Goal: Task Accomplishment & Management: Manage account settings

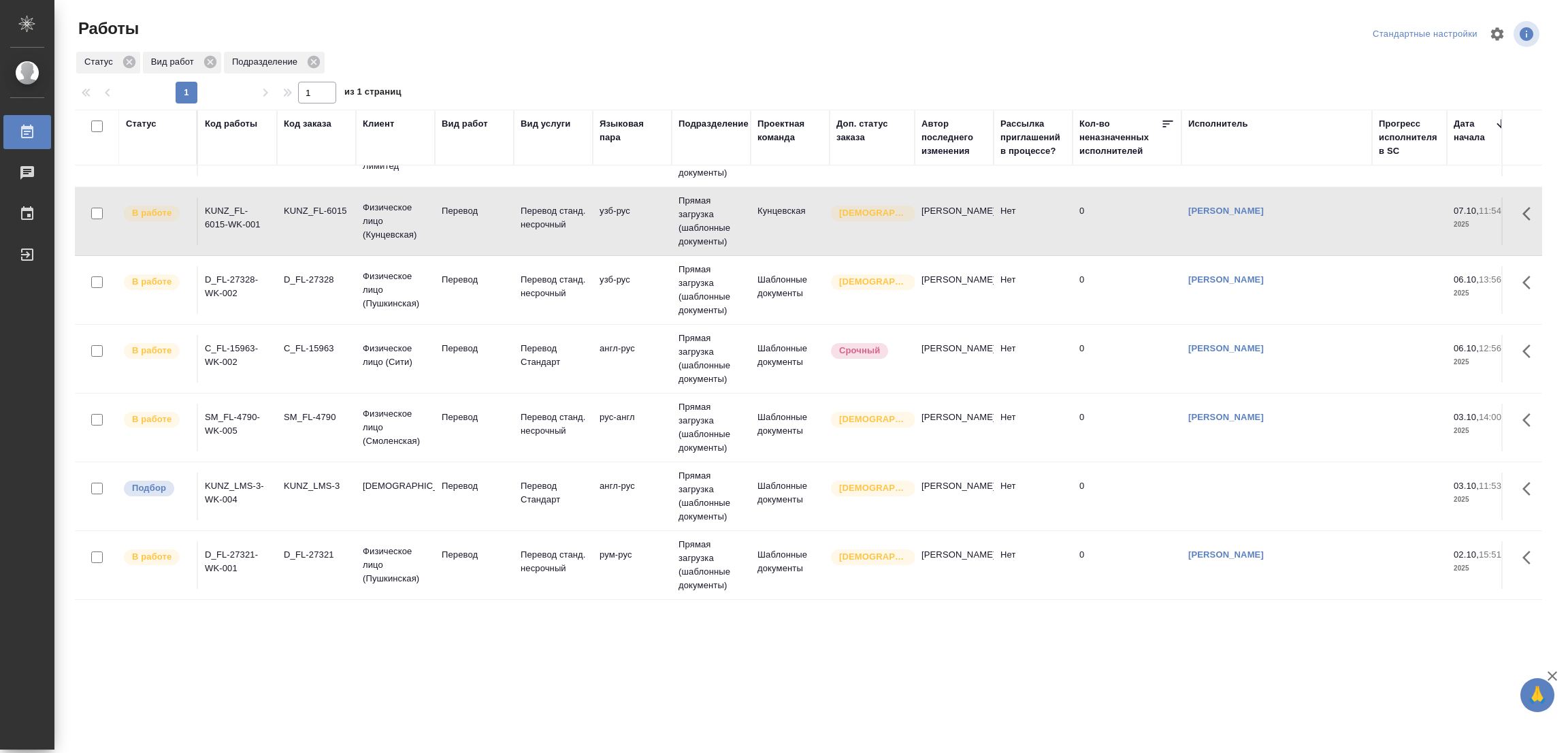
scroll to position [64, 0]
click at [451, 479] on p "Перевод" at bounding box center [474, 486] width 65 height 14
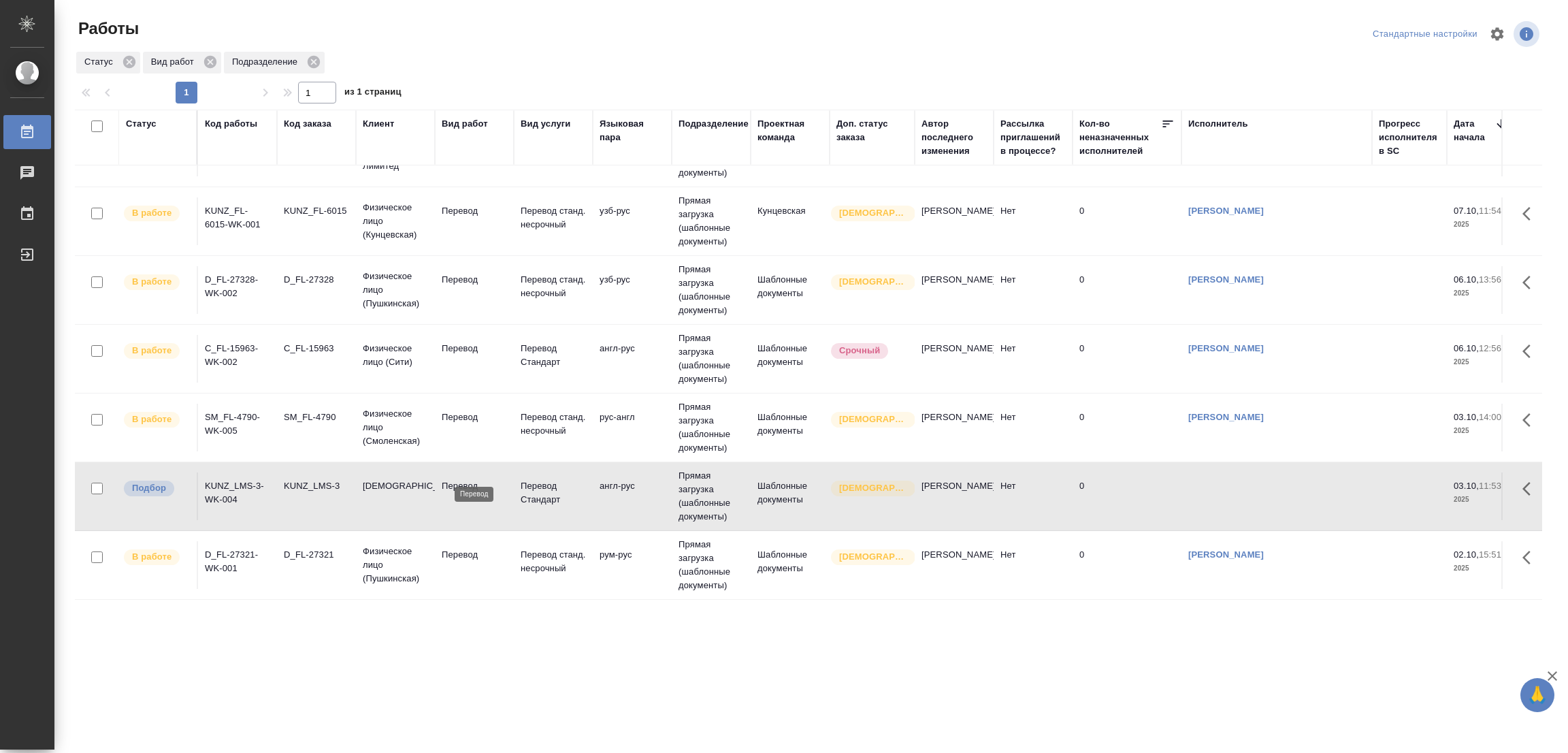
click at [464, 479] on p "Перевод" at bounding box center [474, 486] width 65 height 14
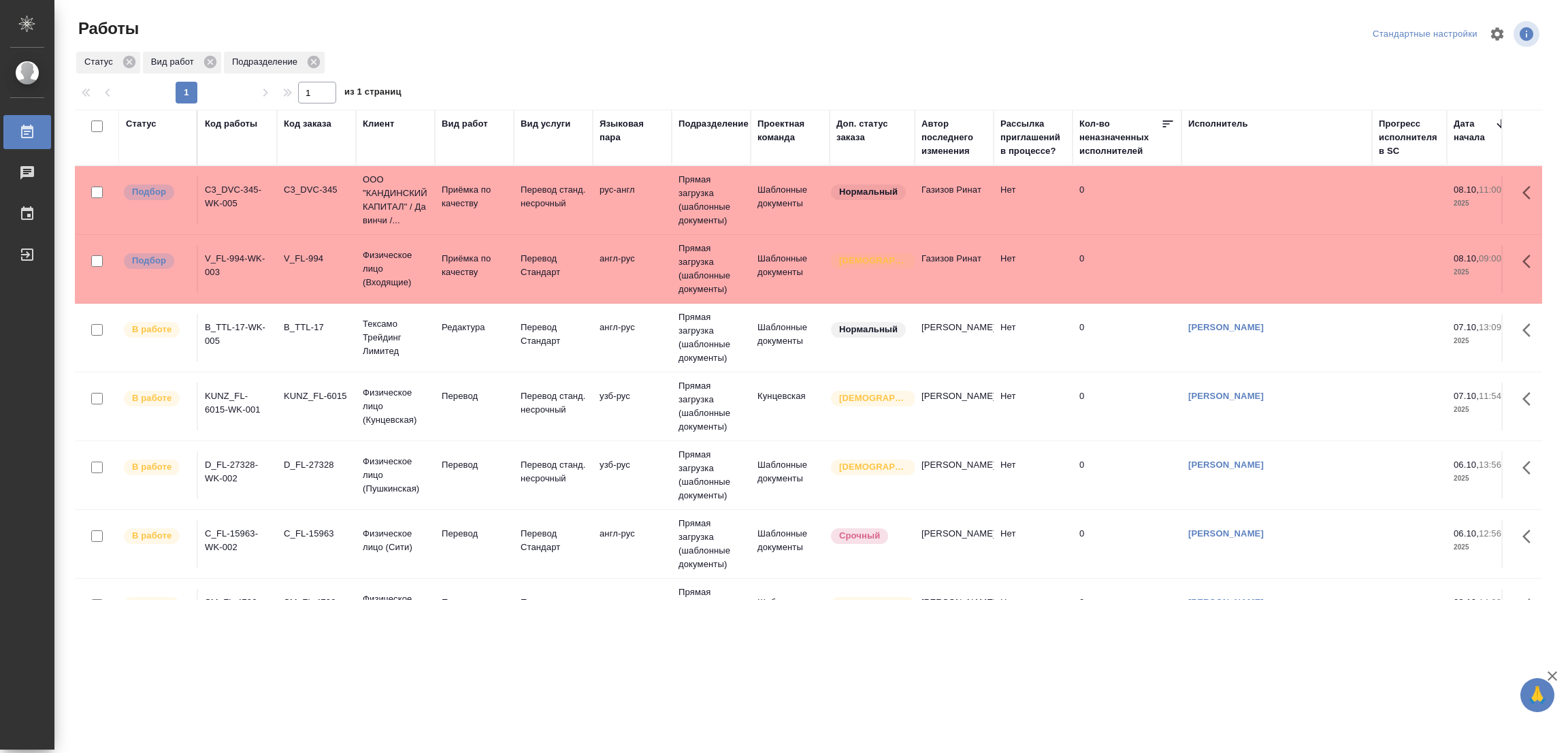
click at [165, 706] on div ".cls-1 fill:#fff; AWATERA Popova Galina Работы 0 Чаты График Выйти Работы Станд…" at bounding box center [784, 376] width 1568 height 753
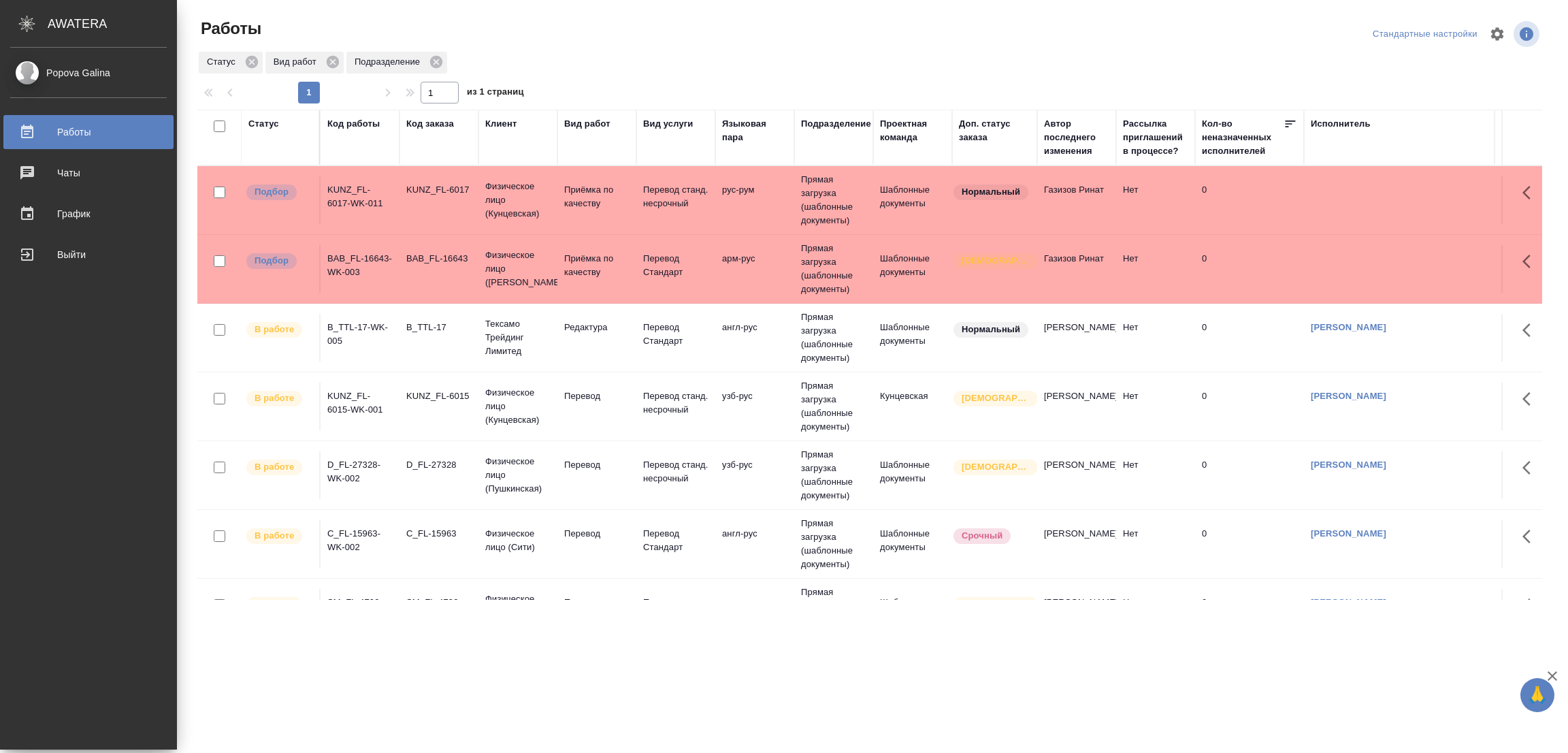
click at [133, 441] on div "Popova Galina Работы 0 Чаты График Выйти" at bounding box center [88, 399] width 177 height 702
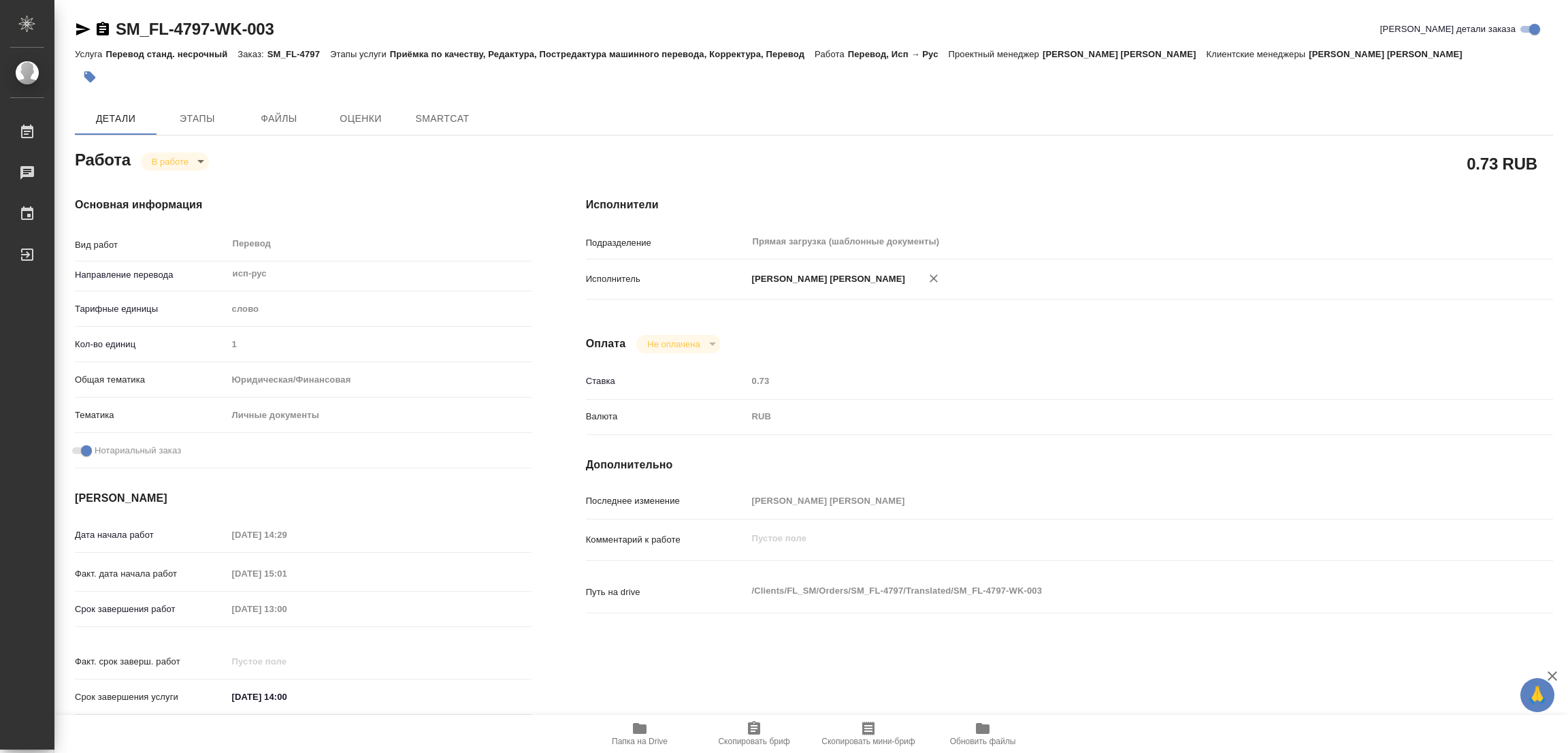
type textarea "x"
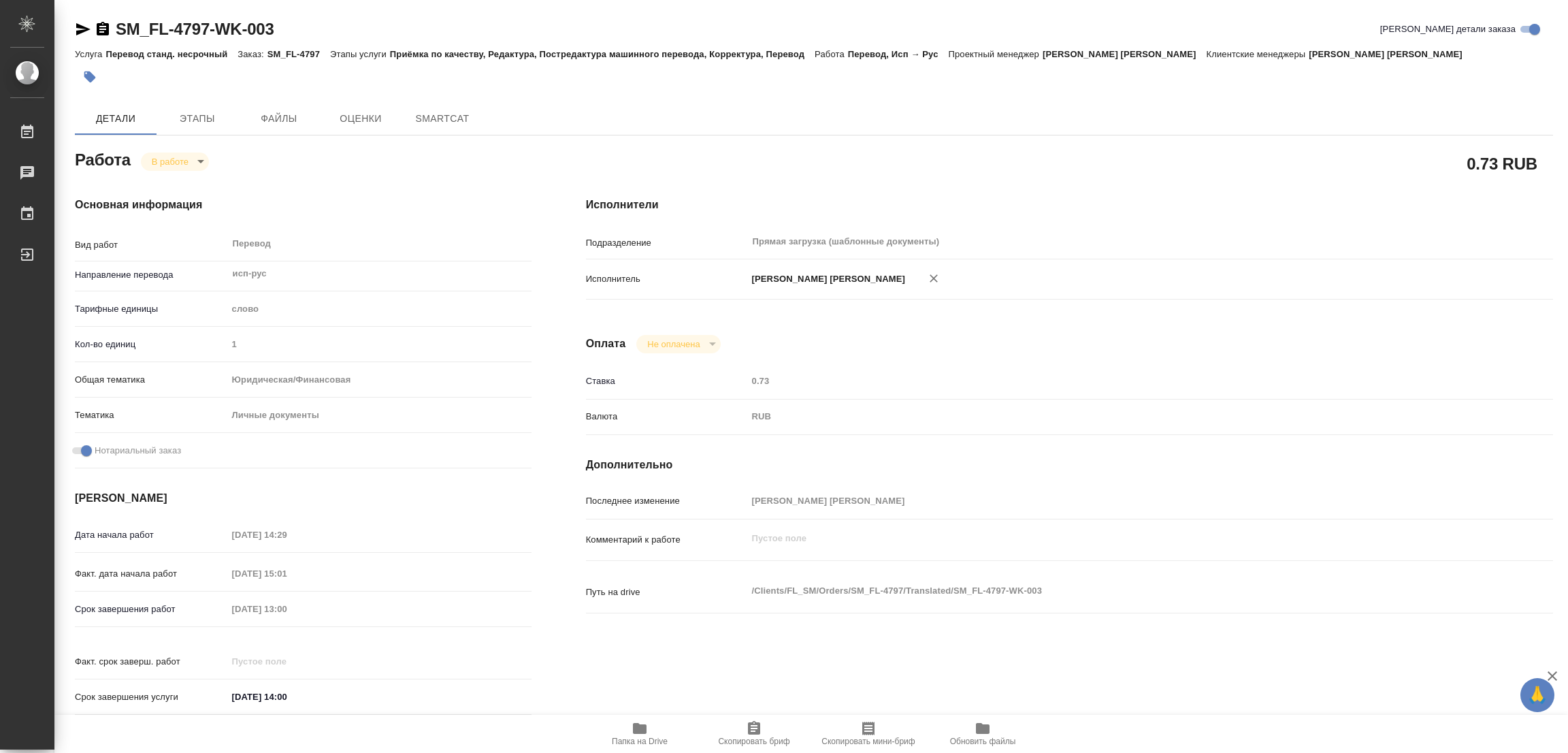
type textarea "x"
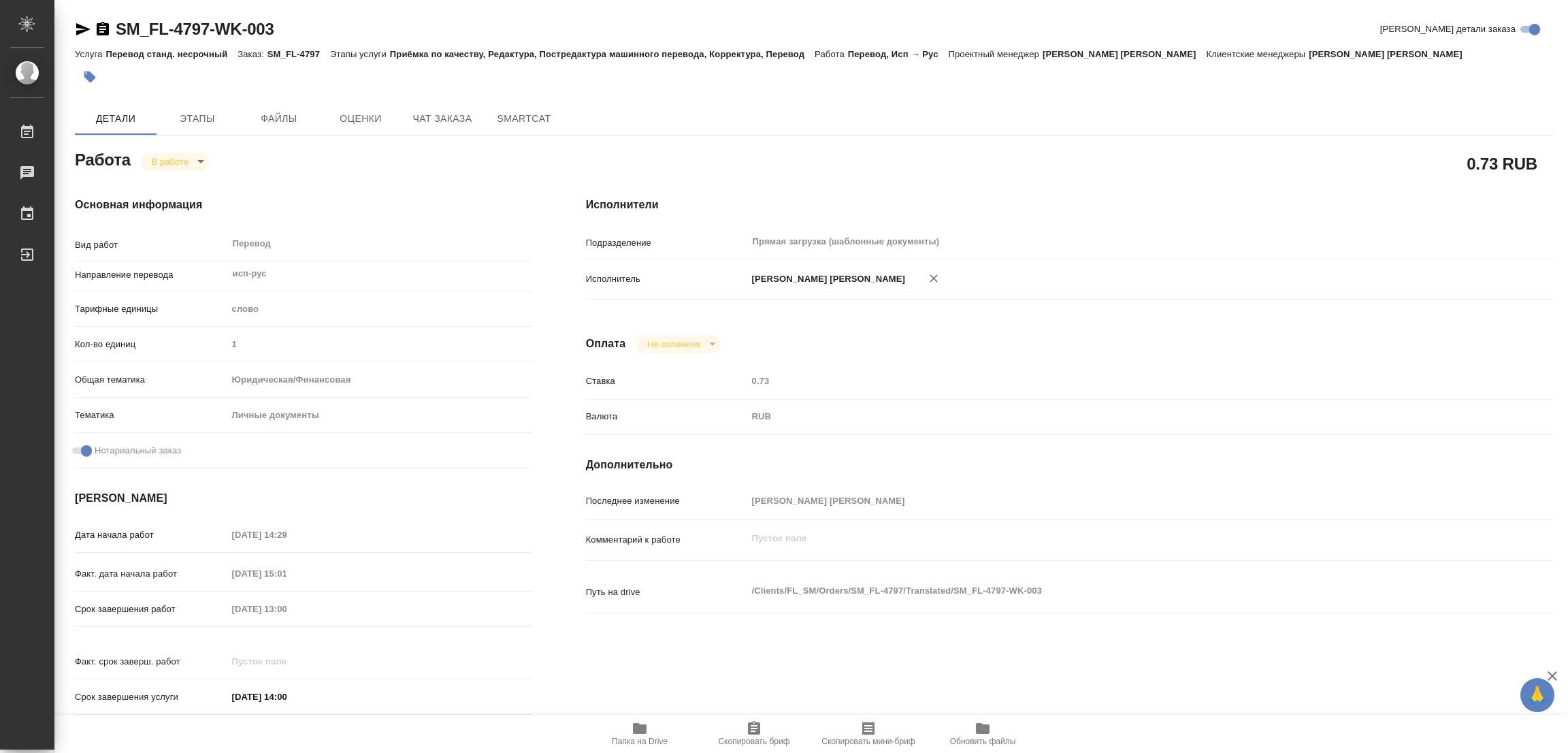
type textarea "x"
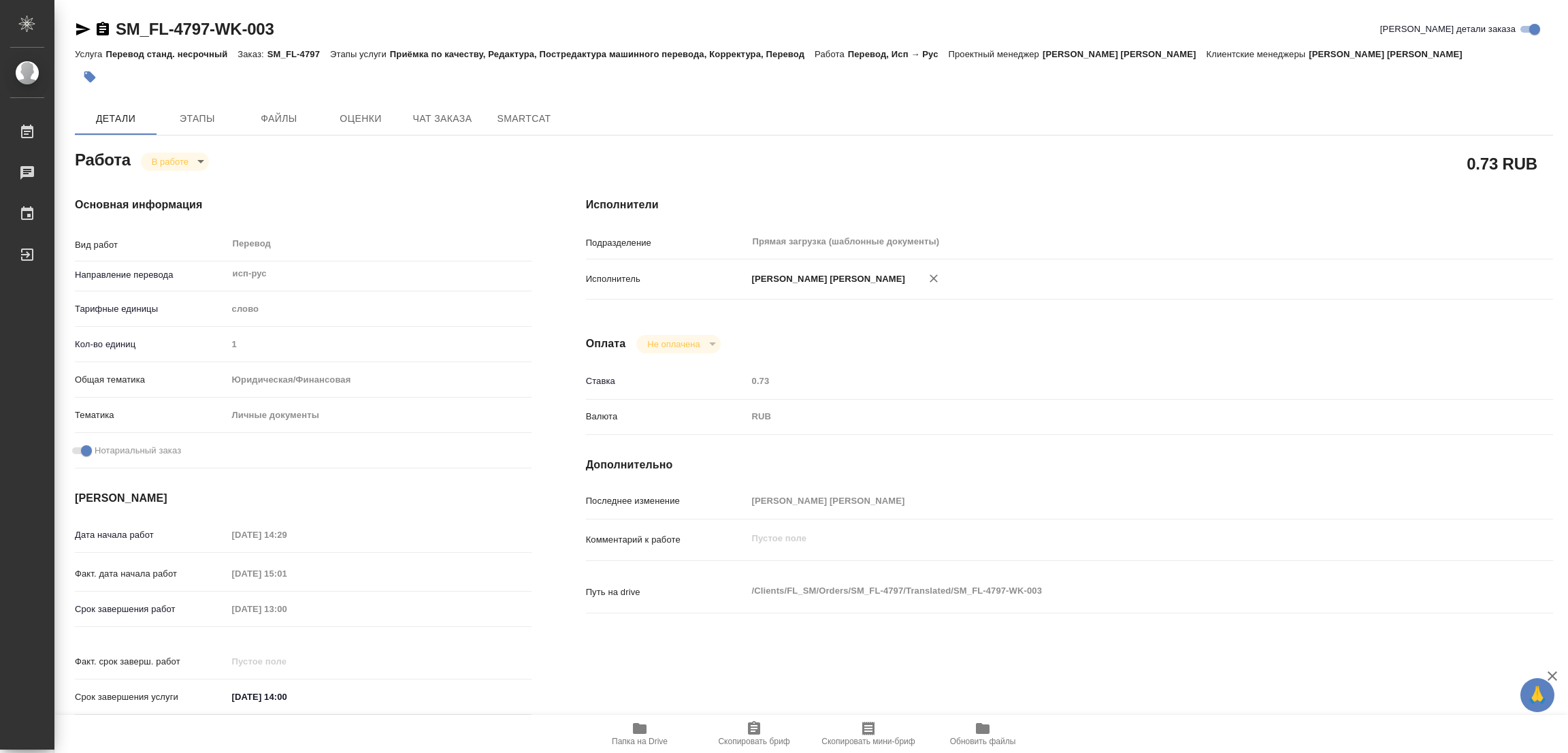
type textarea "x"
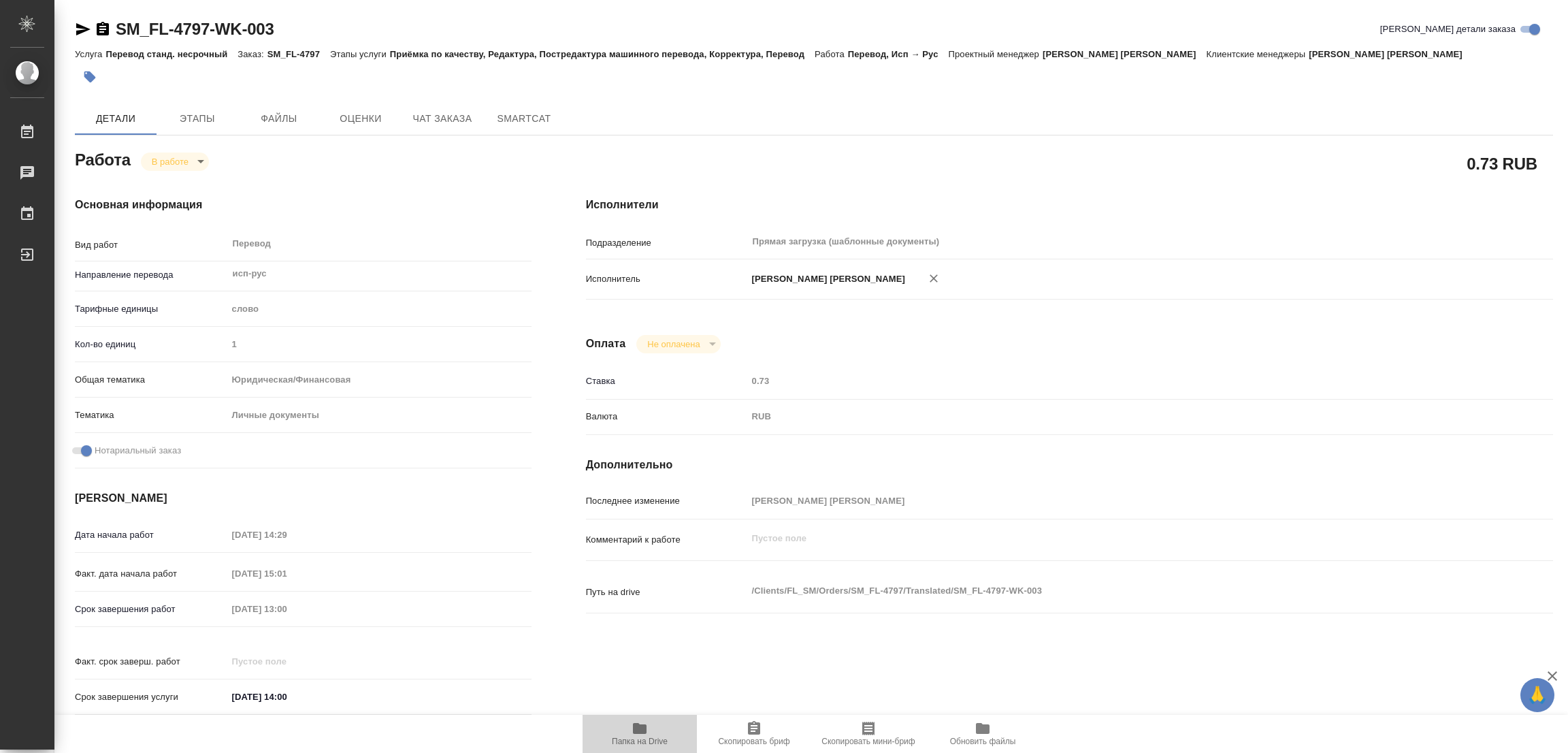
click at [635, 733] on icon "button" at bounding box center [640, 728] width 14 height 10
type textarea "x"
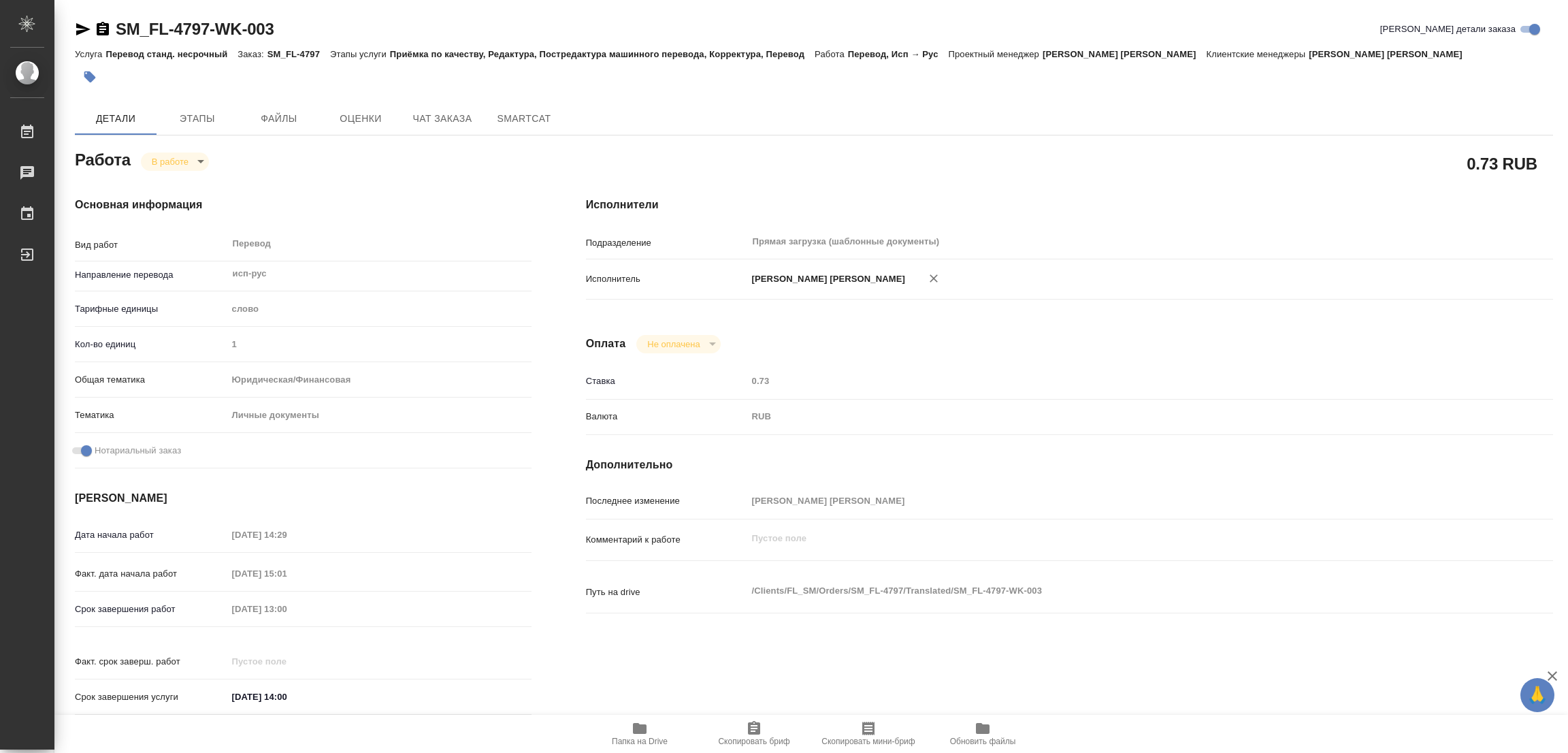
type textarea "x"
click at [198, 116] on span "Этапы" at bounding box center [197, 119] width 65 height 17
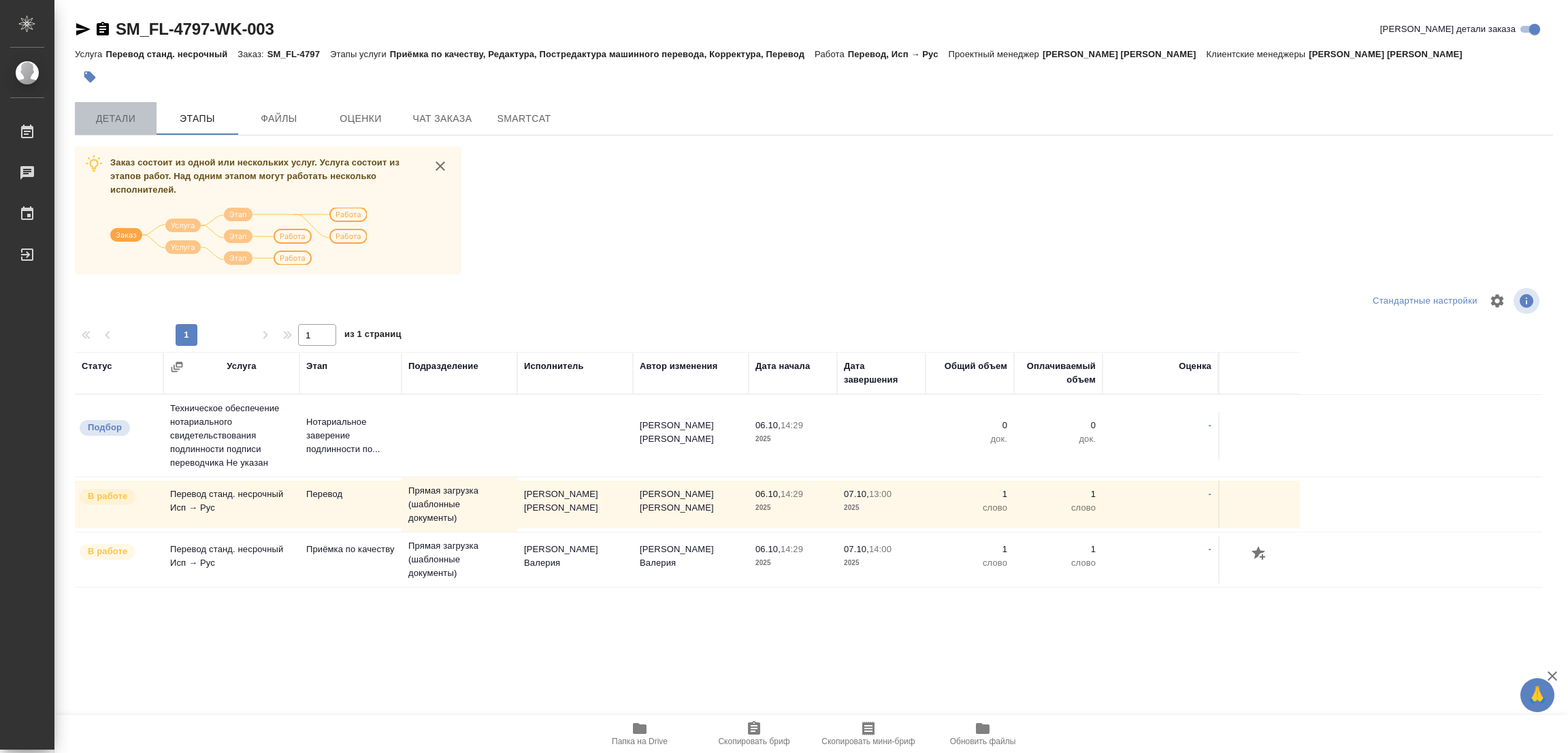
click at [128, 116] on span "Детали" at bounding box center [115, 119] width 65 height 17
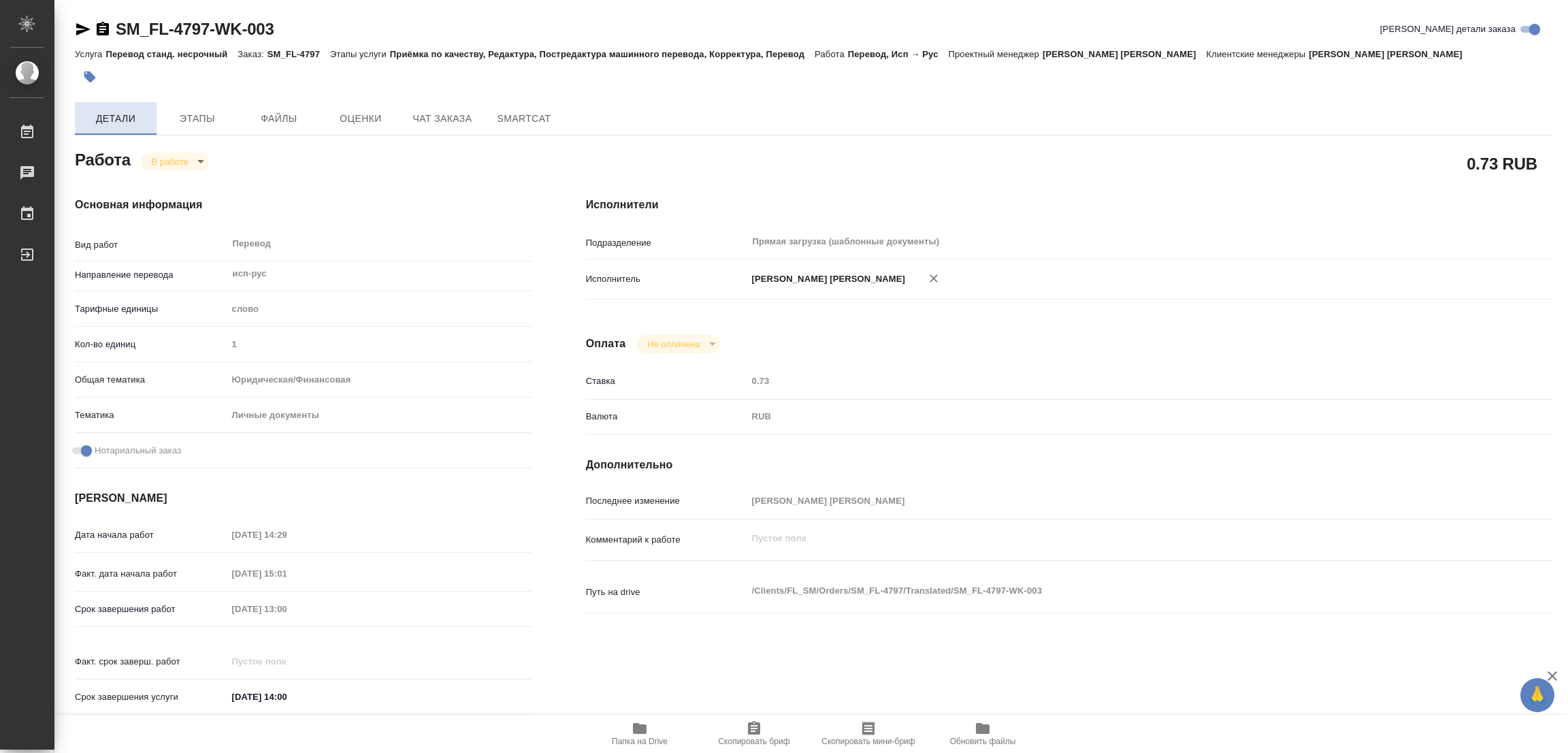
type textarea "x"
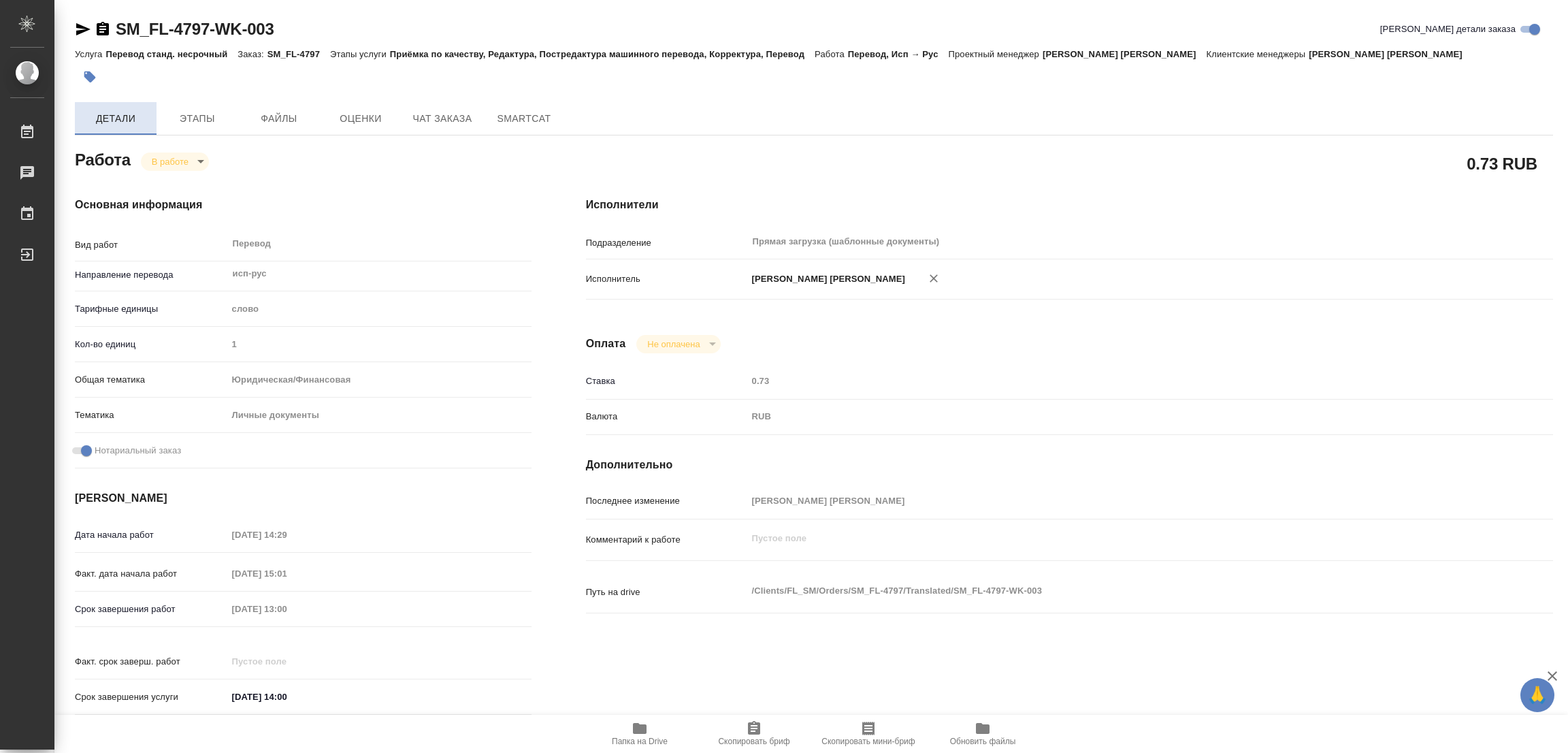
type textarea "x"
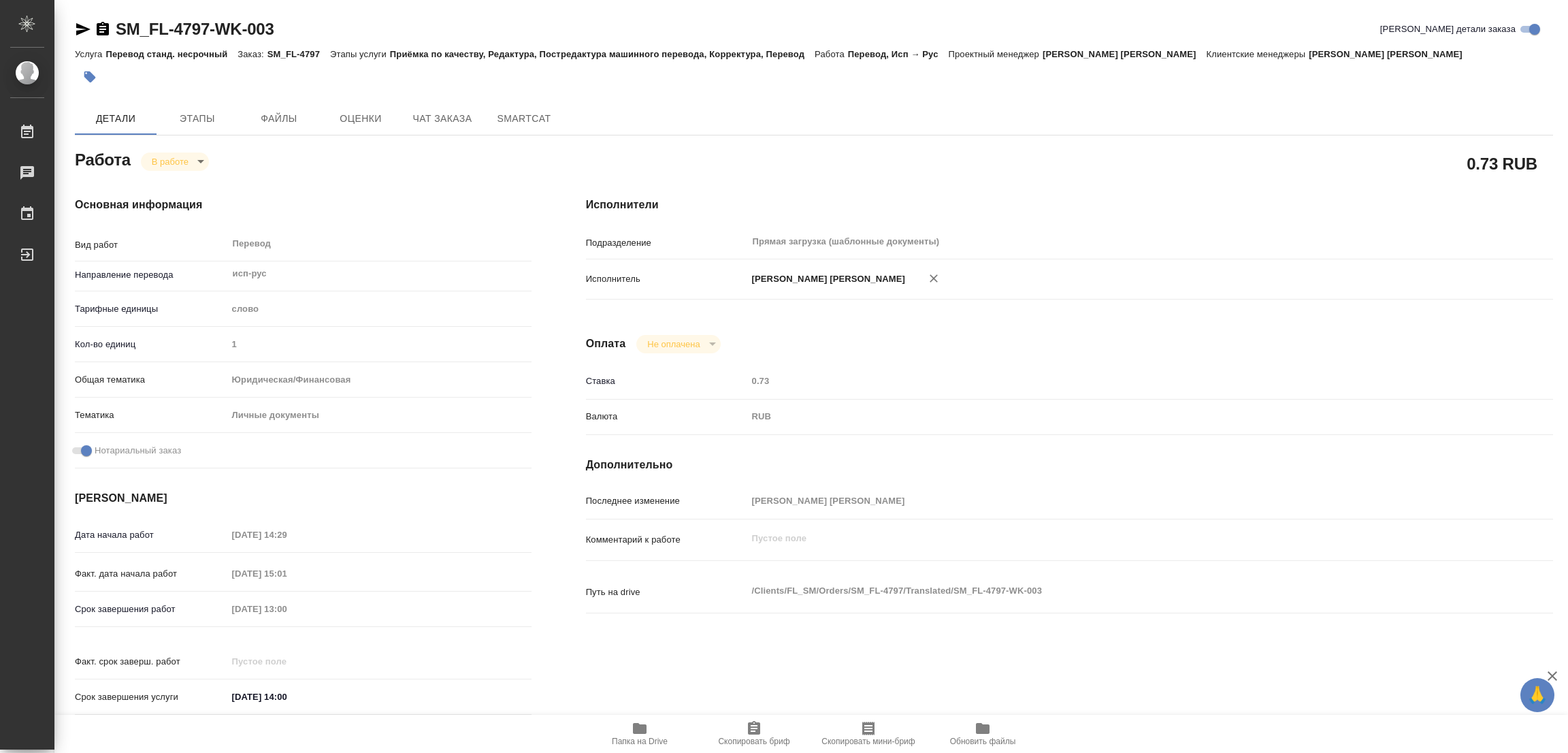
type textarea "x"
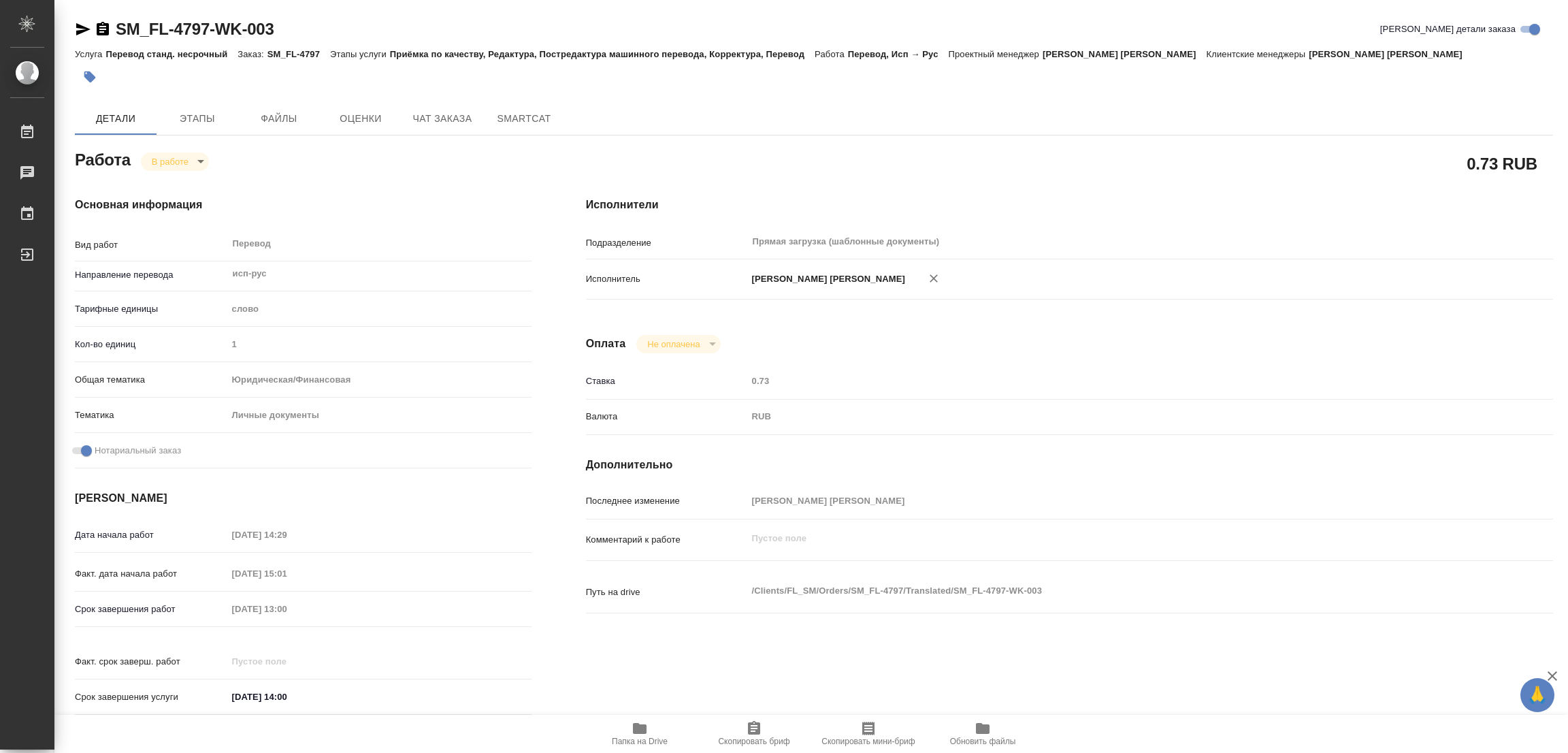
click at [170, 161] on body "🙏 .cls-1 fill:#fff; AWATERA Popova Galina Работы 0 Чаты График Выйти SM_FL-4797…" at bounding box center [784, 376] width 1568 height 753
click at [174, 181] on button "Выполнен" at bounding box center [177, 184] width 50 height 15
type textarea "x"
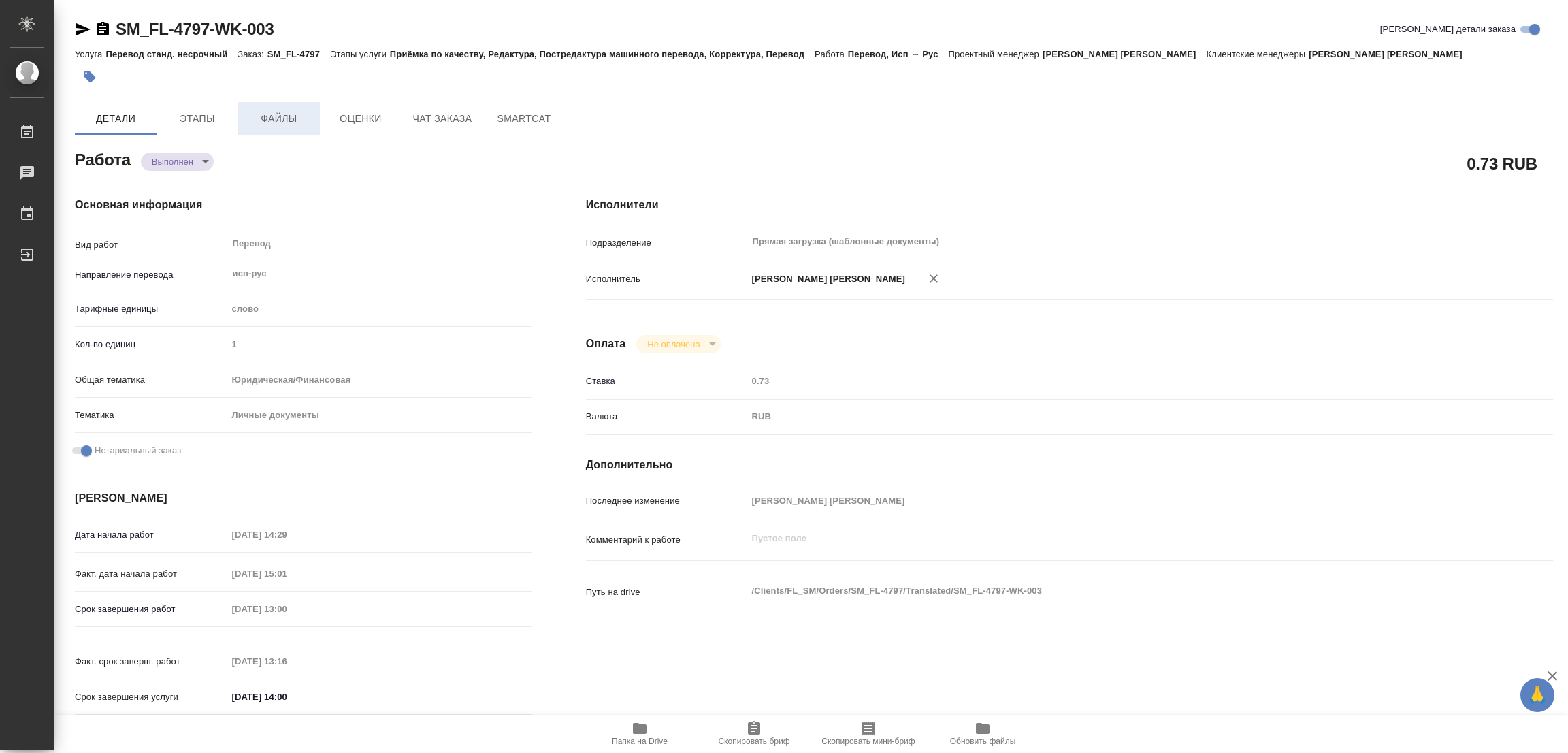
type textarea "x"
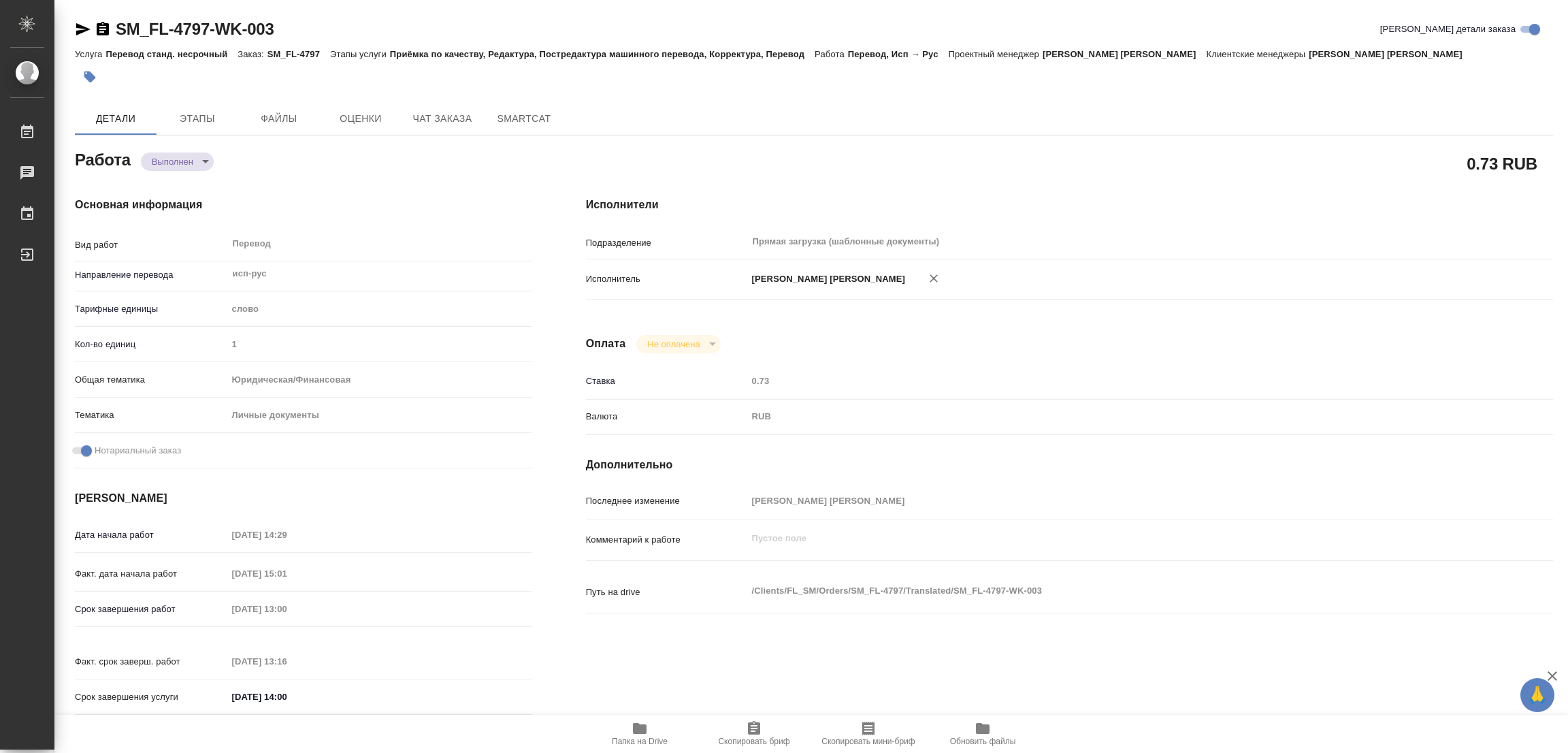
type textarea "x"
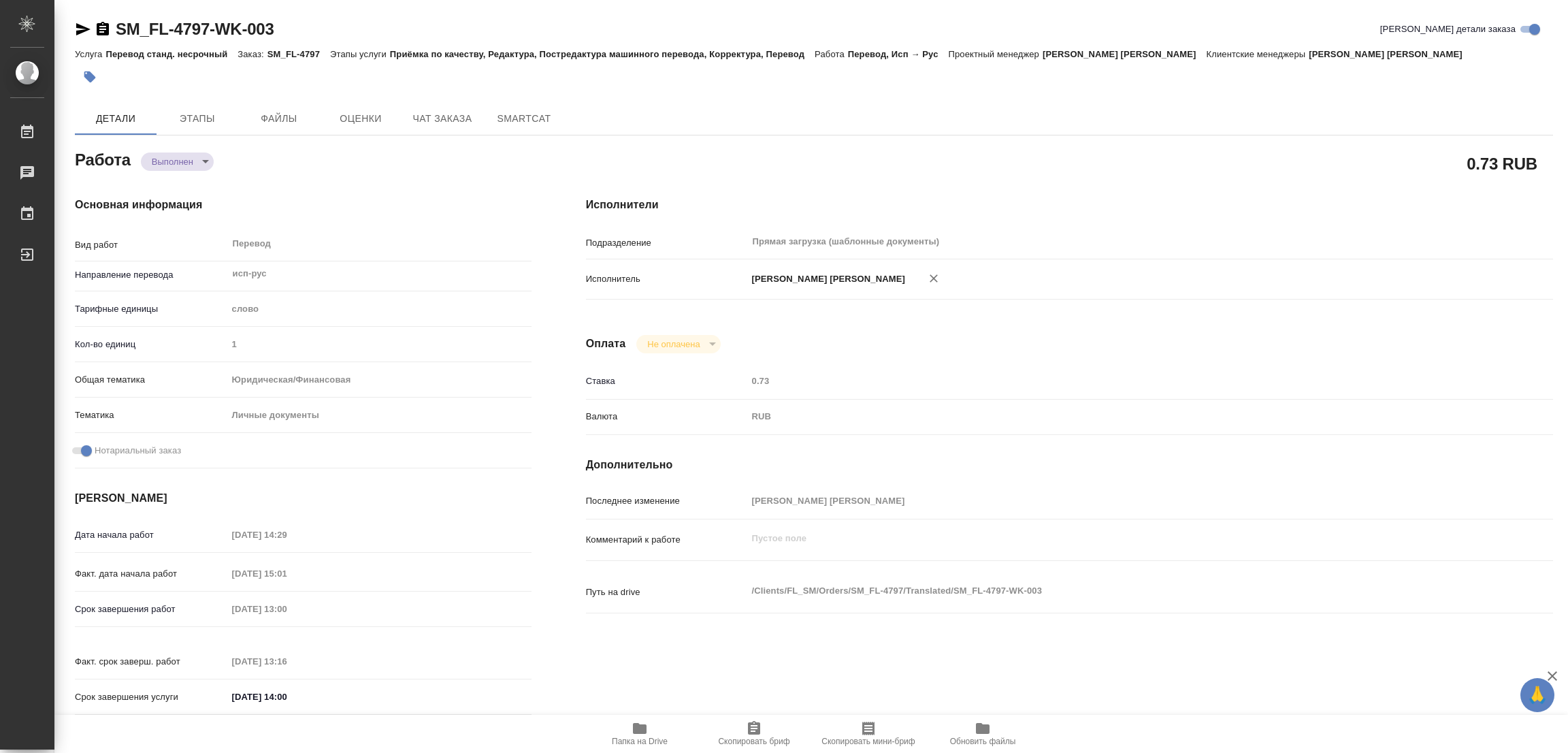
type textarea "x"
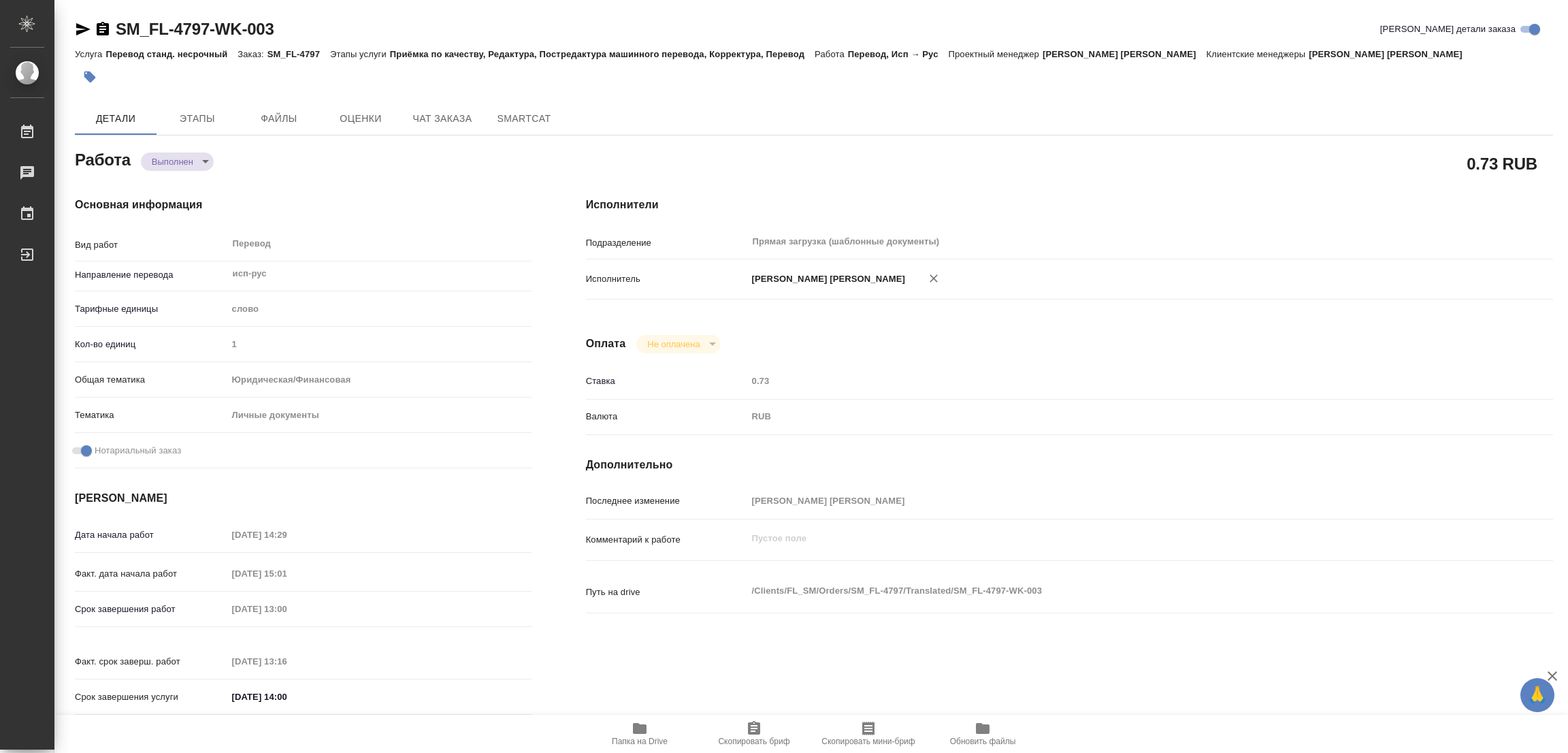
type textarea "x"
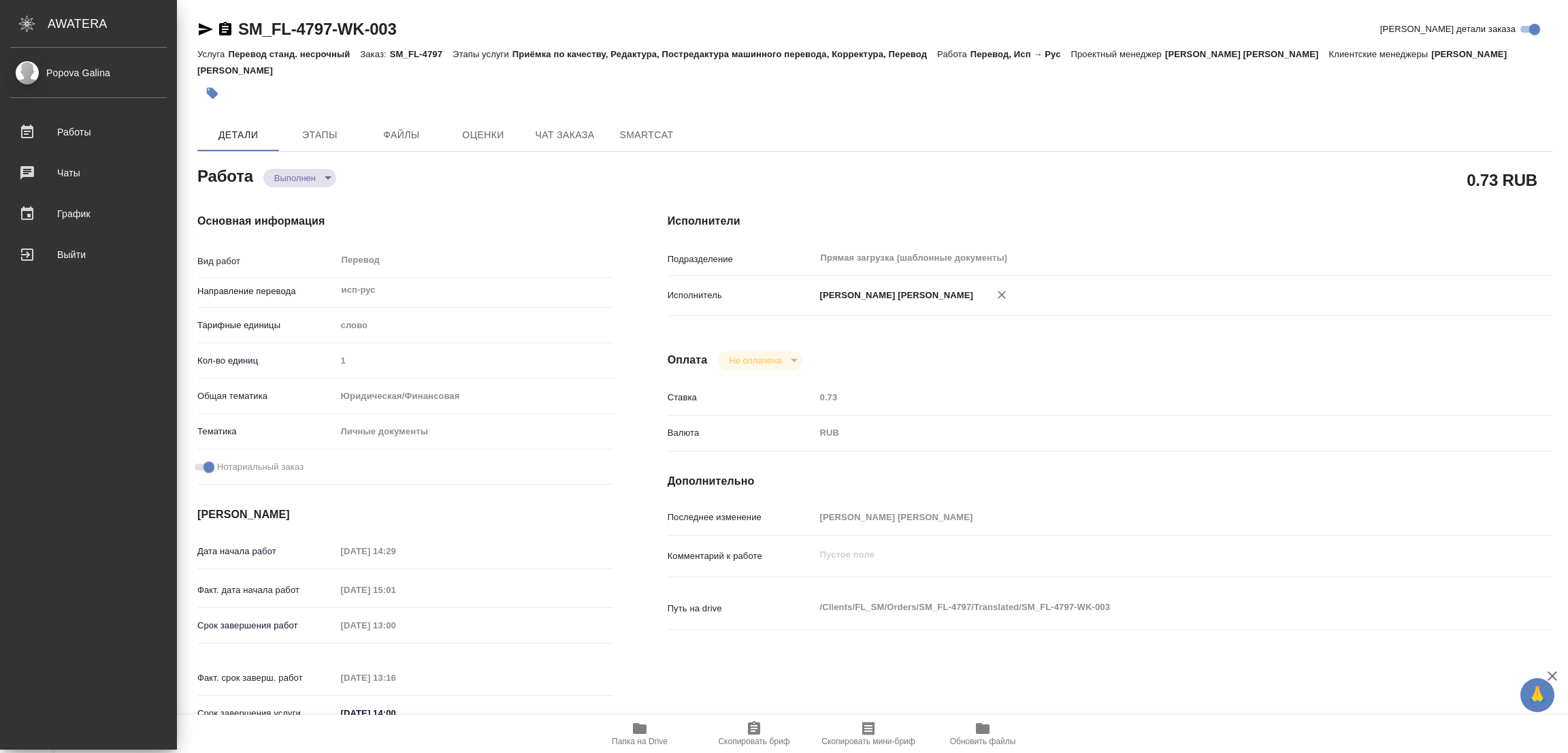
type textarea "x"
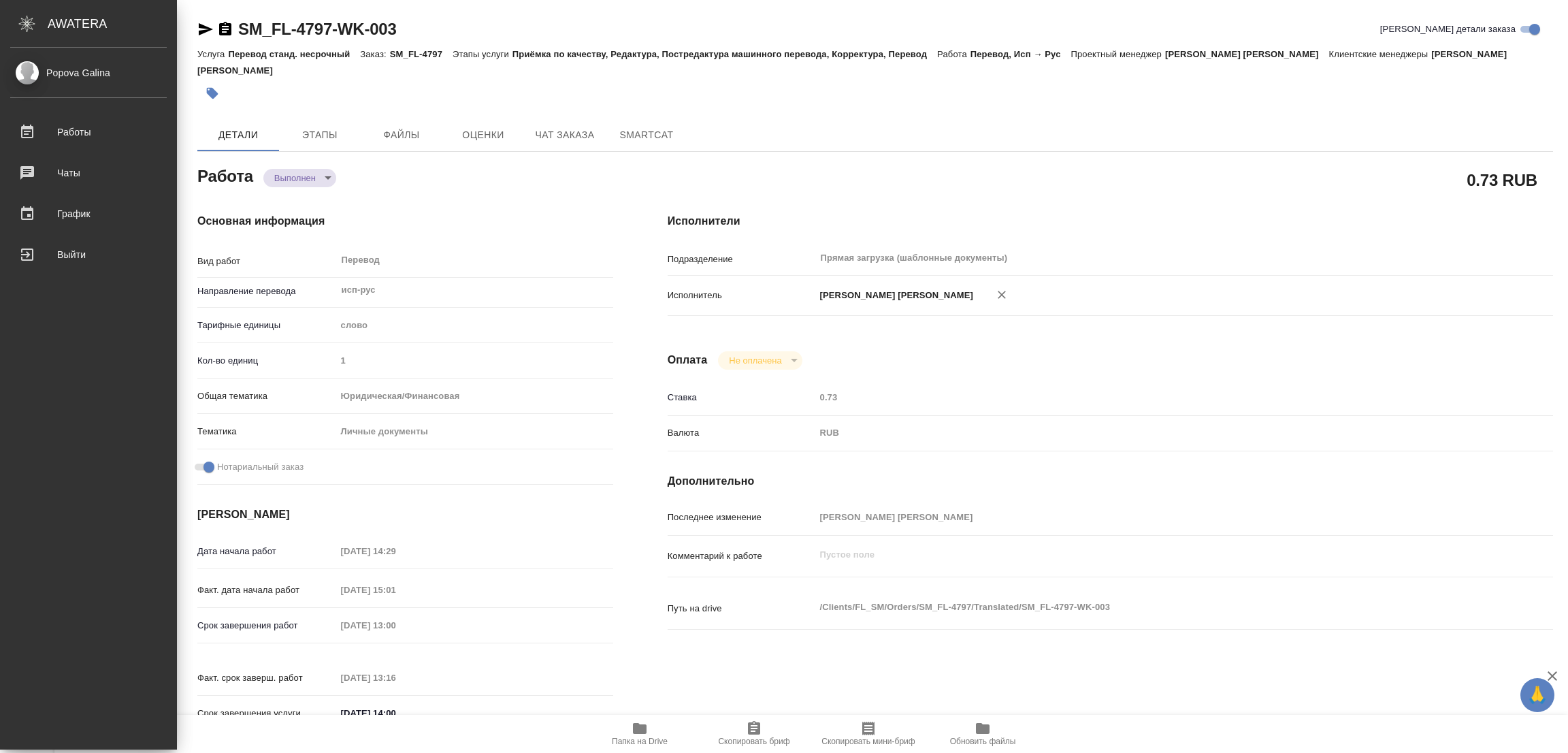
type textarea "x"
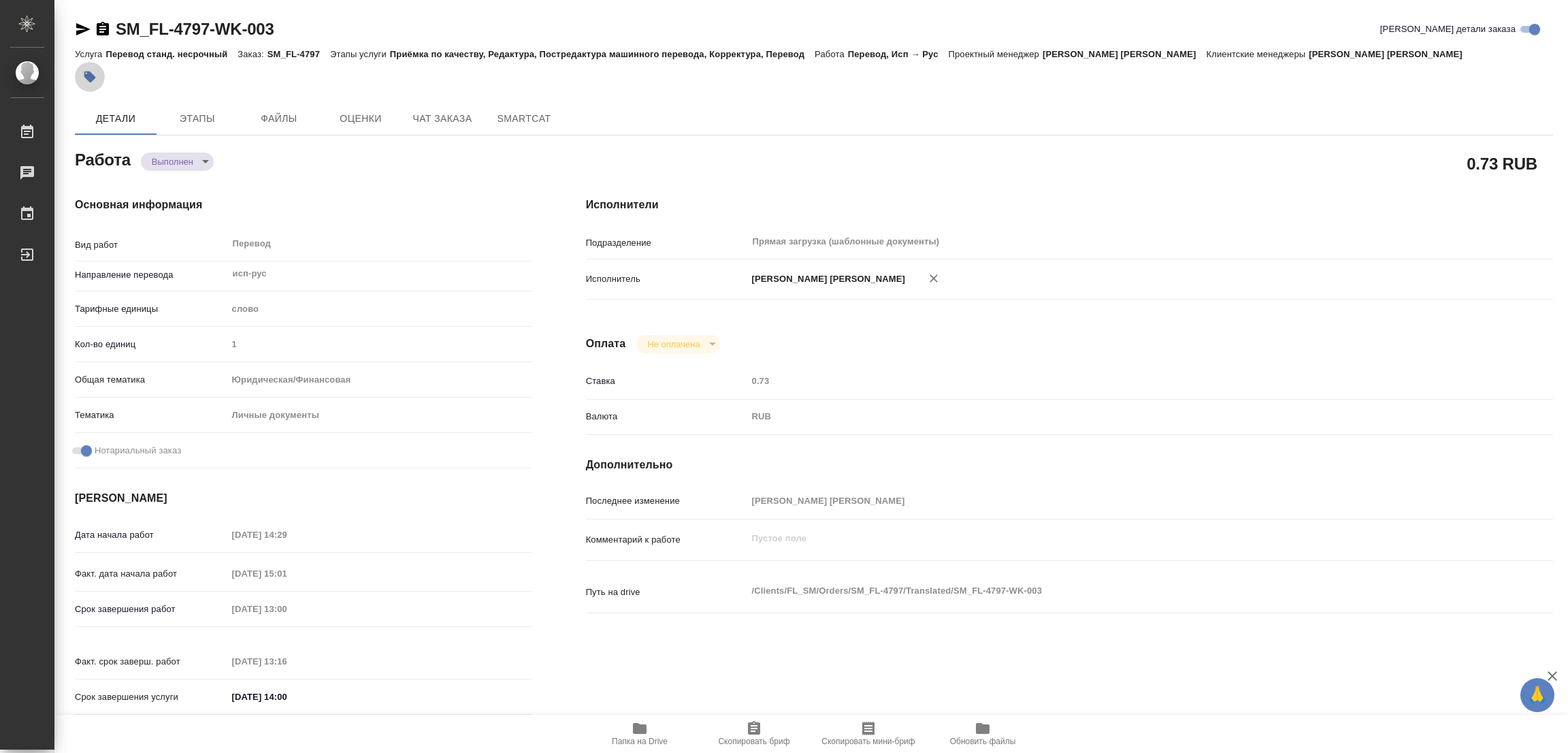
click at [93, 72] on icon "button" at bounding box center [90, 77] width 14 height 14
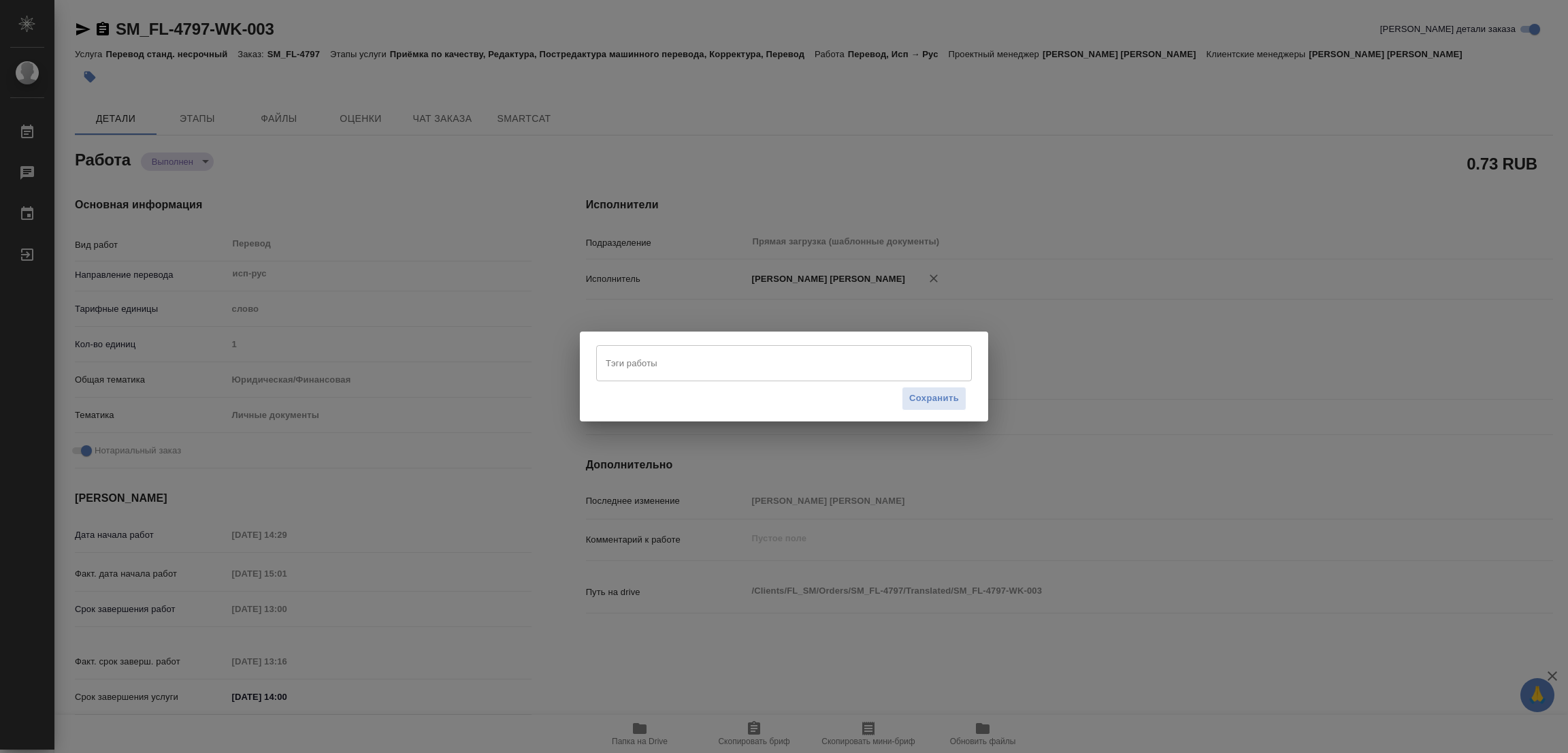
click at [655, 365] on input "Тэги работы" at bounding box center [771, 362] width 337 height 23
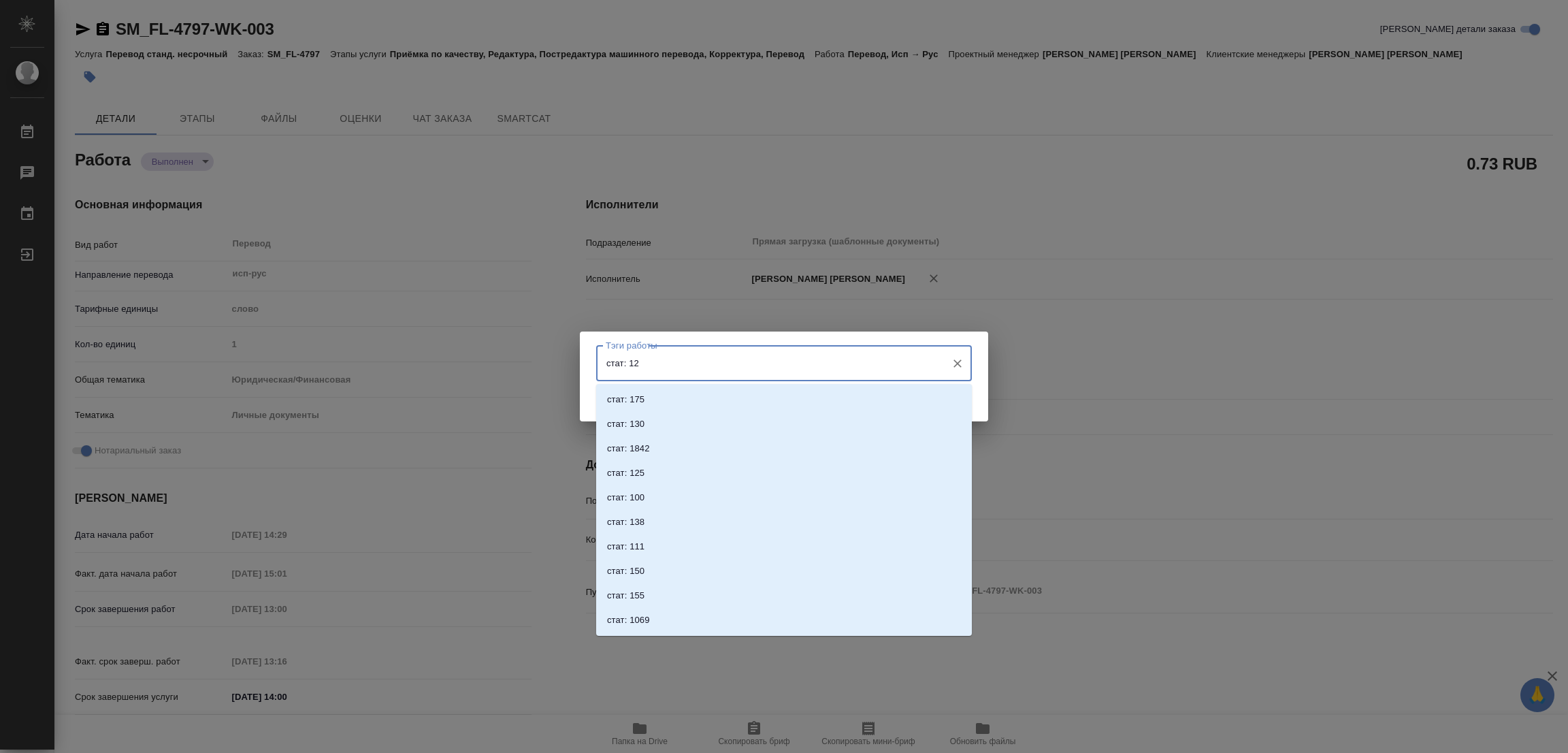
type input "стат: 125"
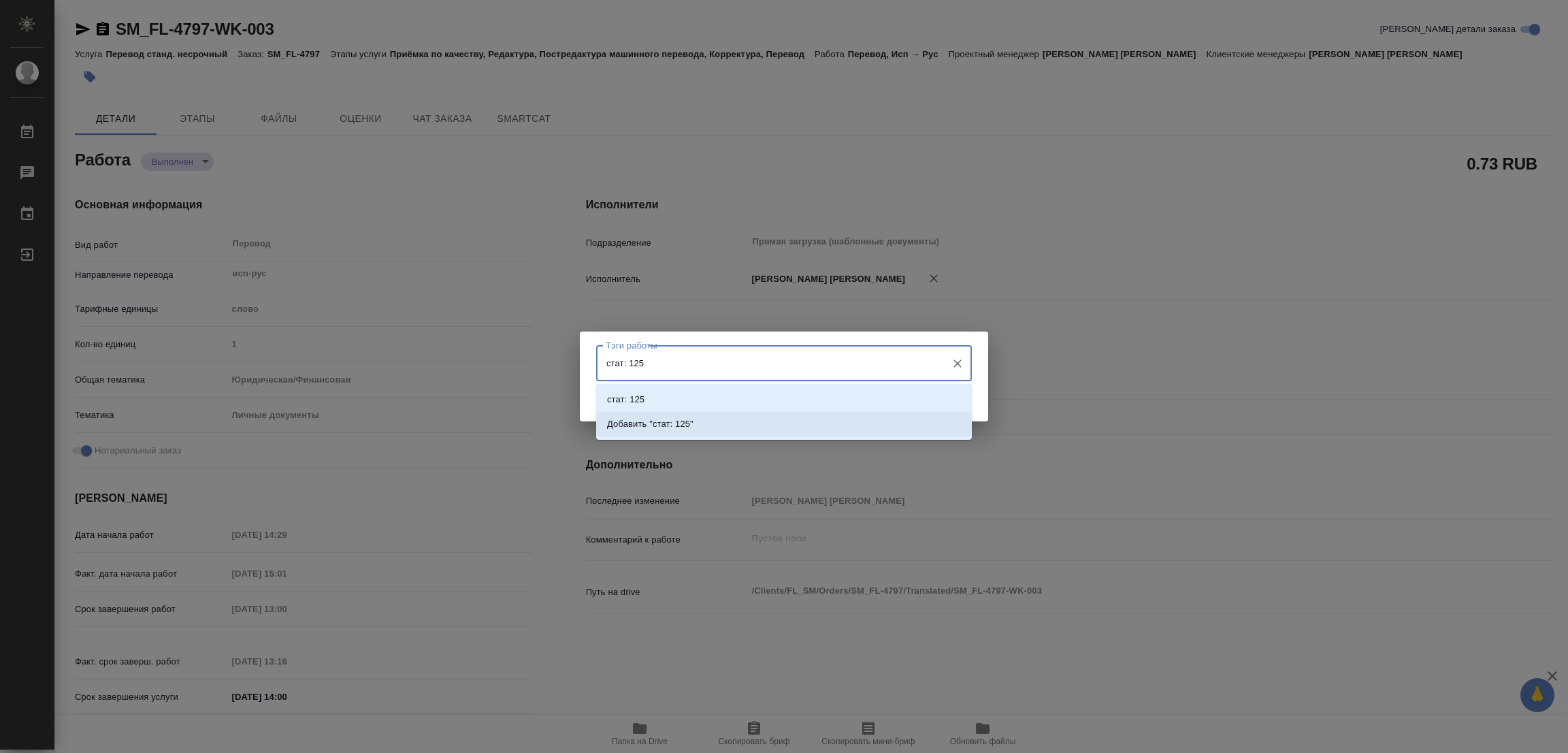
drag, startPoint x: 673, startPoint y: 422, endPoint x: 679, endPoint y: 421, distance: 6.1
click at [673, 421] on p "Добавить "стат: 125"" at bounding box center [650, 424] width 86 height 14
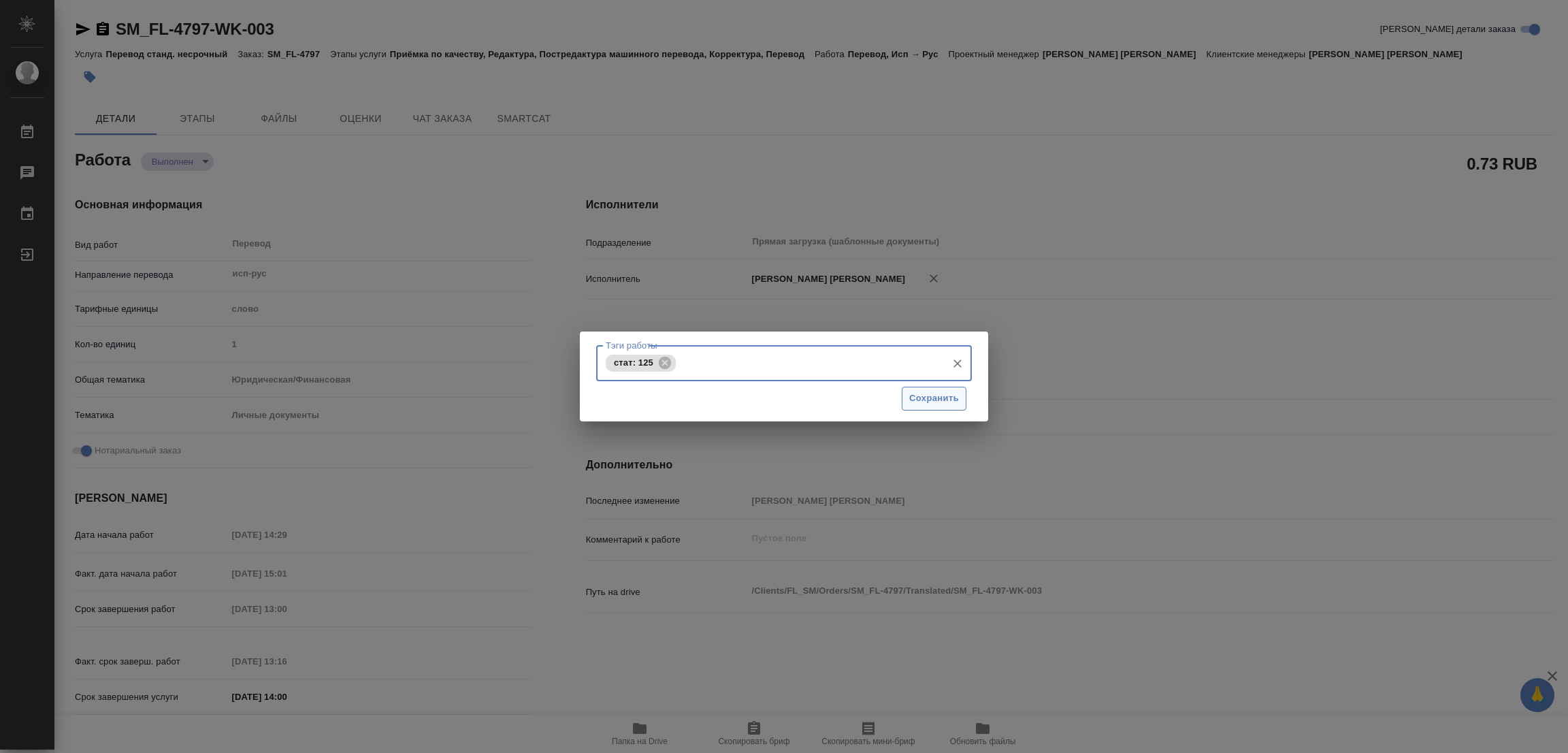
click at [917, 394] on span "Сохранить" at bounding box center [934, 398] width 50 height 15
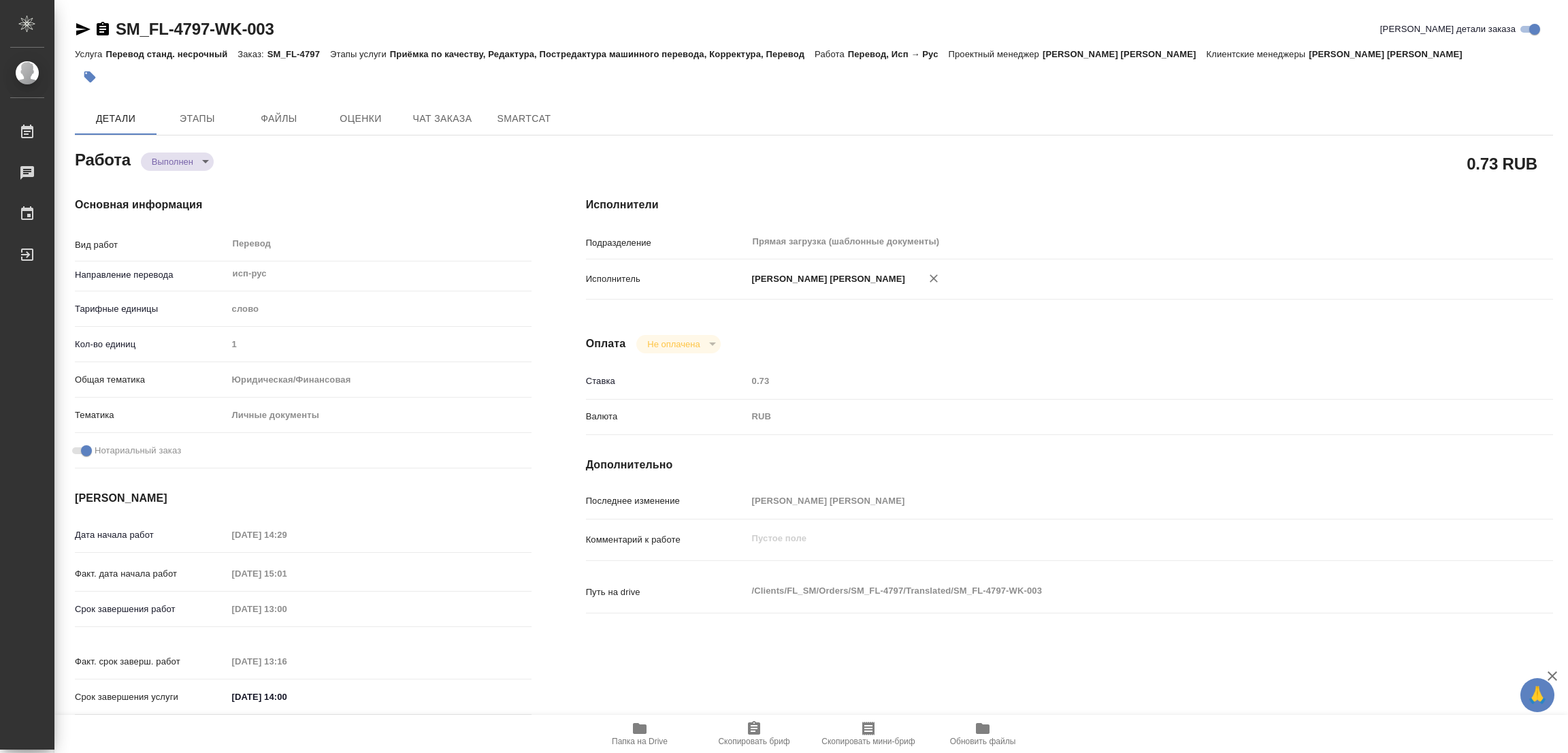
type input "completed"
type textarea "Перевод"
type textarea "x"
type input "исп-рус"
type input "5a8b1489cc6b4906c91bfd90"
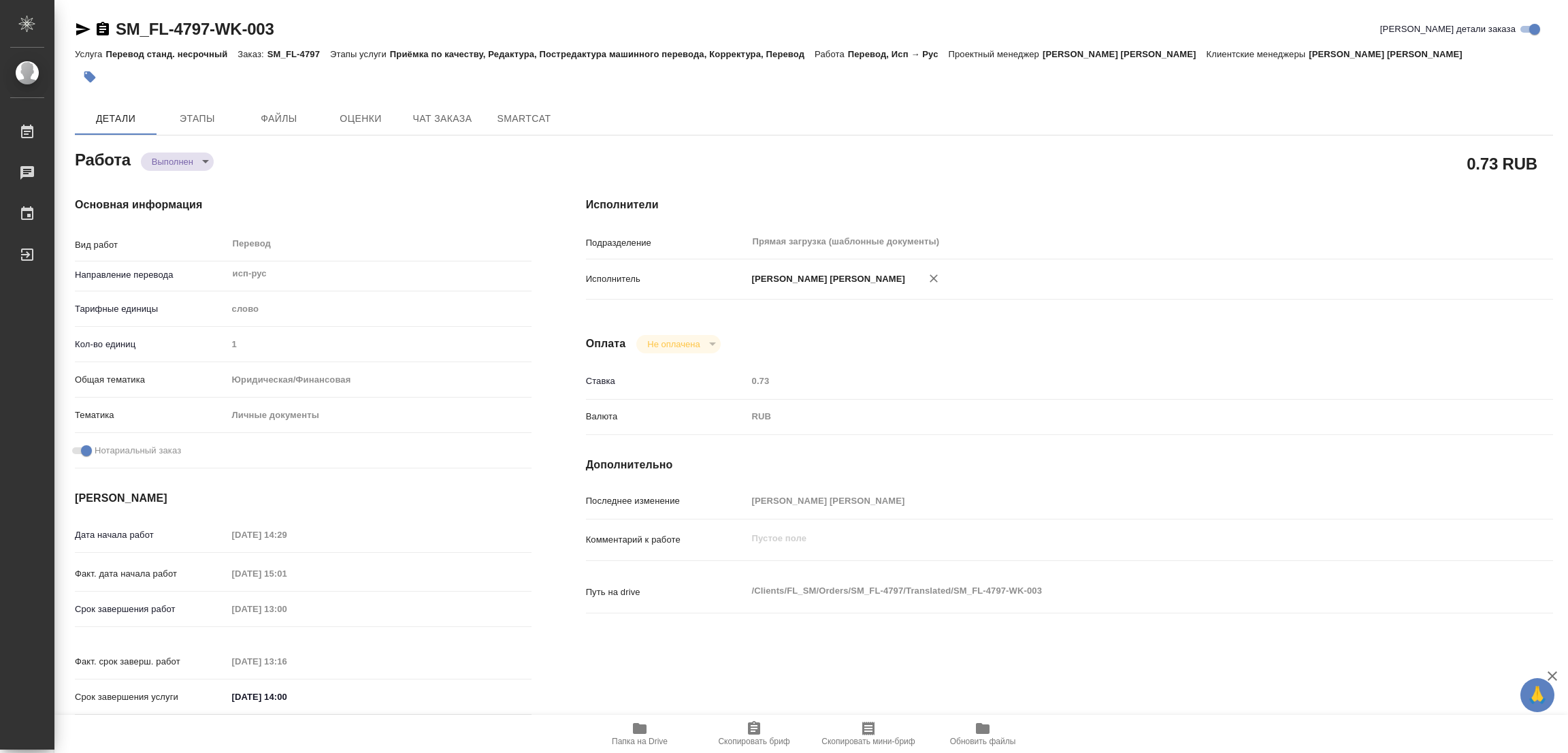
type input "1"
type input "yr-fn"
type input "5a8b8b956a9677013d343cfe"
checkbox input "true"
type input "06.10.2025 14:29"
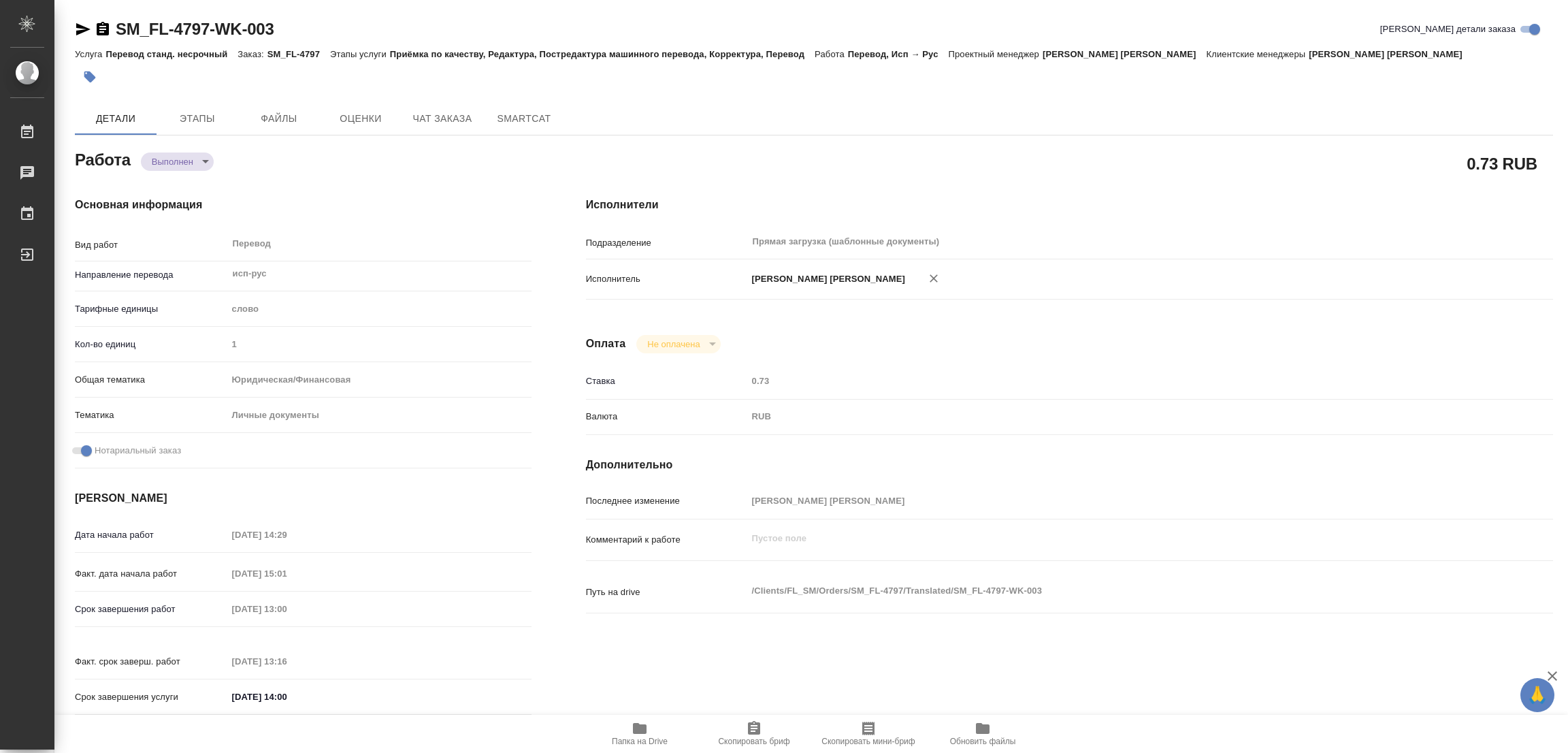
type input "06.10.2025 15:01"
type input "07.10.2025 13:00"
type input "07.10.2025 13:16"
type input "07.10.2025 14:00"
type input "Прямая загрузка (шаблонные документы)"
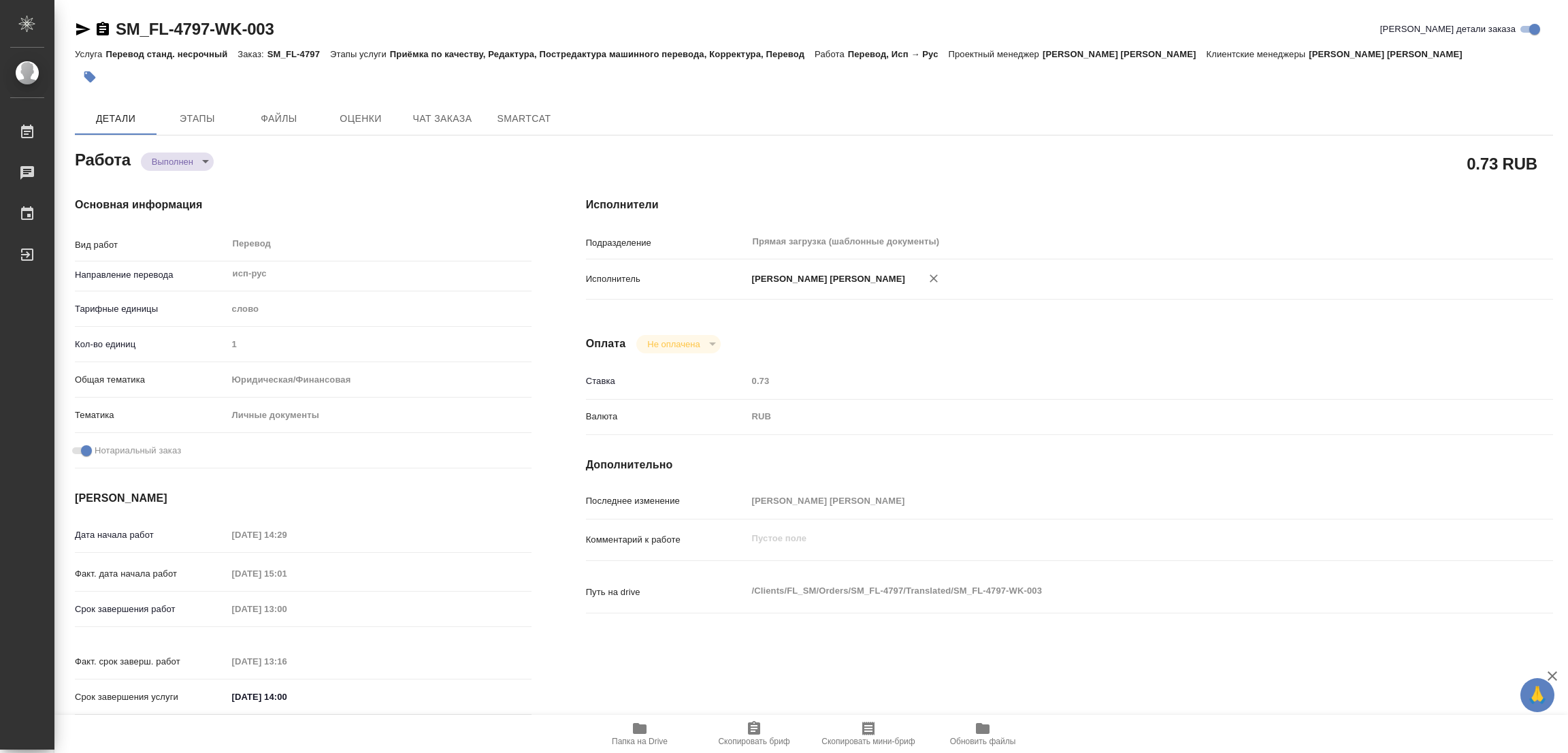
type input "notPayed"
type input "0.73"
type input "RUB"
type input "[PERSON_NAME]"
type textarea "x"
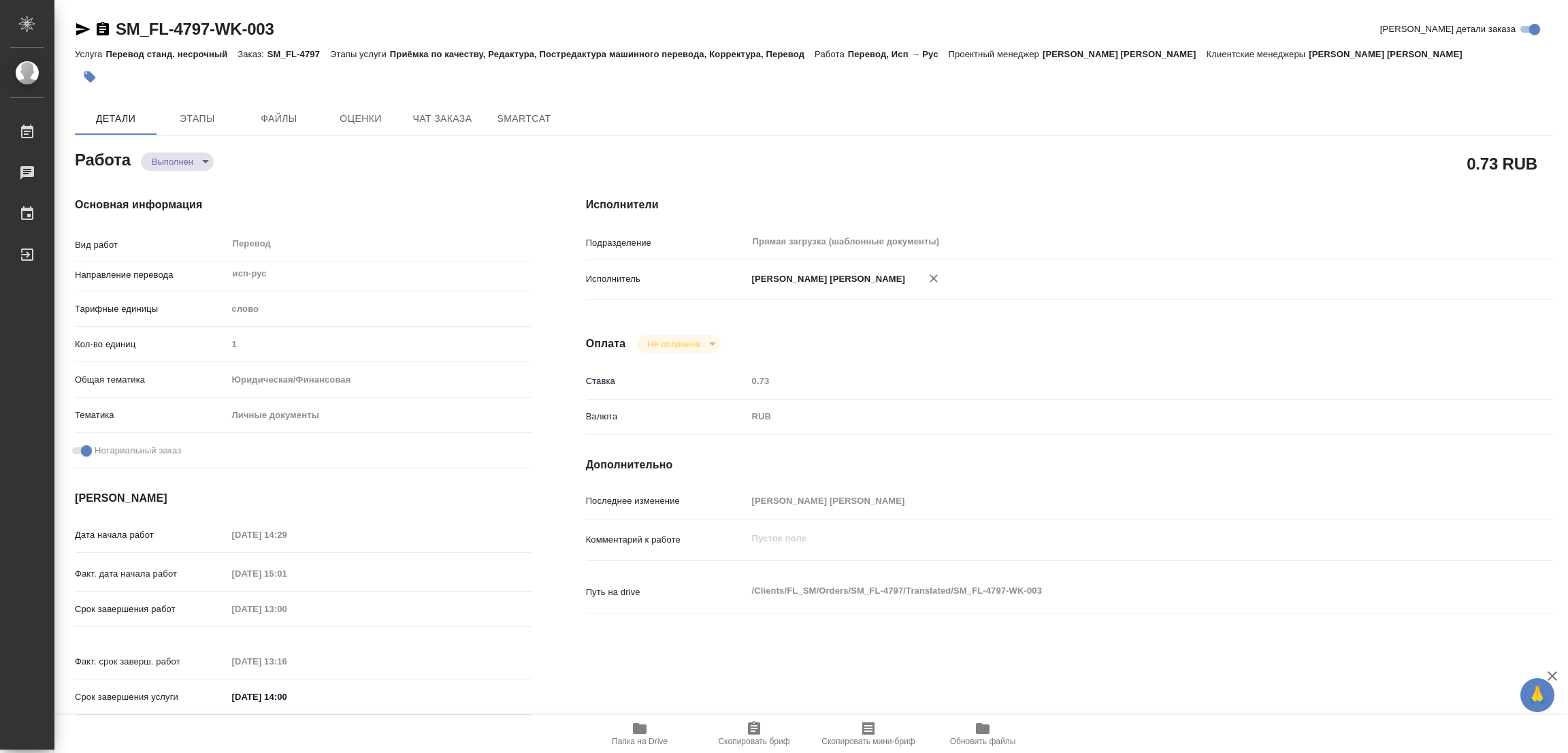
type textarea "/Clients/FL_SM/Orders/SM_FL-4797/Translated/SM_FL-4797-WK-003"
type textarea "x"
type input "SM_FL-4797"
type input "Перевод станд. несрочный"
type input "Приёмка по качеству, Редактура, Постредактура машинного перевода, Корректура, П…"
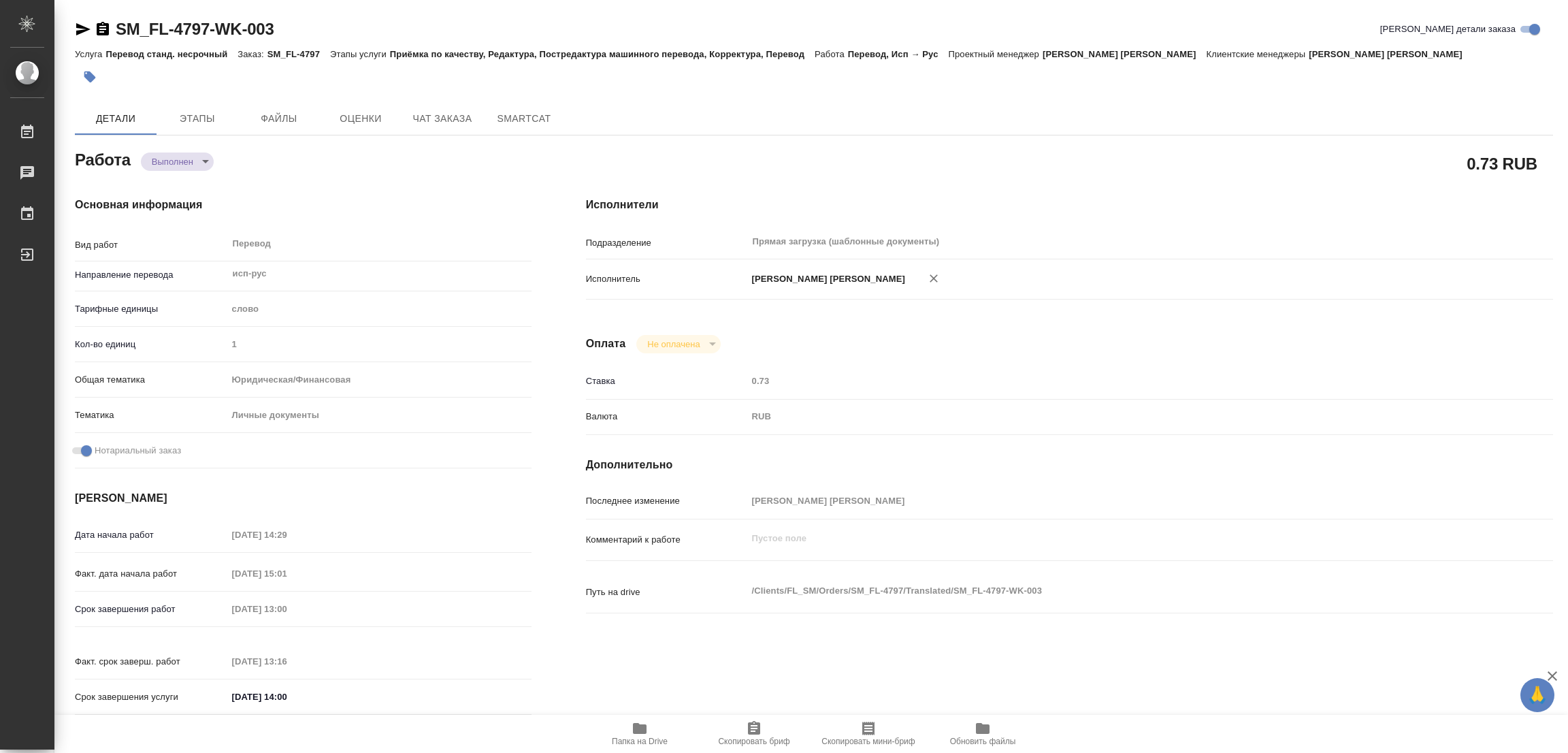
type input "Шульгина Анна"
type input "/Clients/FL_SM/Orders/SM_FL-4797"
type textarea "x"
type textarea "паспорт исп-ру под нот для сахарово в рефе наш перевод справки, в котором есть …"
type textarea "x"
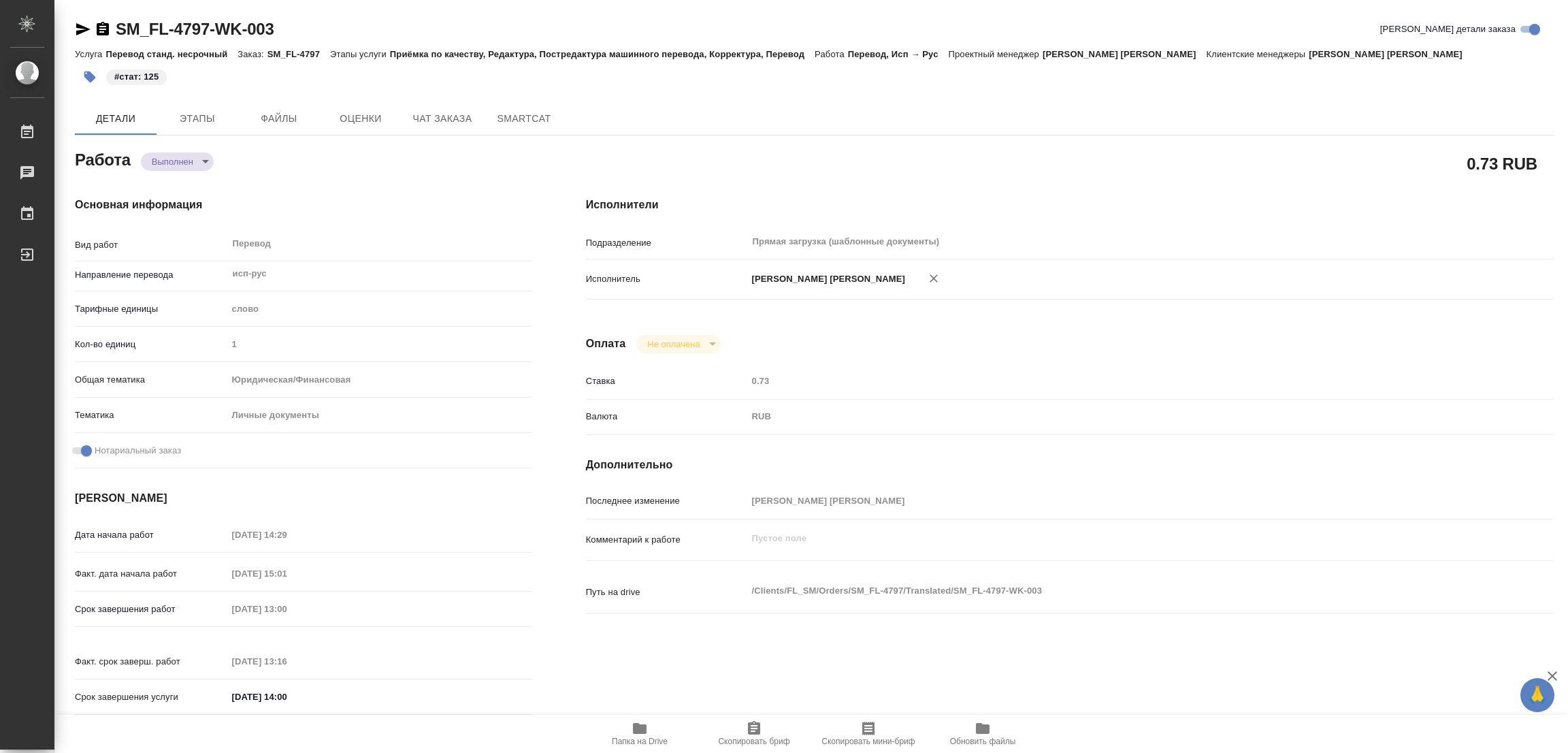
type textarea "x"
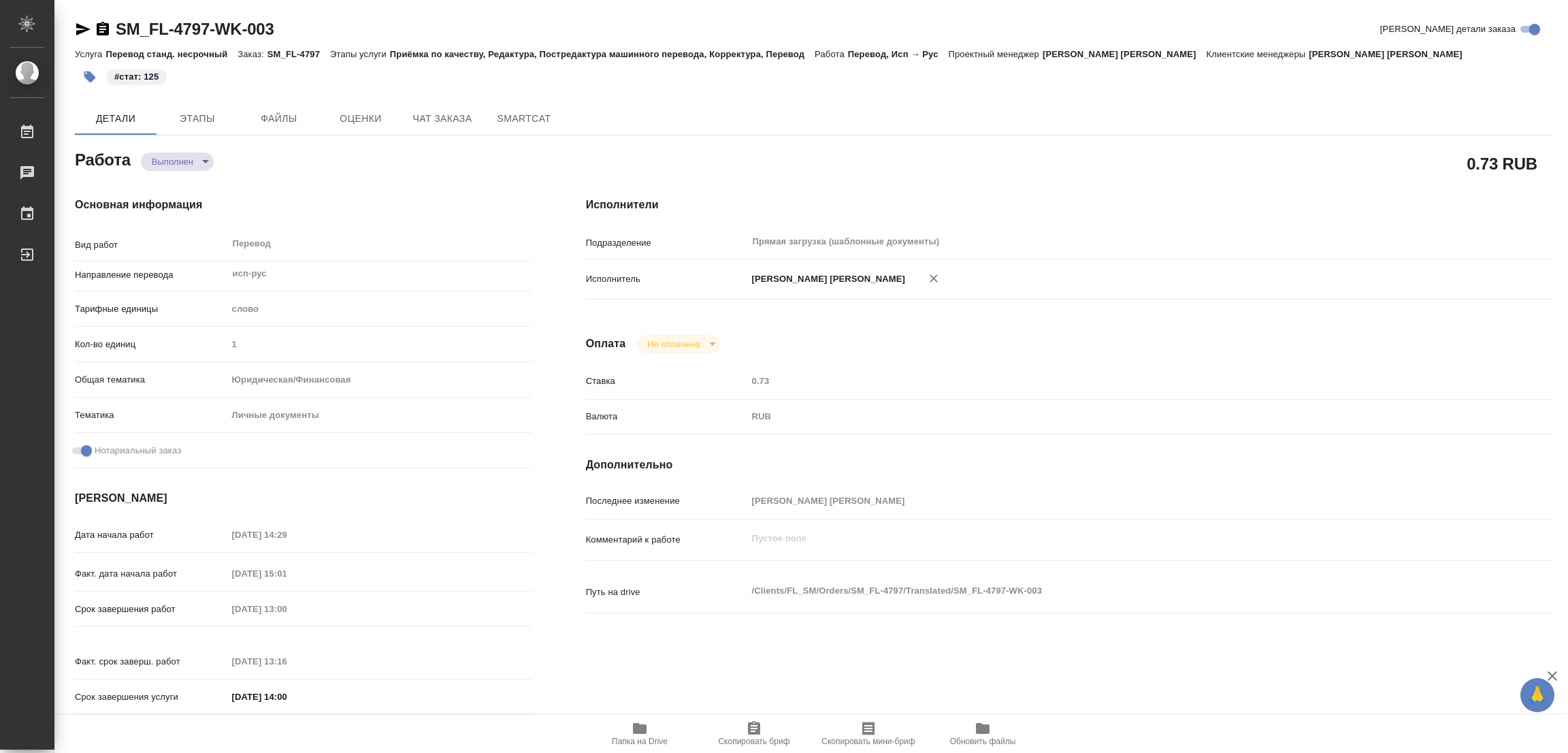
type textarea "x"
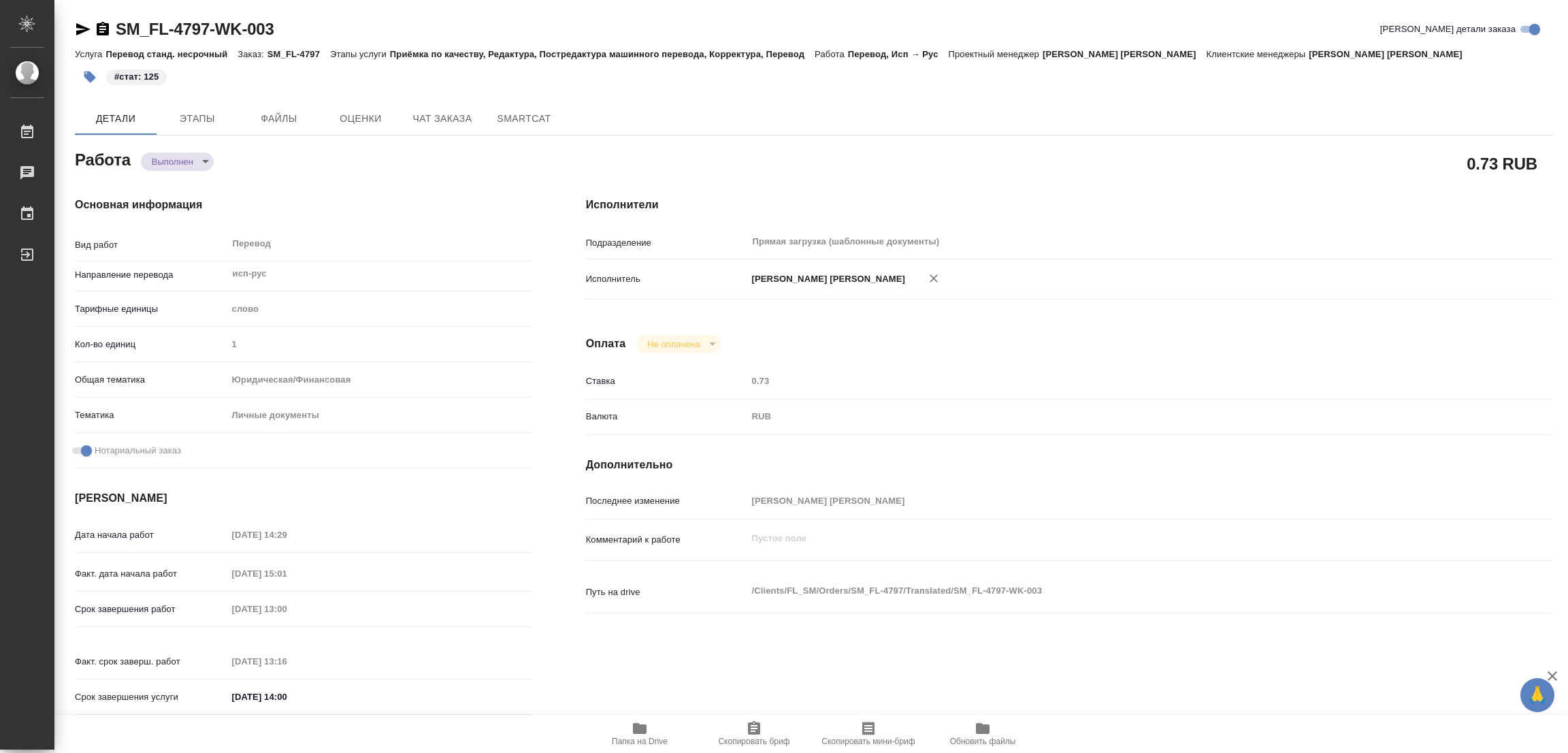
type textarea "x"
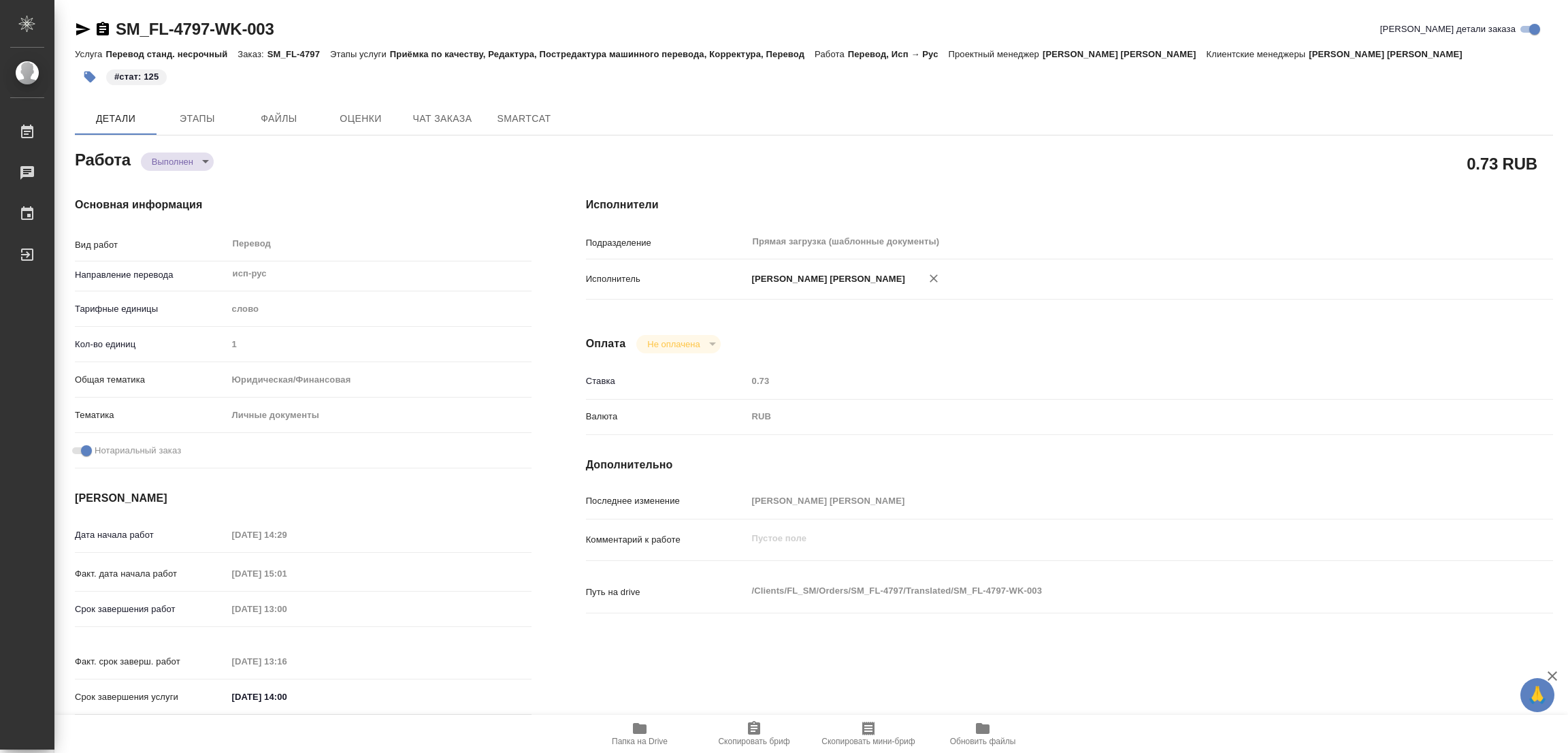
type textarea "x"
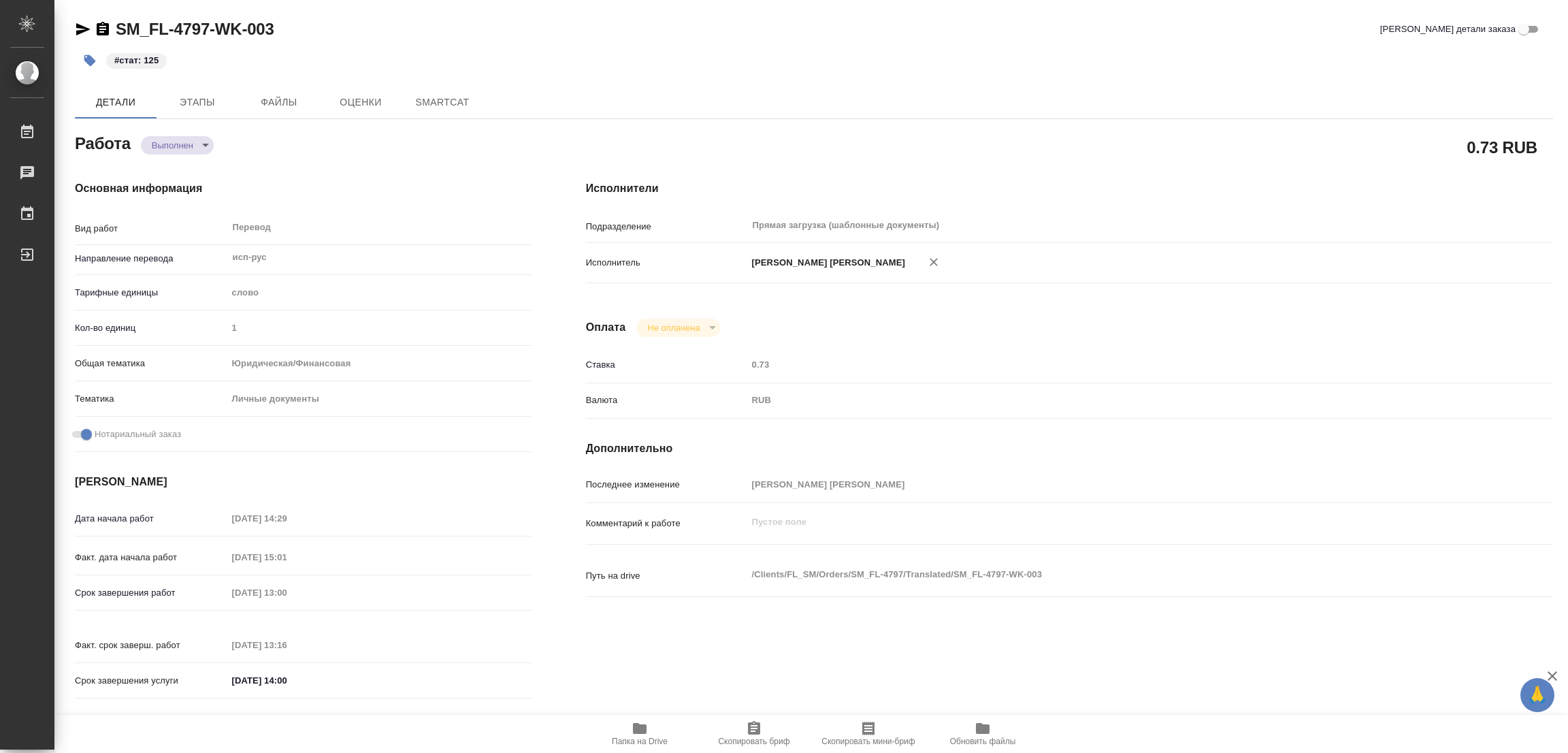
type textarea "x"
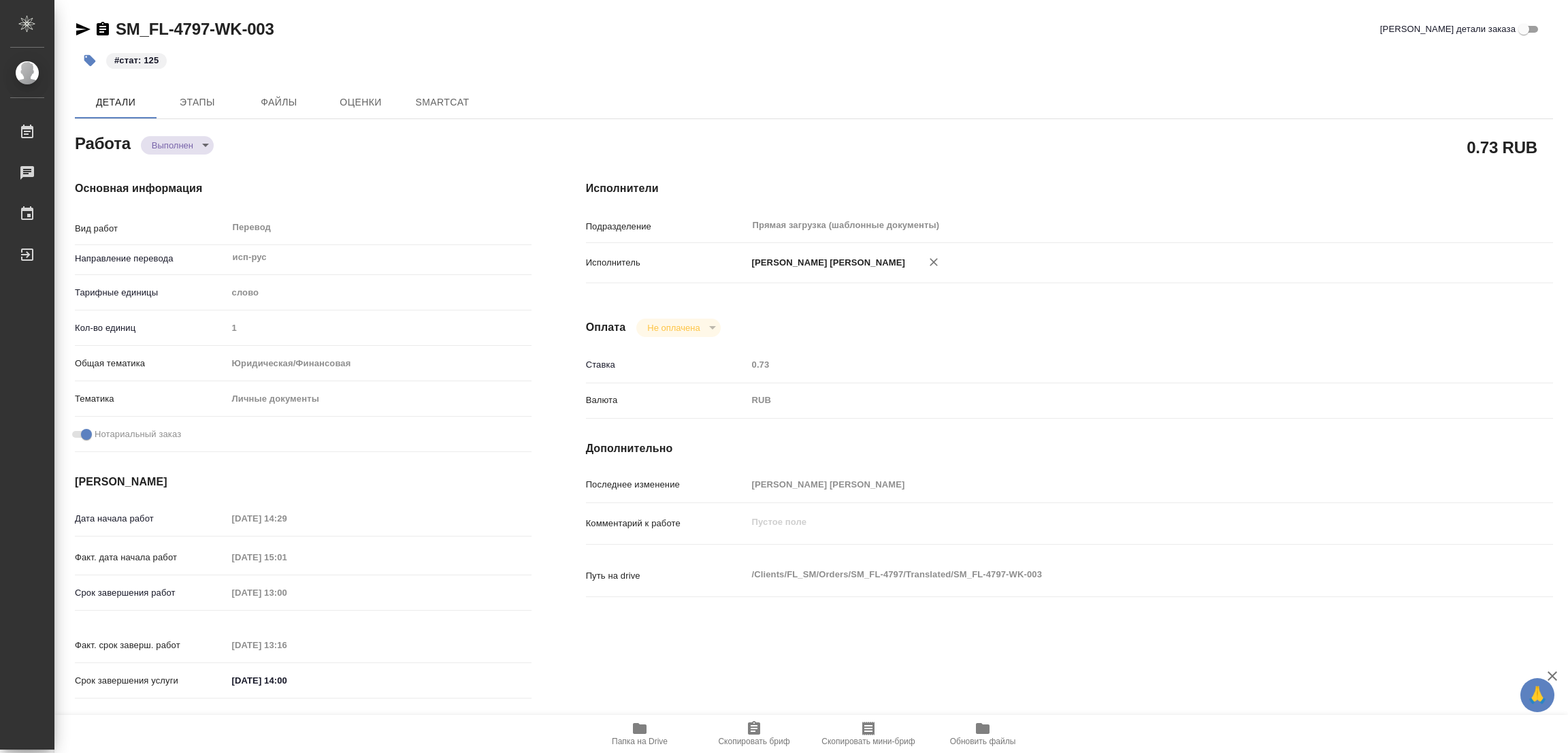
type textarea "x"
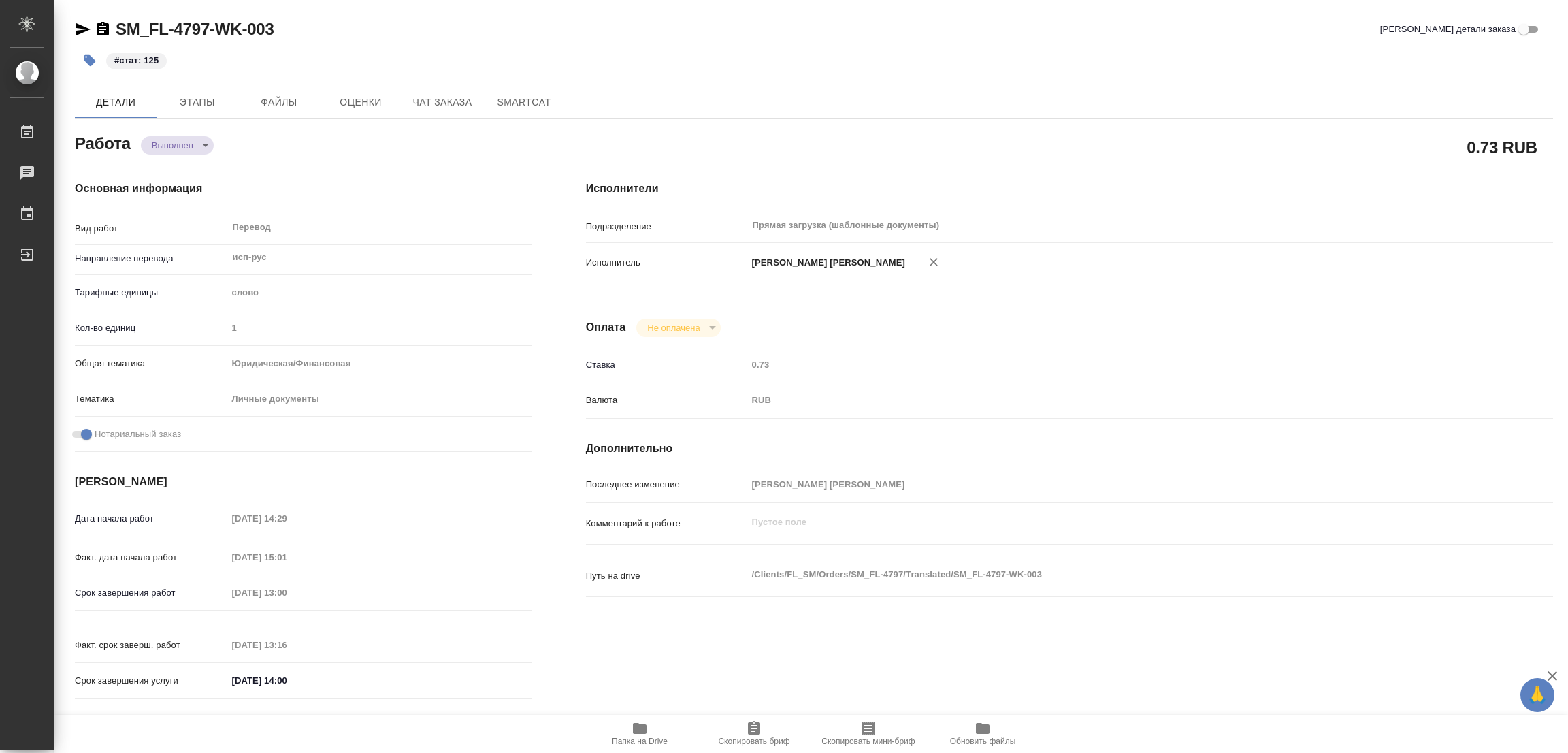
type textarea "x"
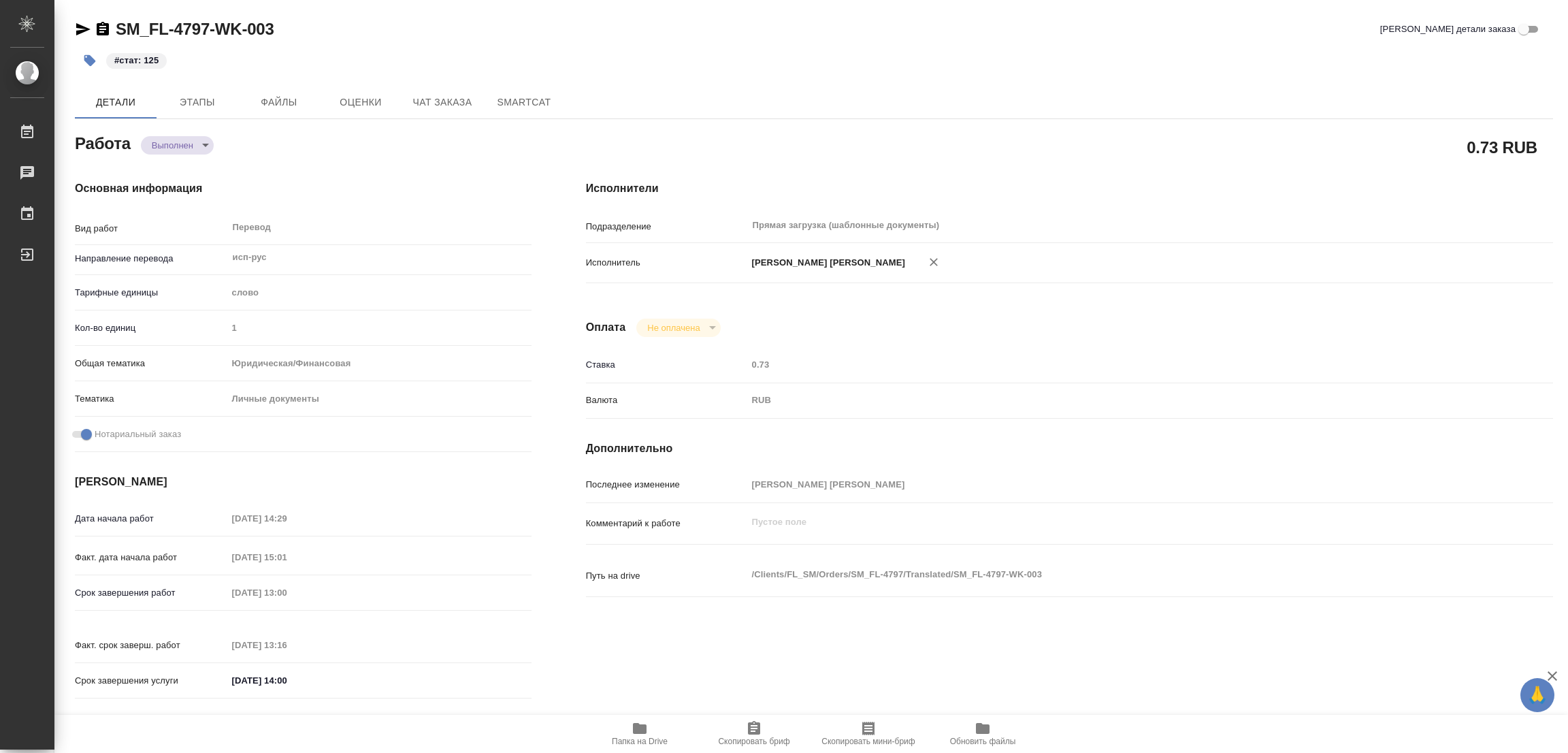
type textarea "x"
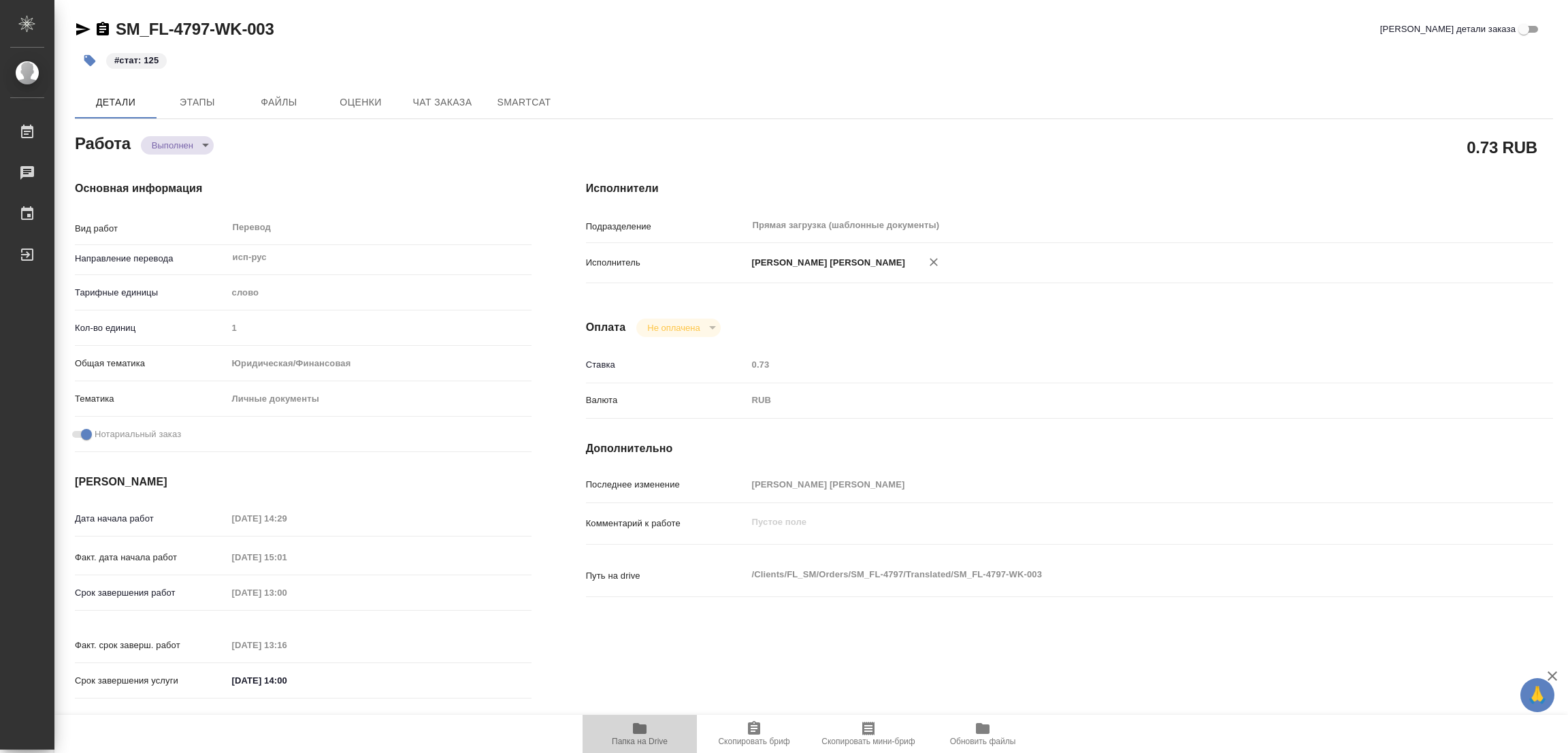
click at [640, 722] on icon "button" at bounding box center [640, 729] width 16 height 16
type textarea "x"
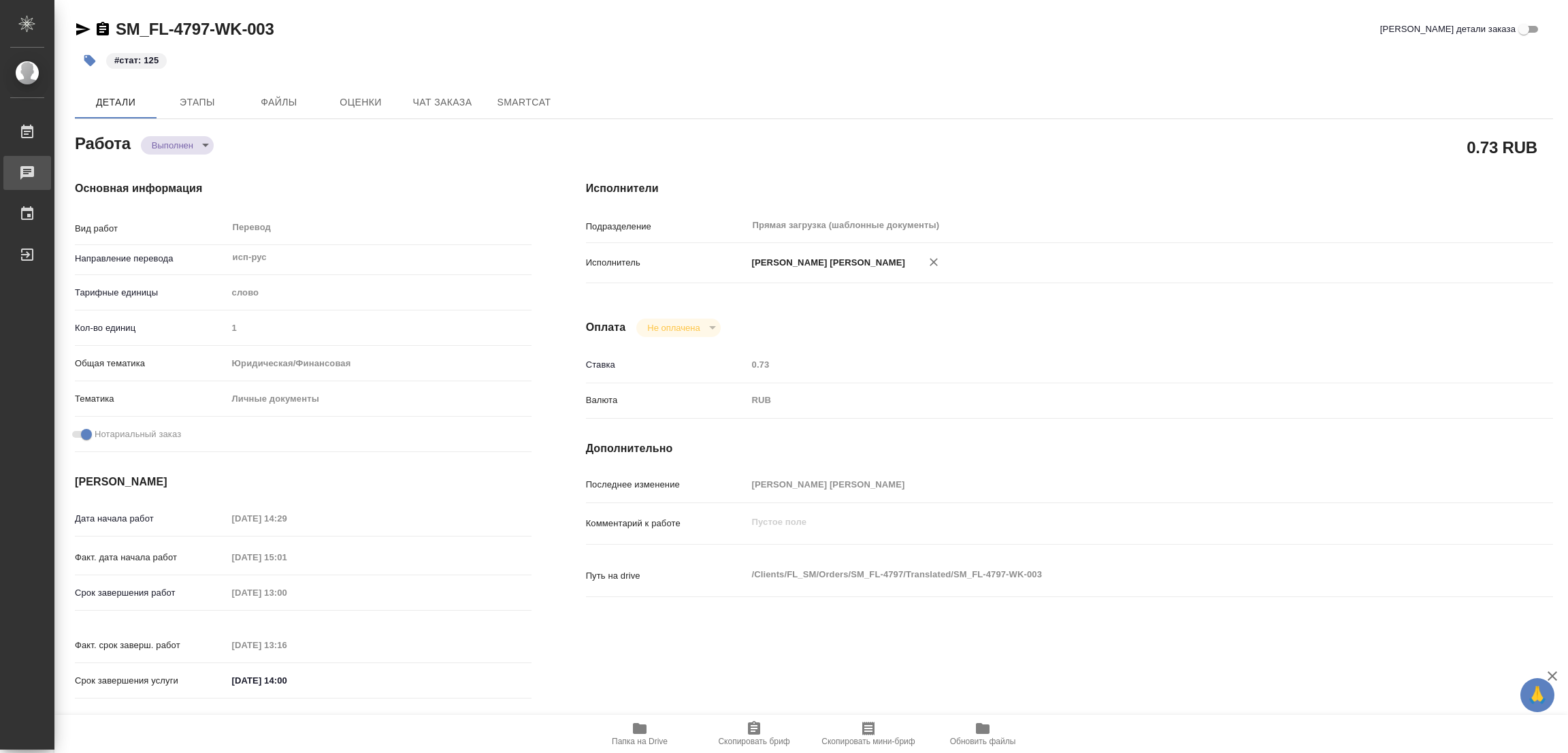
type textarea "x"
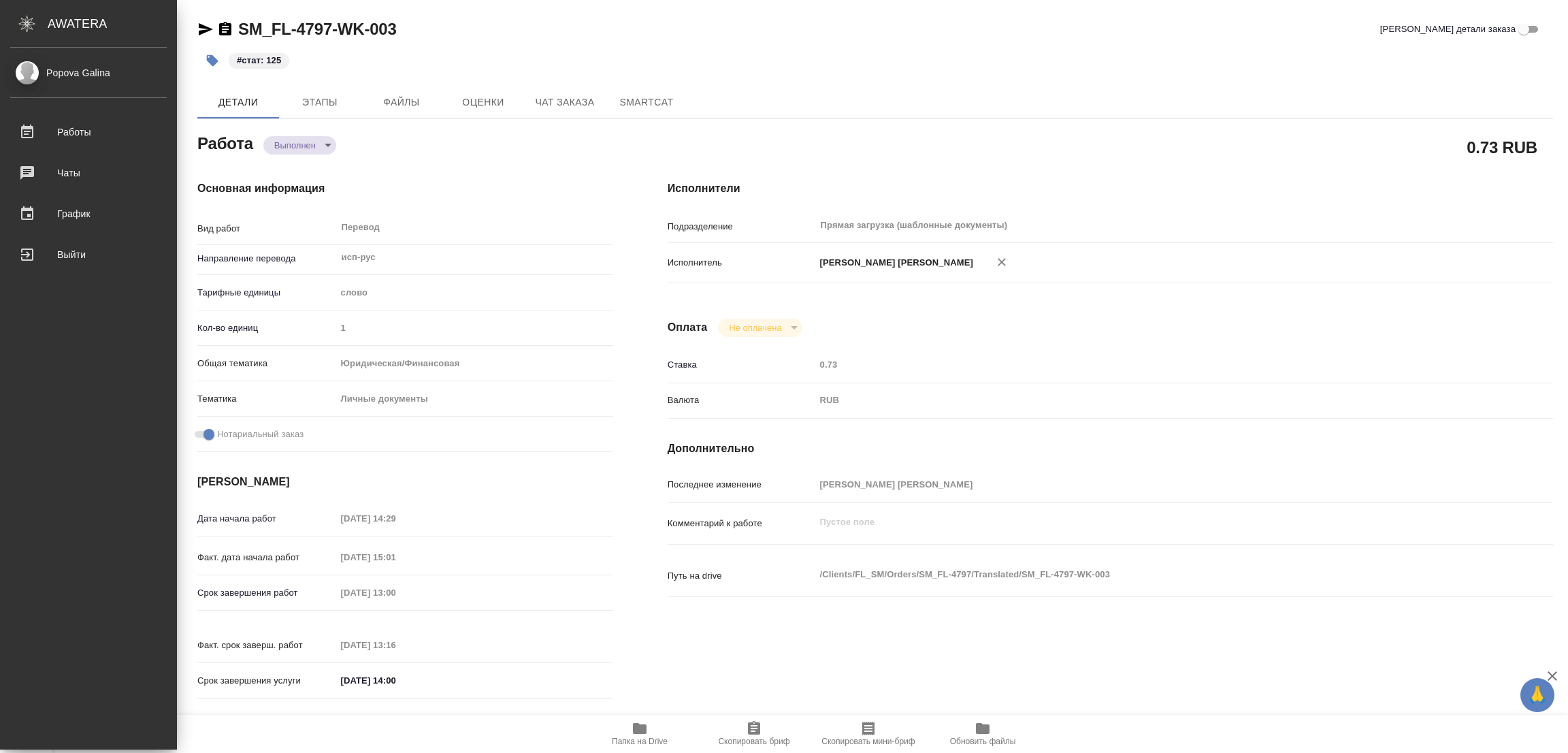
type textarea "x"
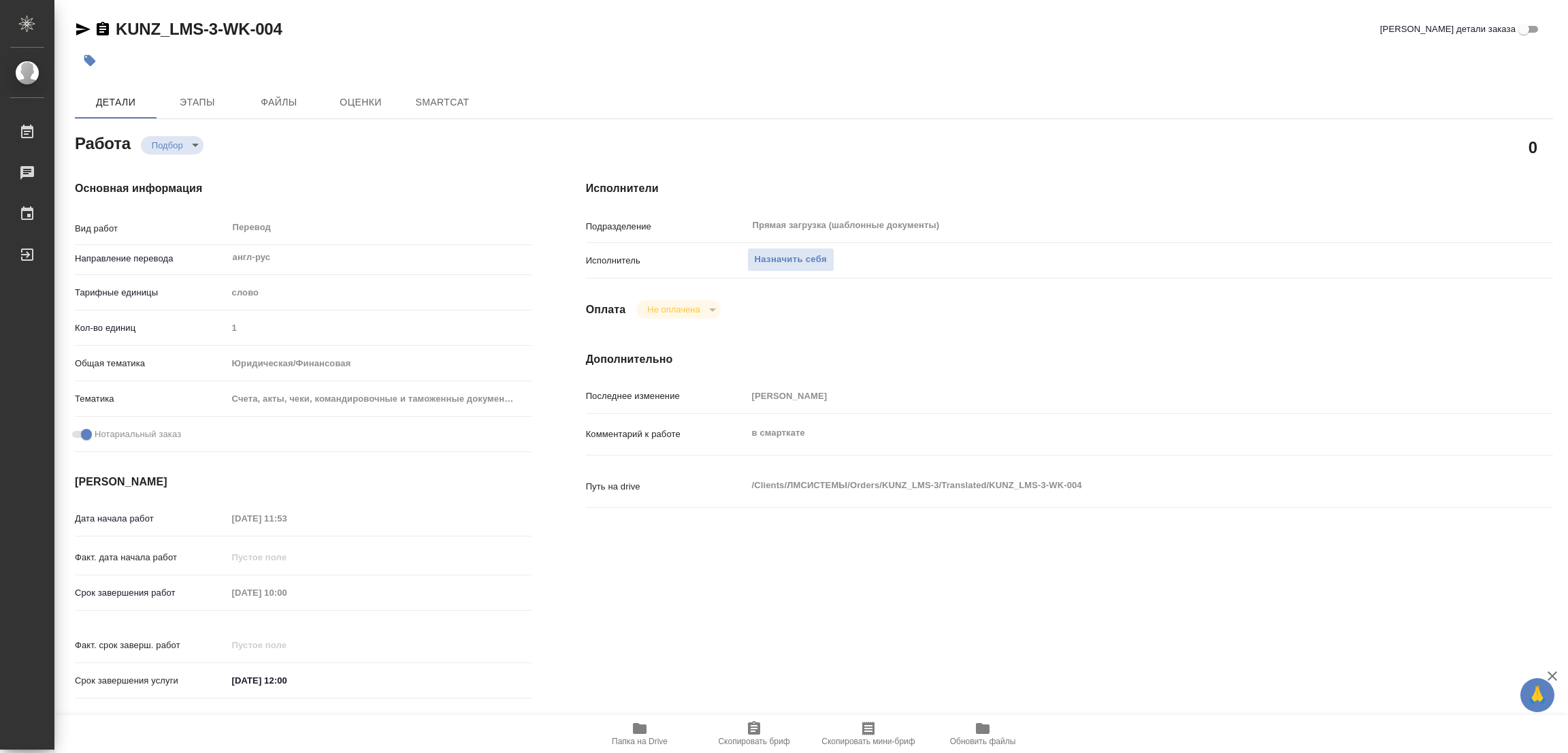
type textarea "x"
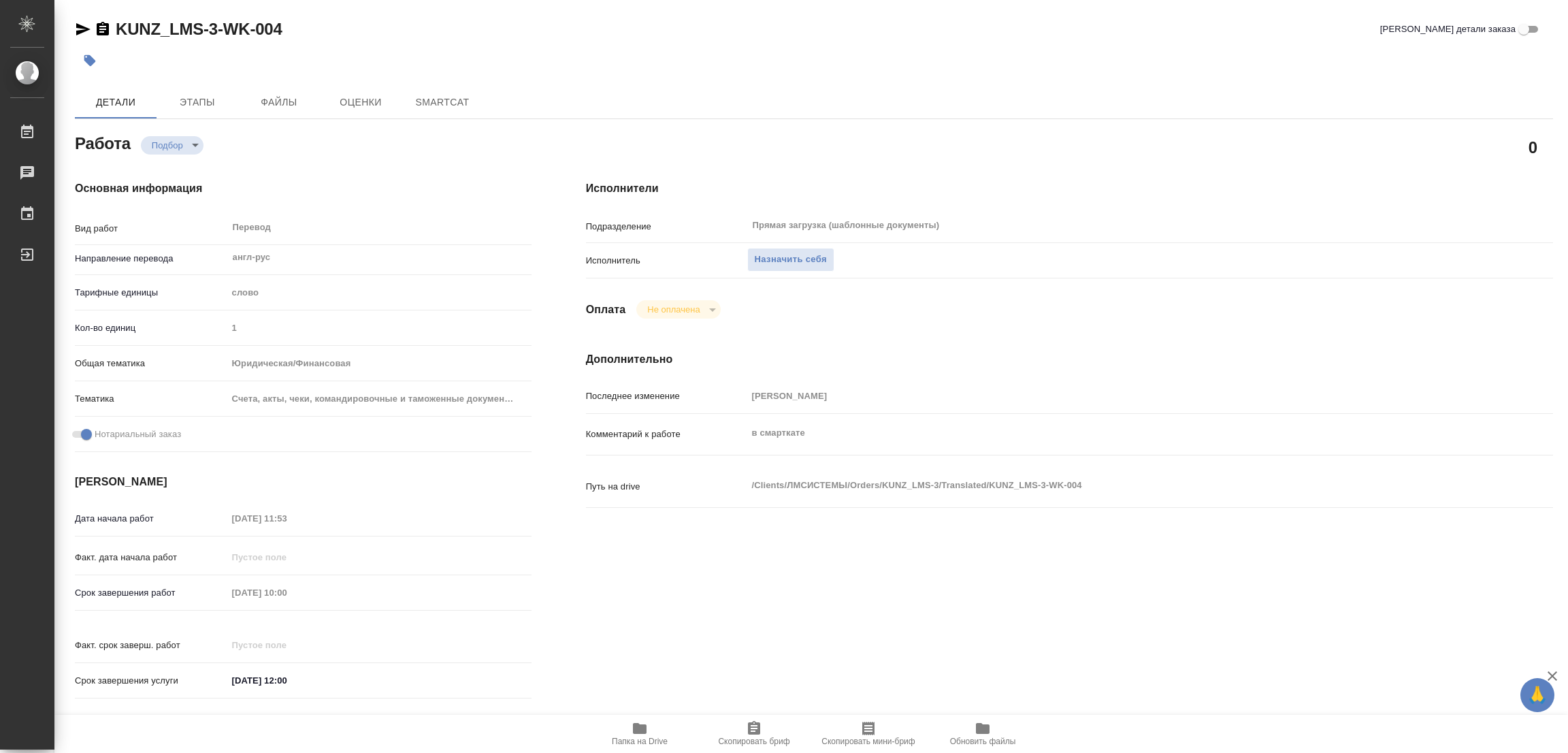
type textarea "x"
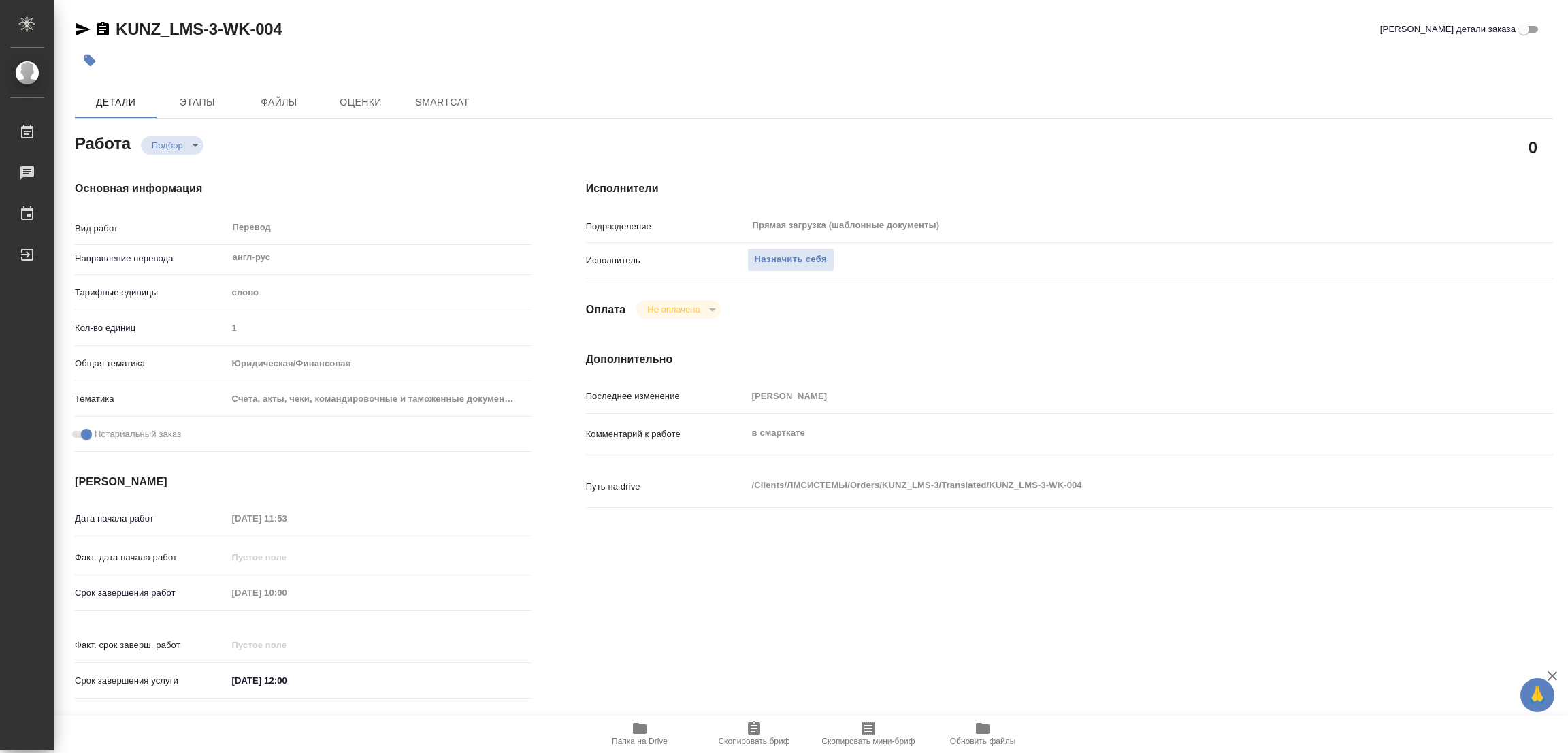
type textarea "x"
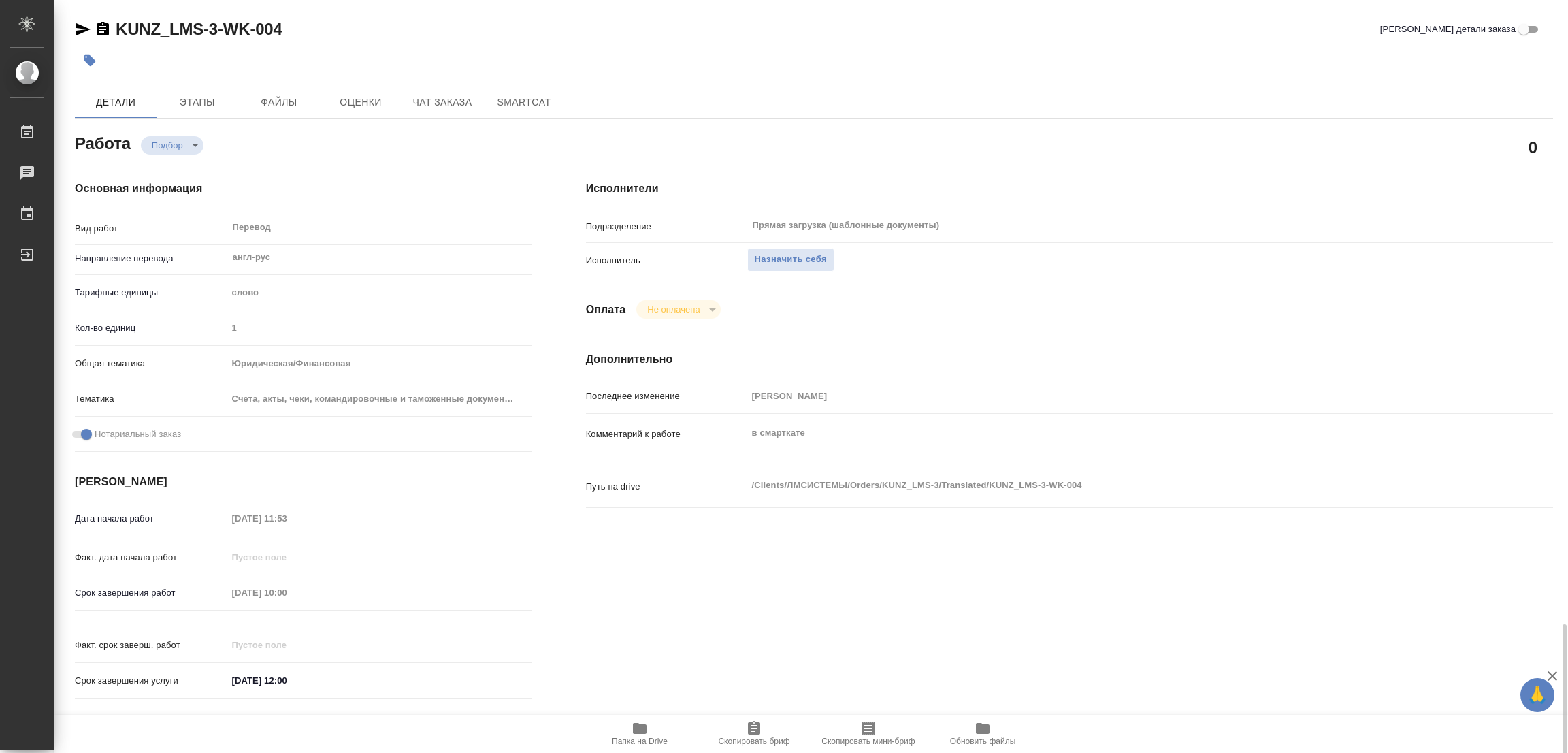
scroll to position [374, 0]
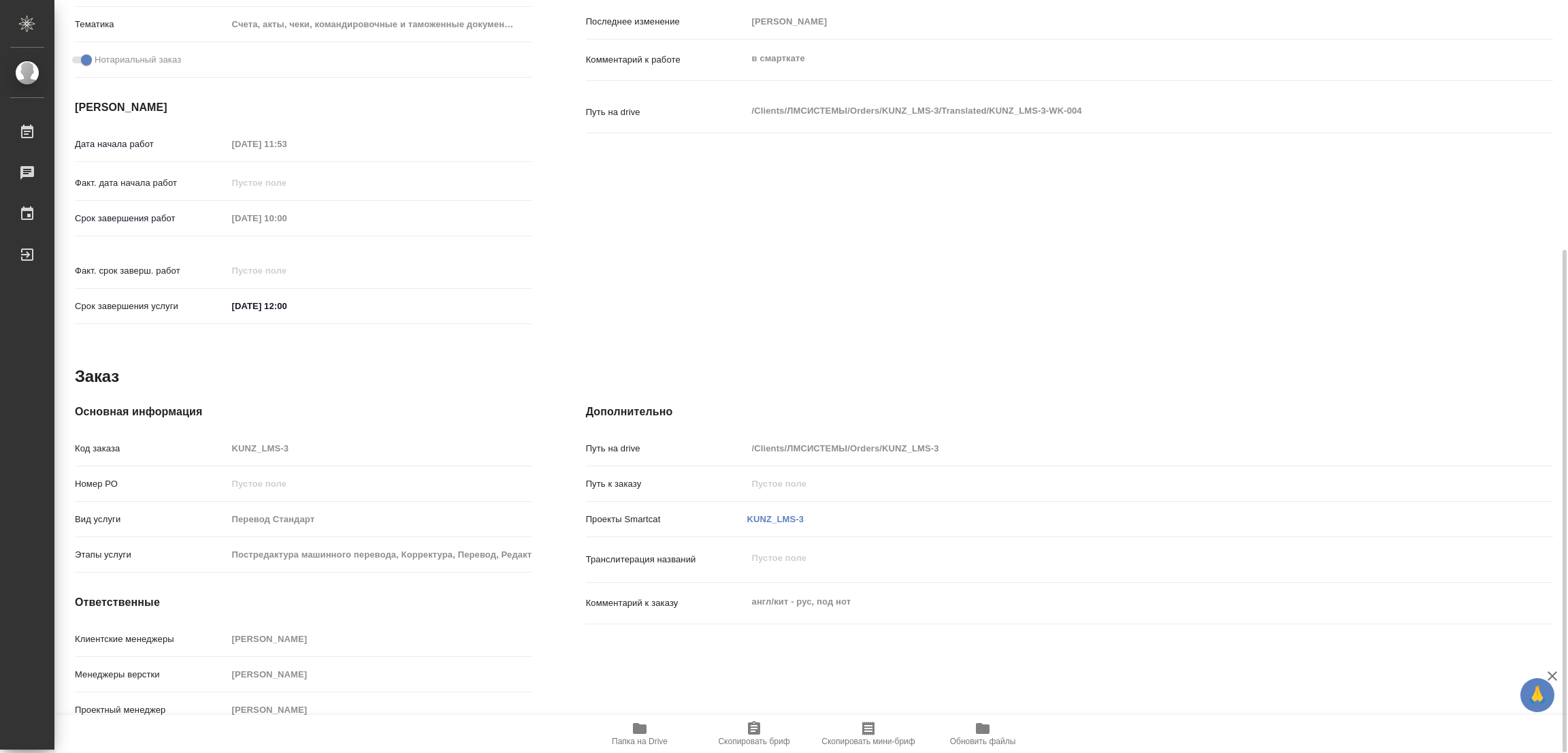
type textarea "x"
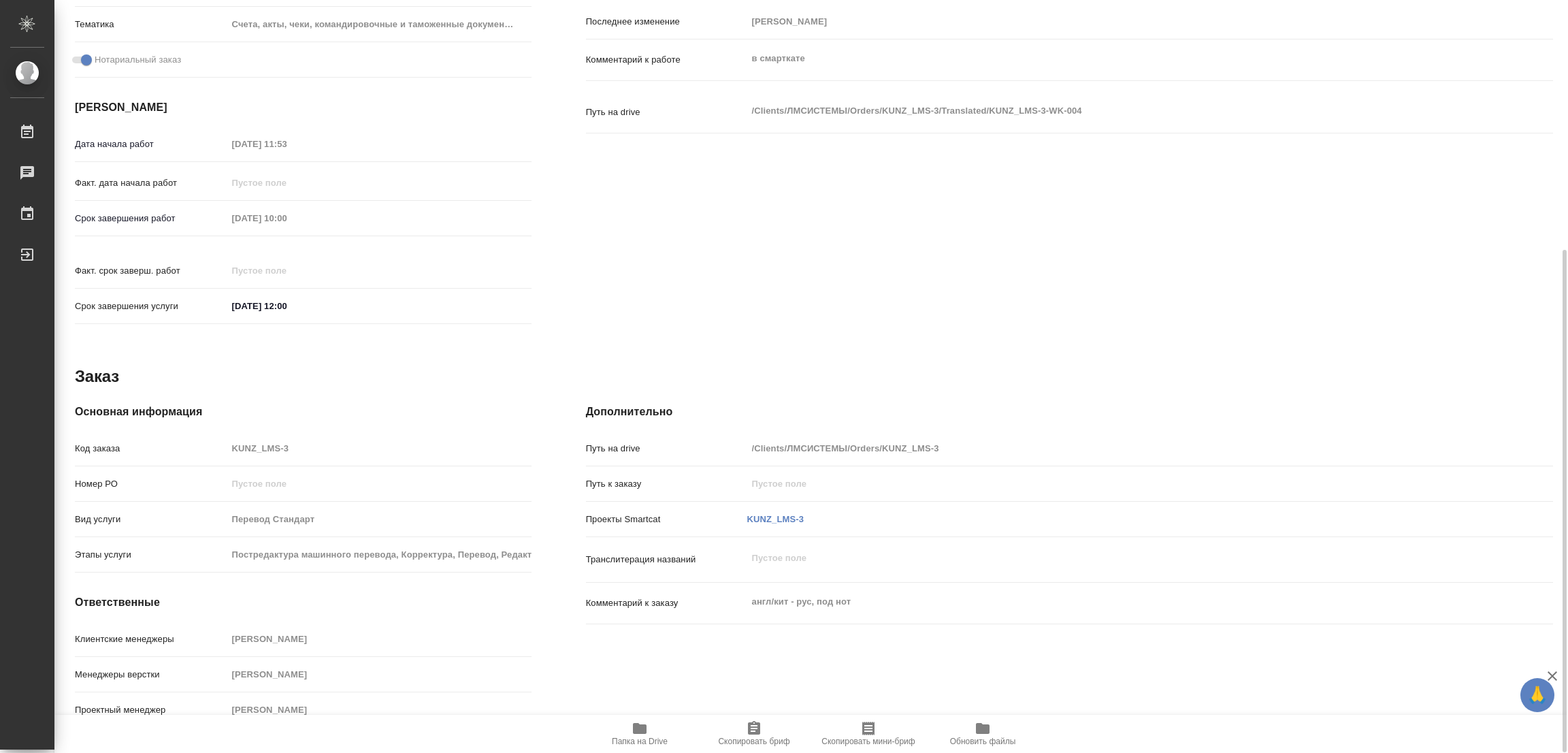
type textarea "x"
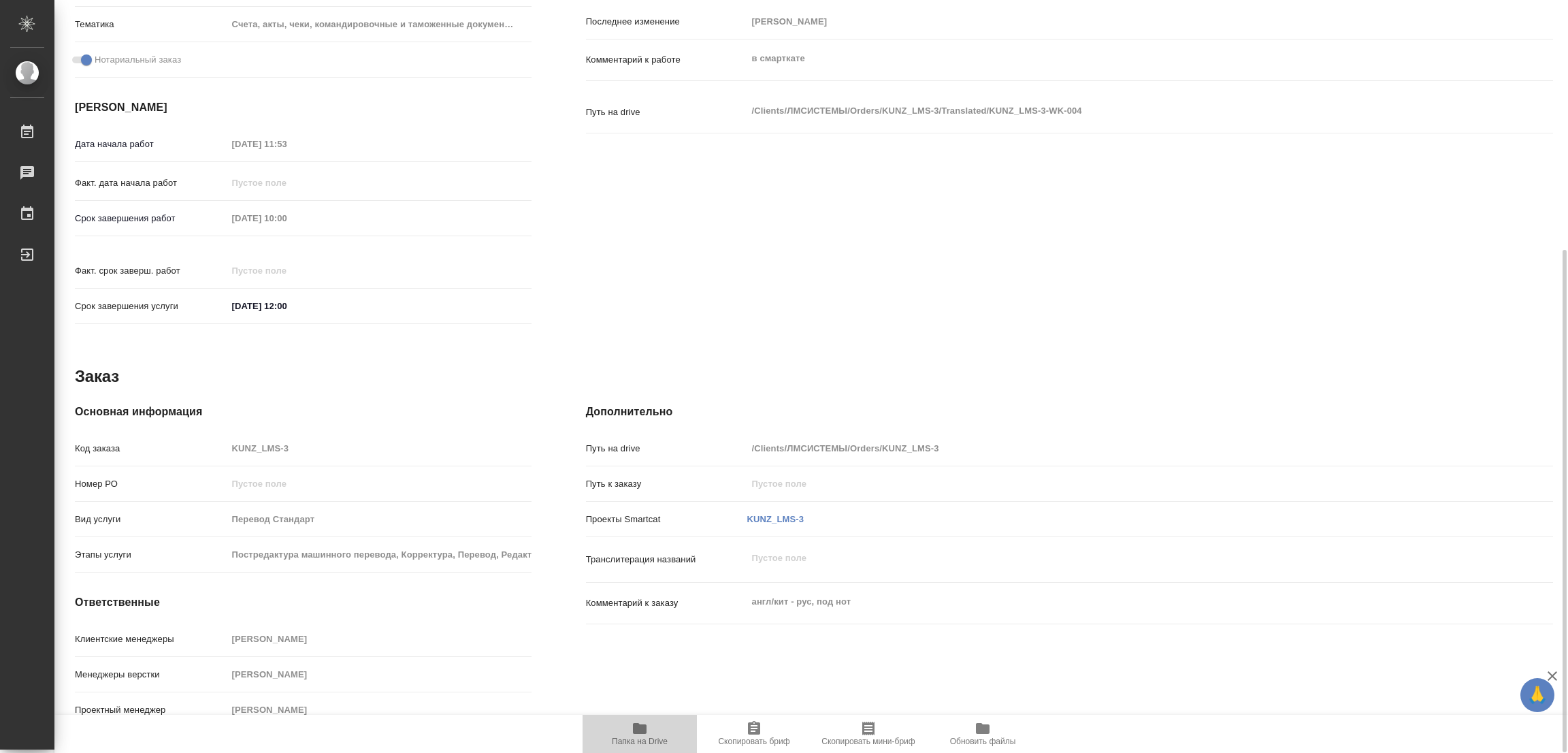
click at [632, 718] on button "Папка на Drive" at bounding box center [640, 734] width 115 height 38
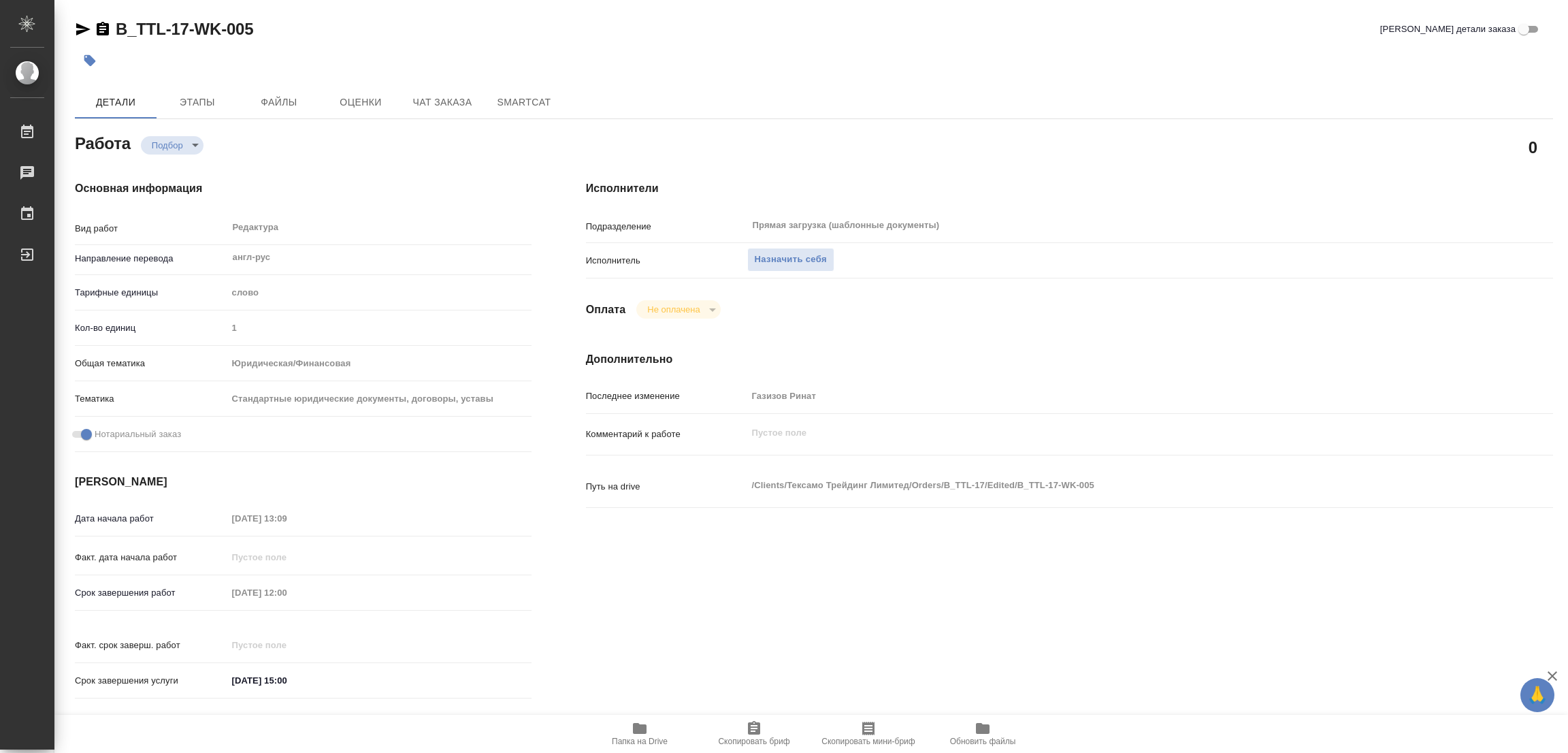
type textarea "x"
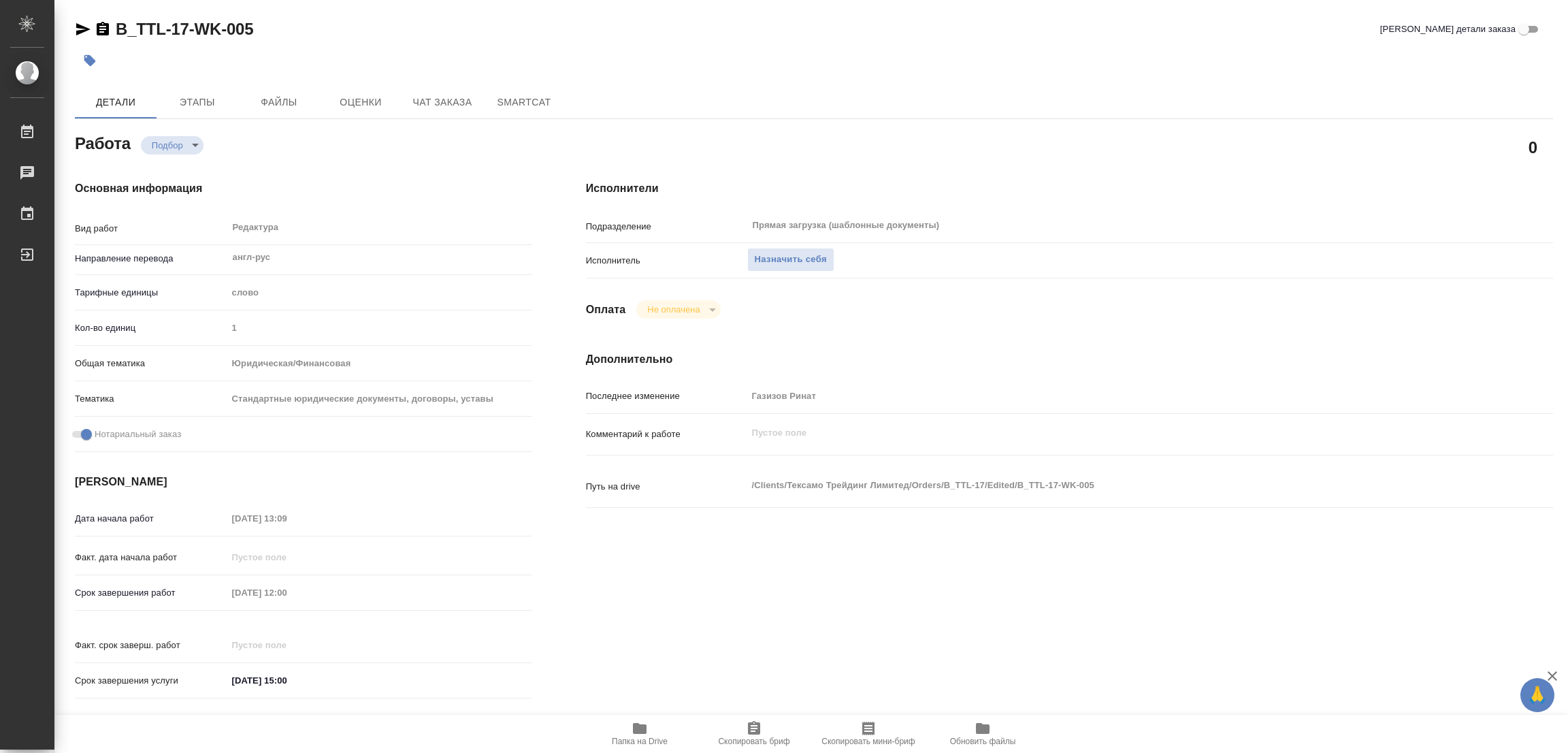
type textarea "x"
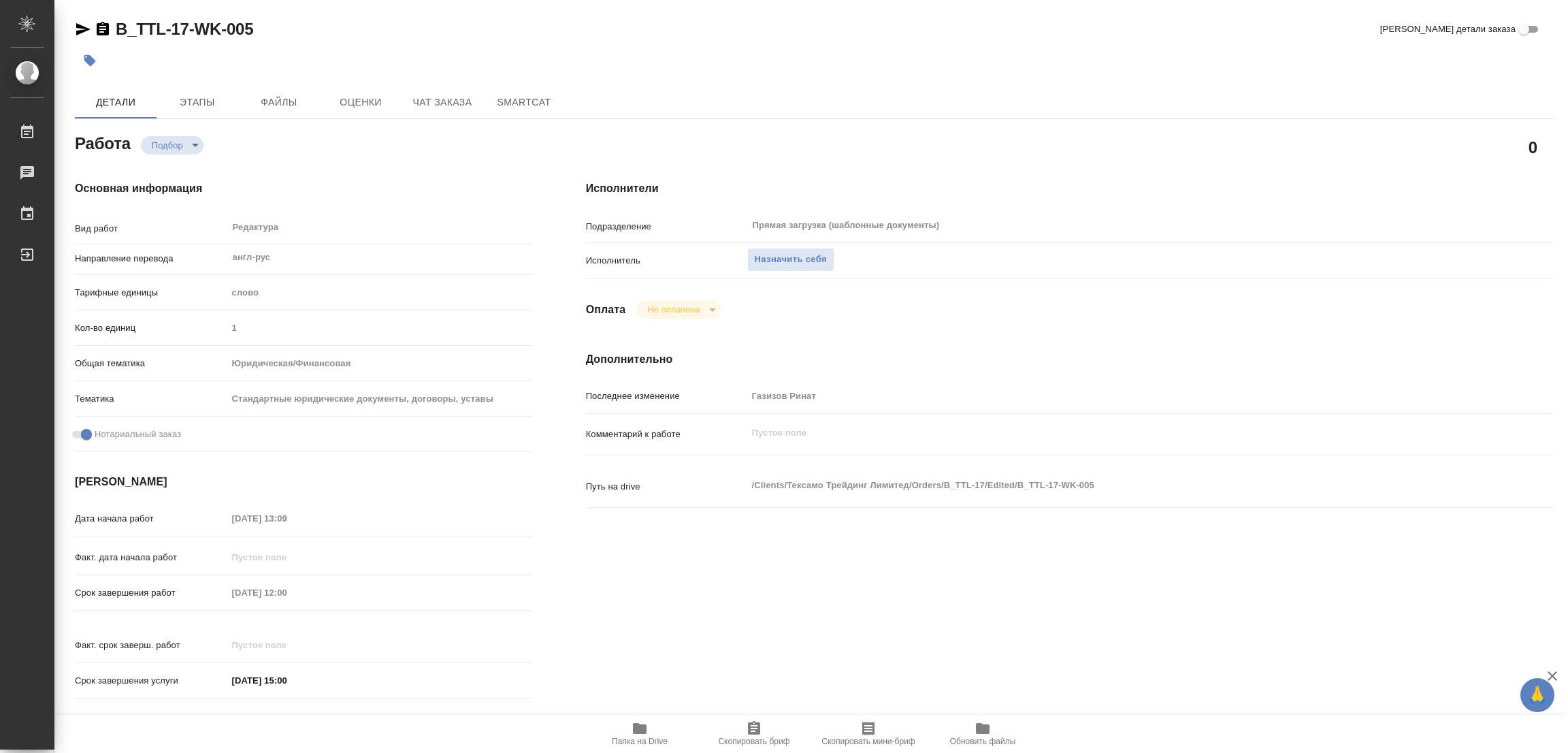
type textarea "x"
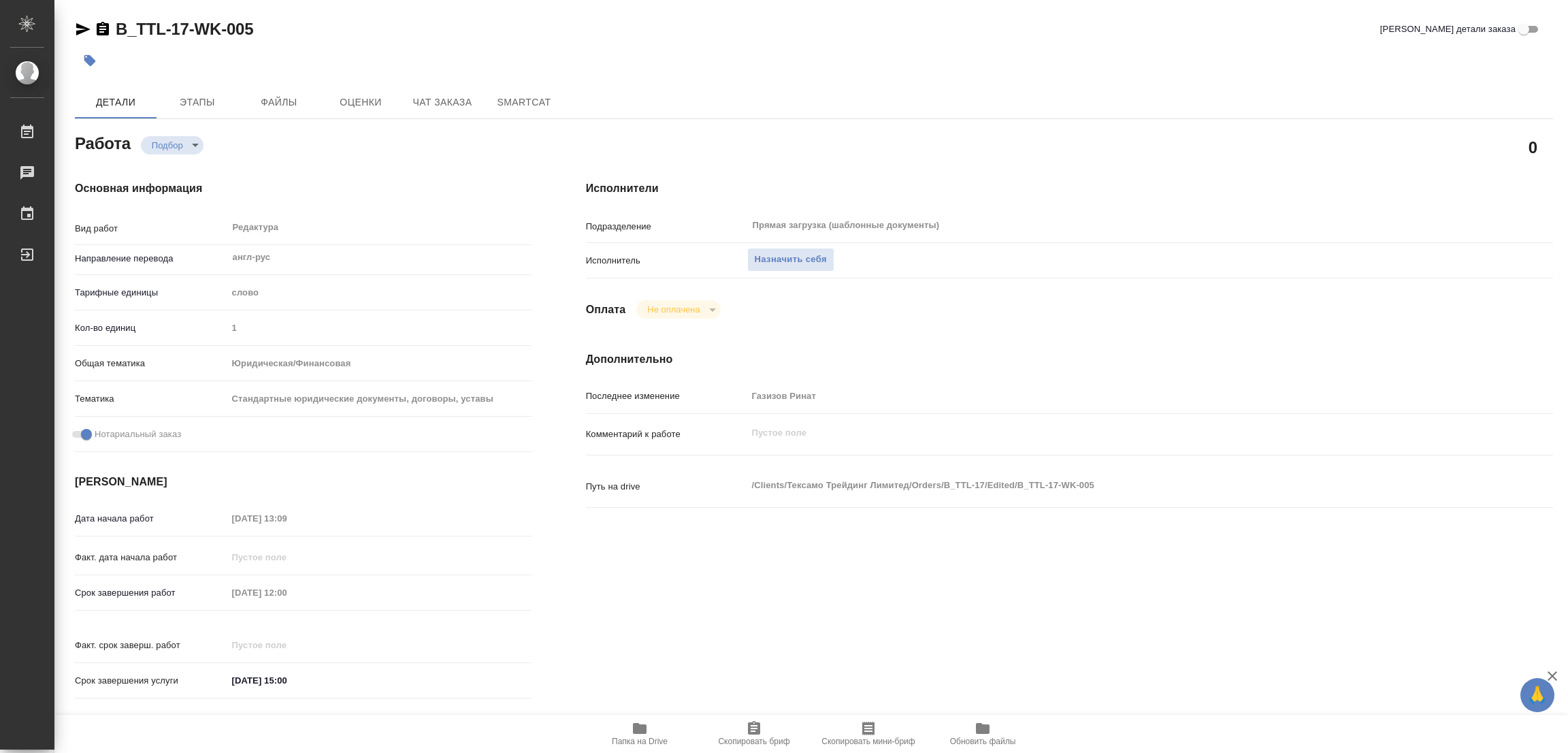
type textarea "x"
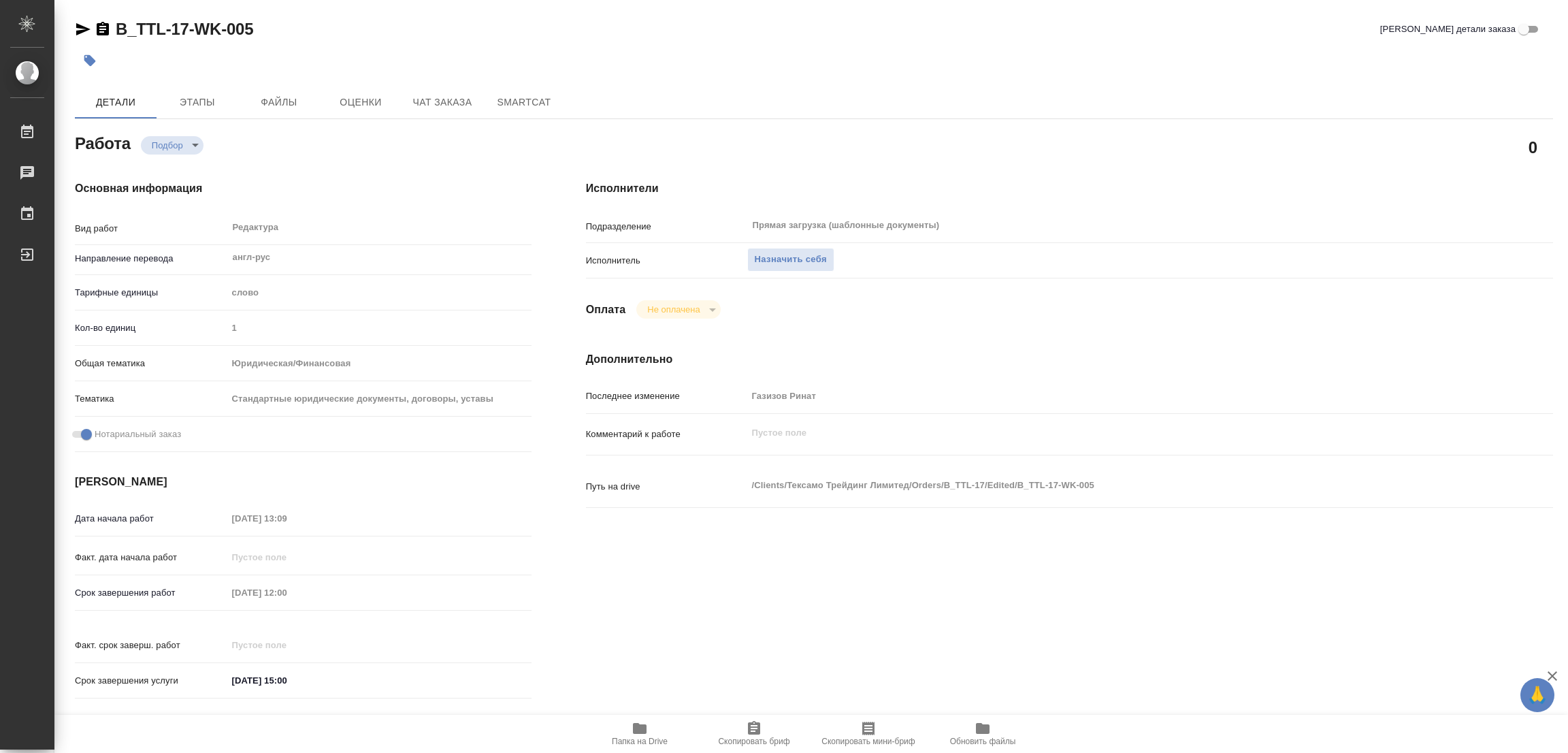
type textarea "x"
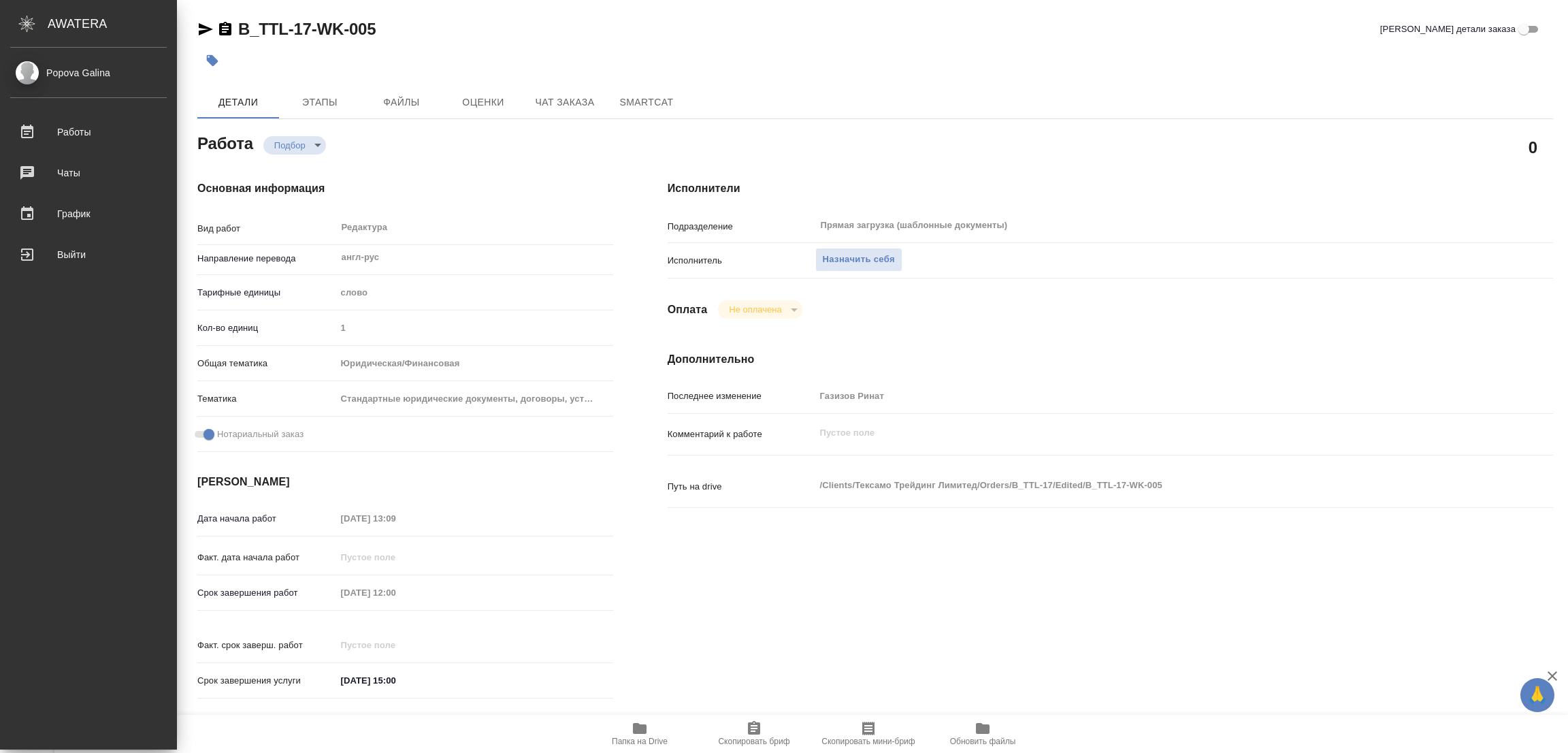
type textarea "x"
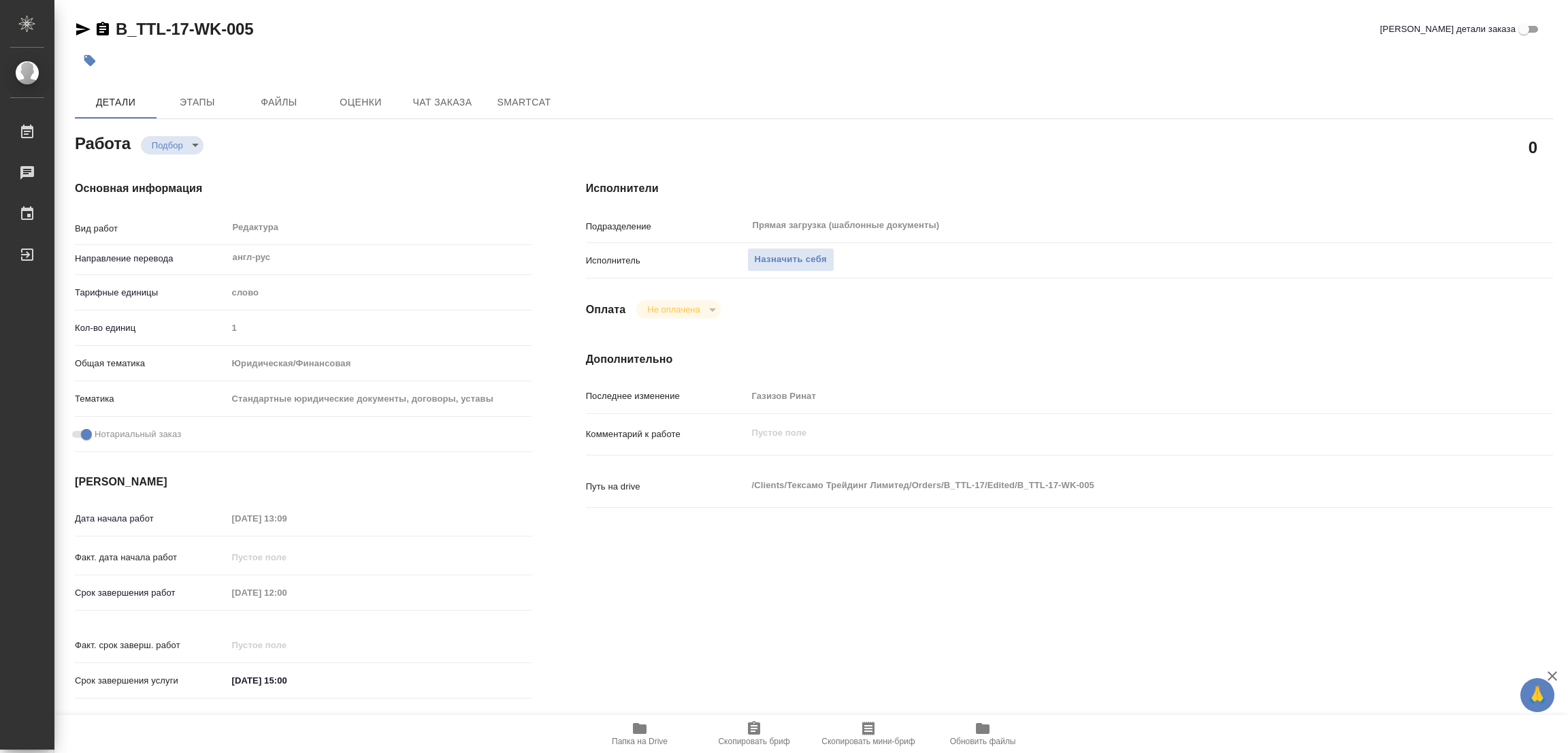
type textarea "x"
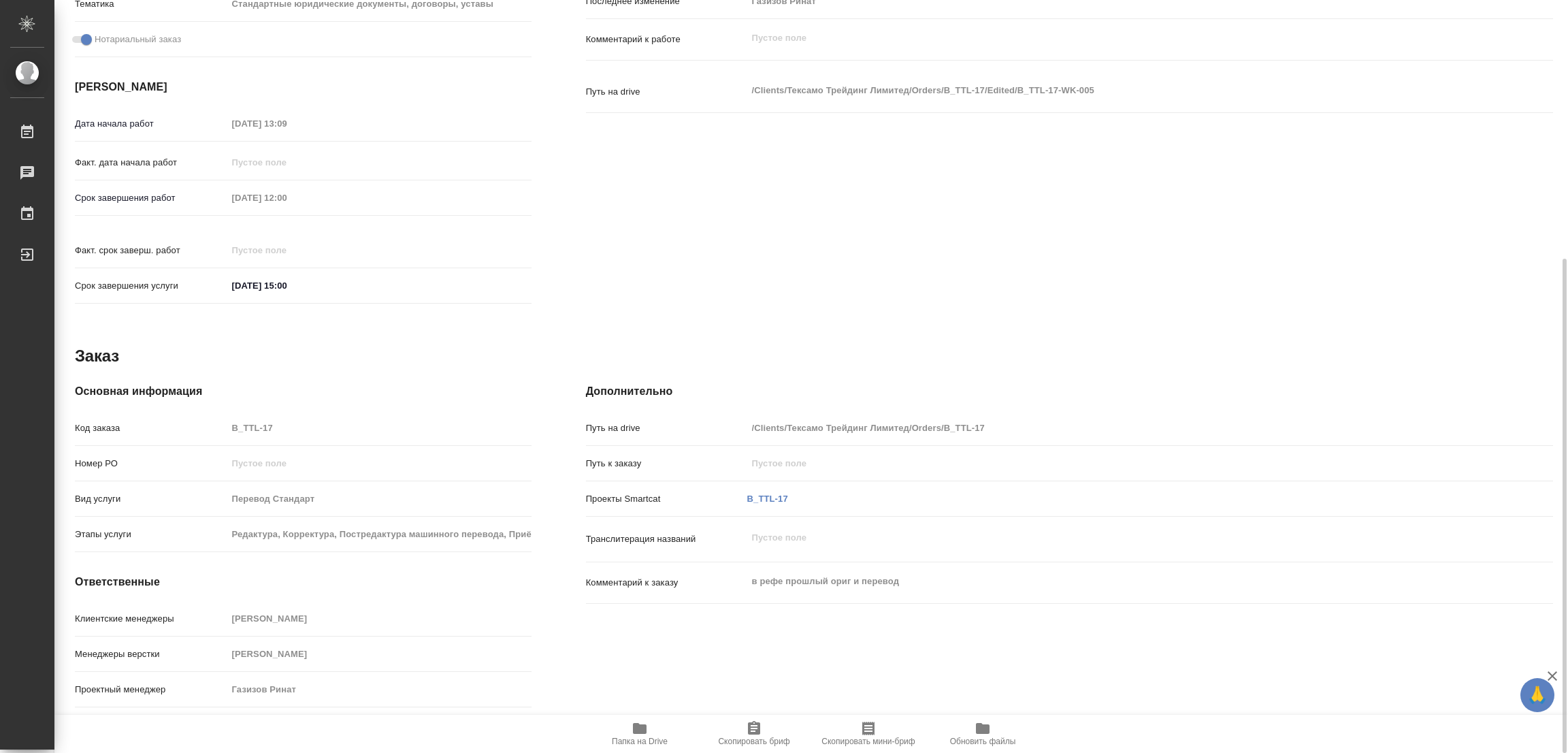
scroll to position [405, 0]
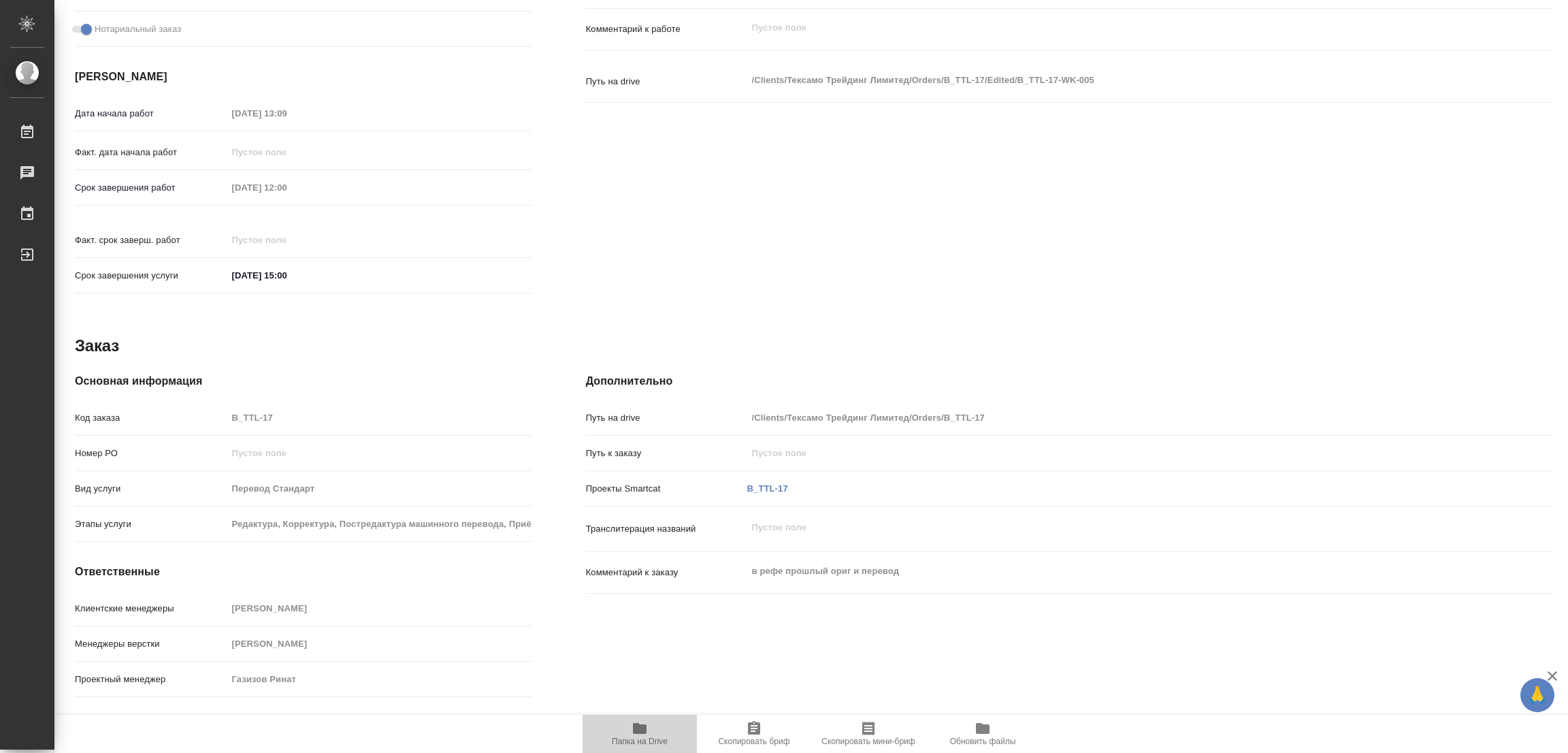
click at [640, 733] on icon "button" at bounding box center [640, 728] width 14 height 10
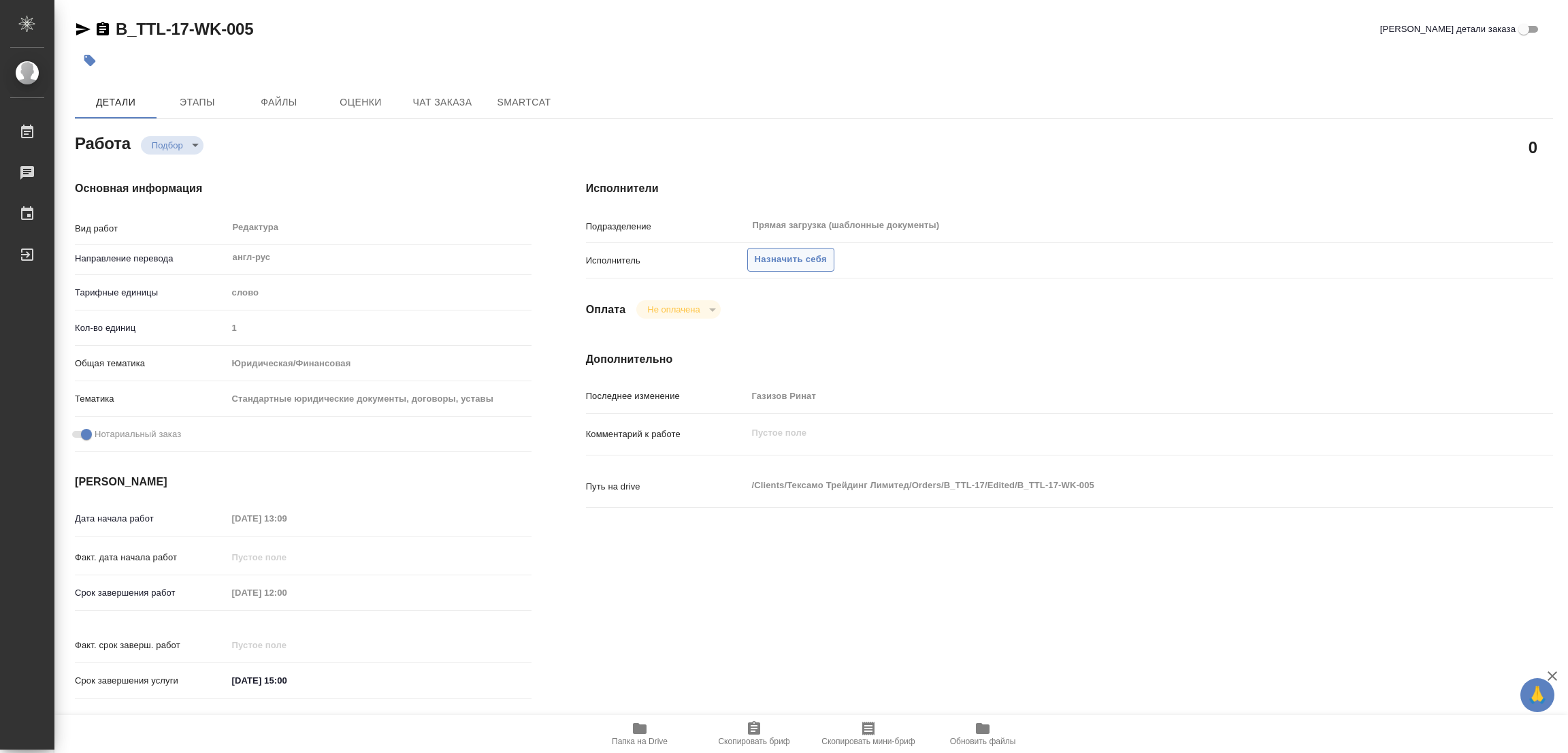
click at [790, 255] on span "Назначить себя" at bounding box center [790, 259] width 72 height 15
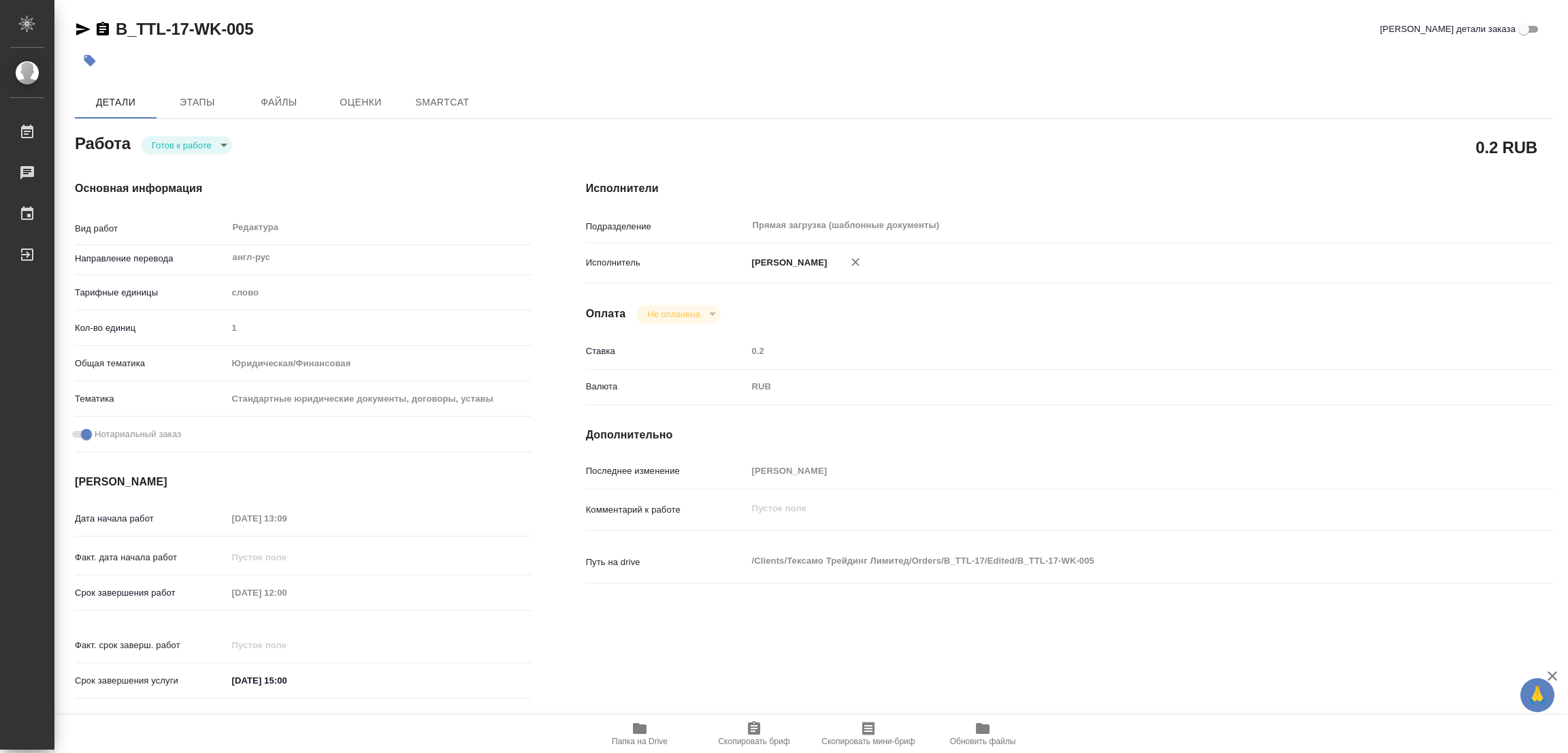
type textarea "x"
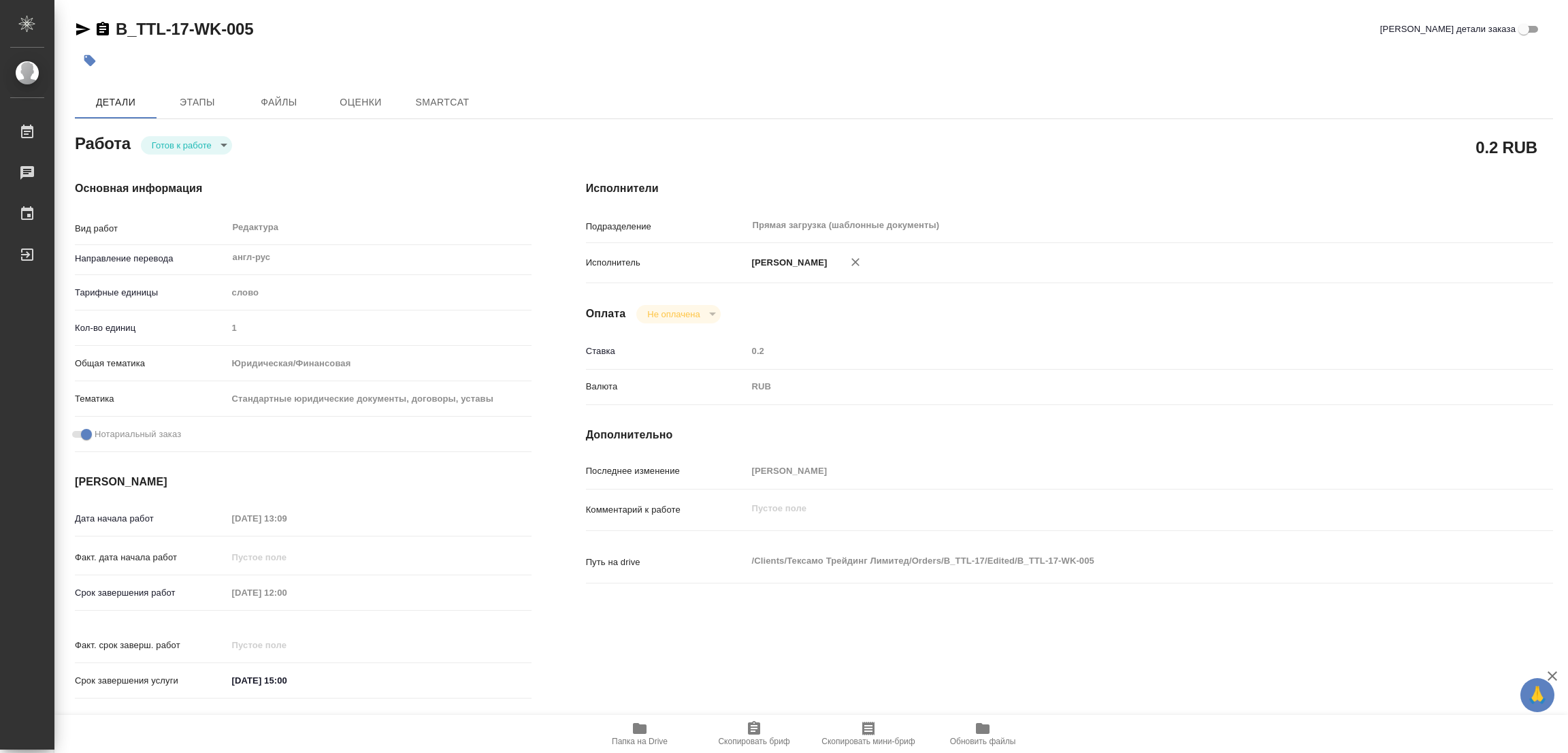
type textarea "x"
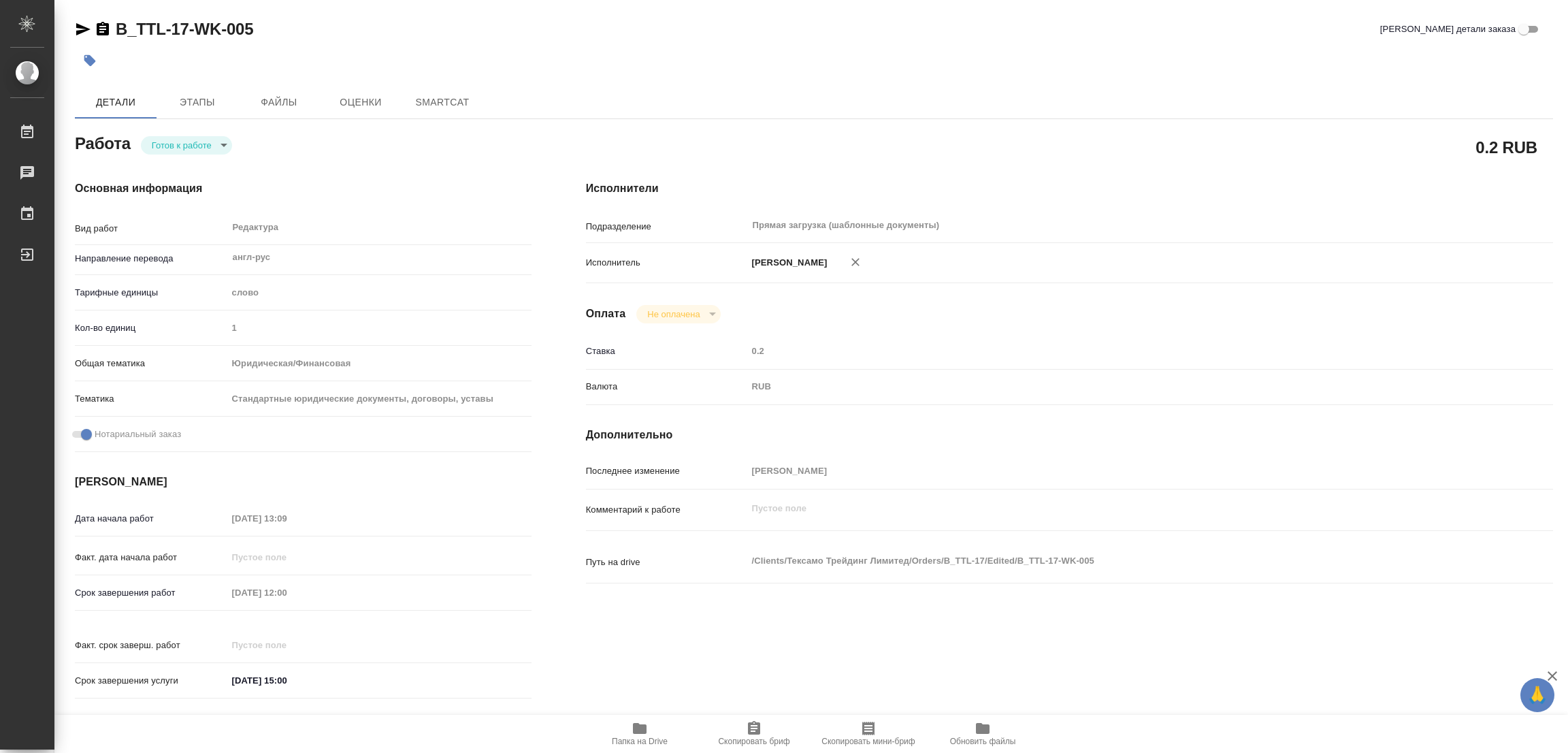
type textarea "x"
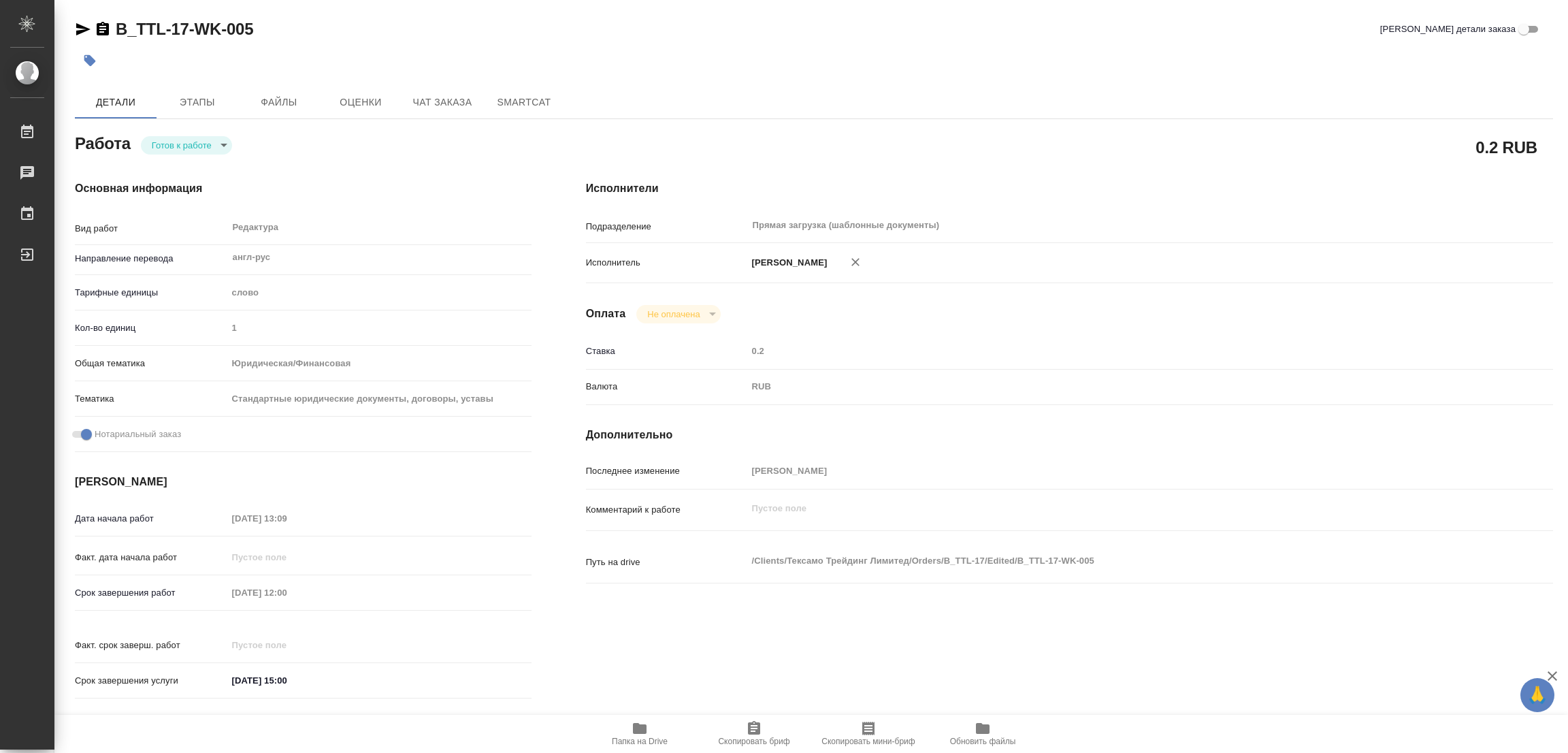
type textarea "x"
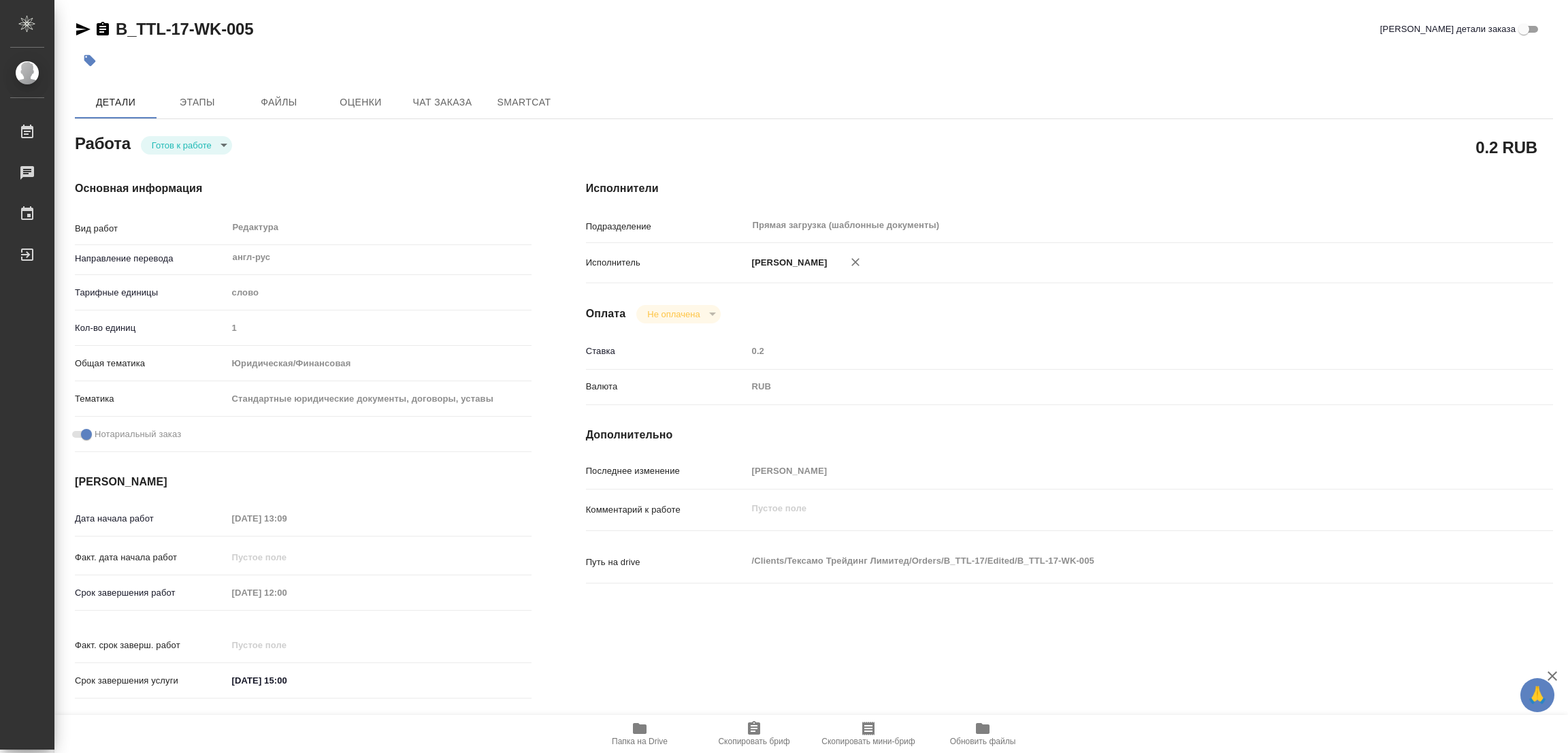
click at [181, 153] on body "🙏 .cls-1 fill:#fff; AWATERA [PERSON_NAME] Работы Чаты График Выйти B_TTL-17-WK-…" at bounding box center [784, 376] width 1568 height 753
click at [181, 144] on button "В работе" at bounding box center [174, 144] width 45 height 15
type textarea "x"
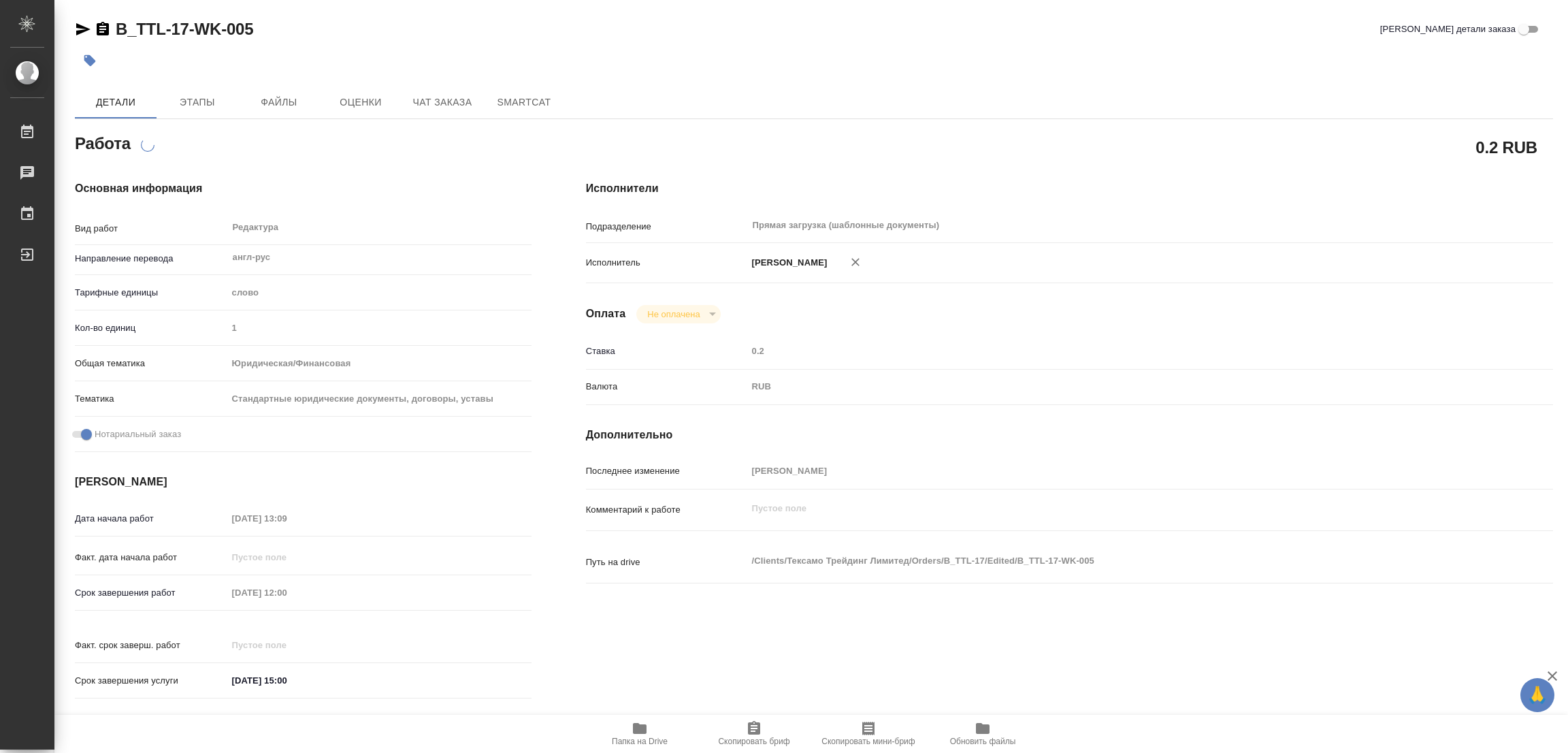
type textarea "x"
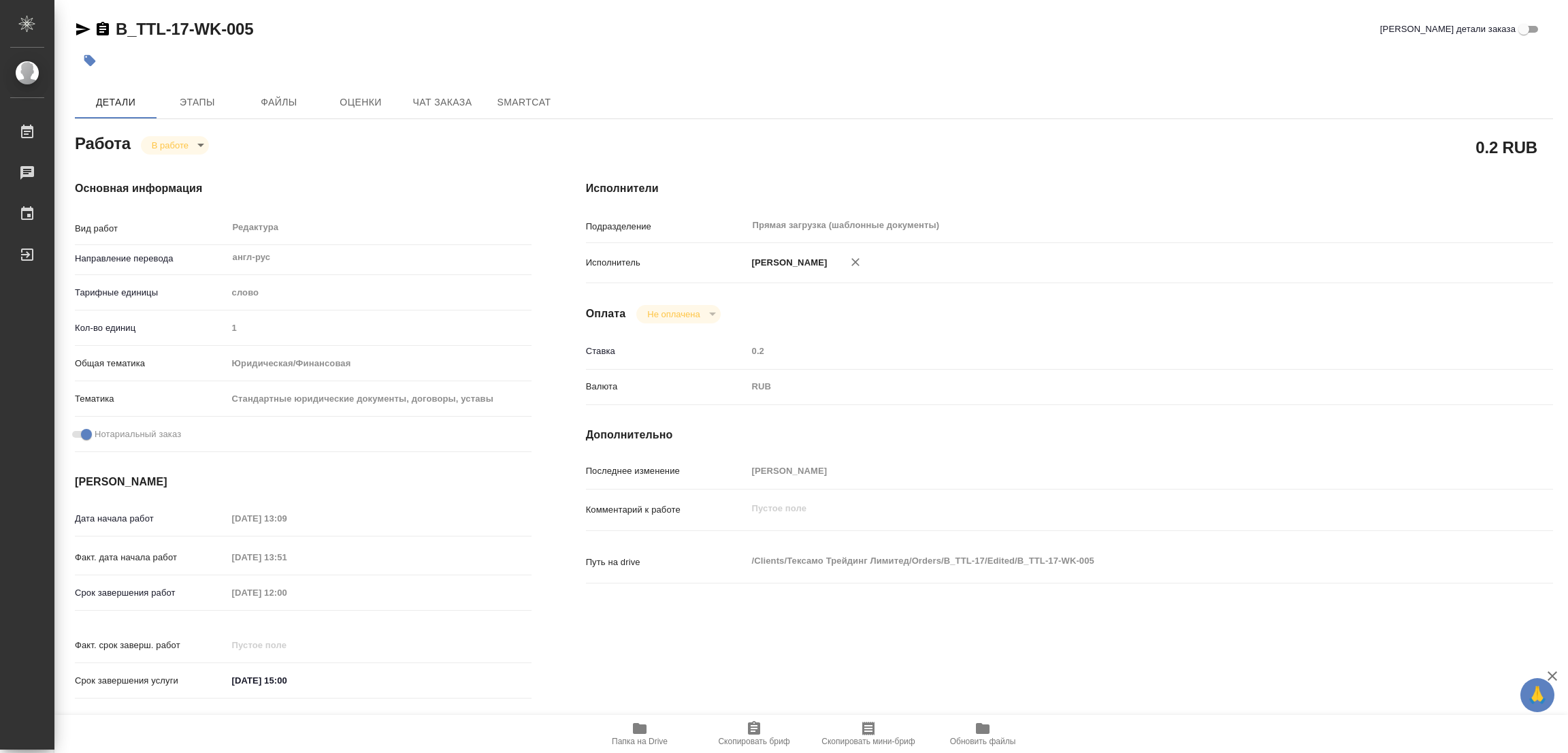
type textarea "x"
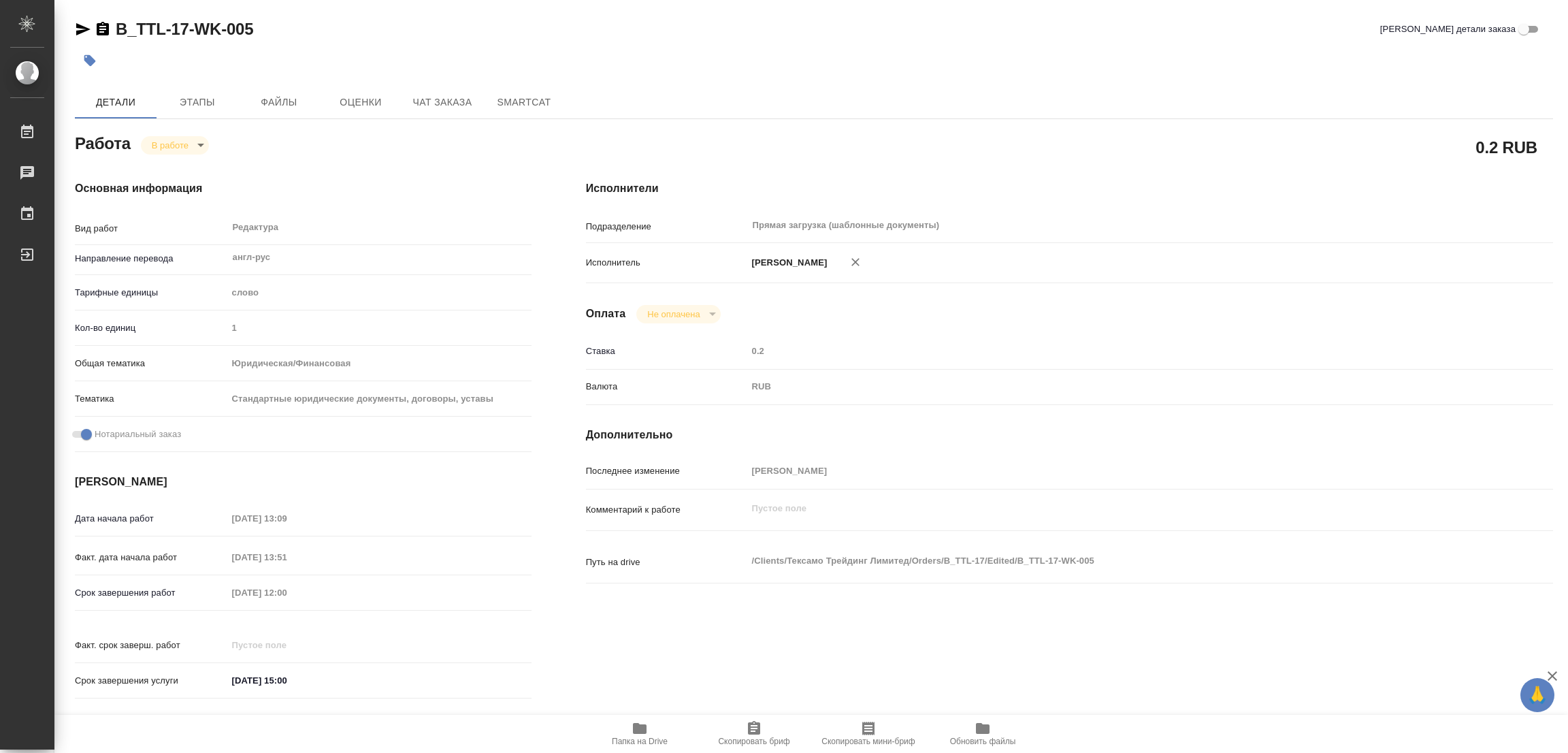
type textarea "x"
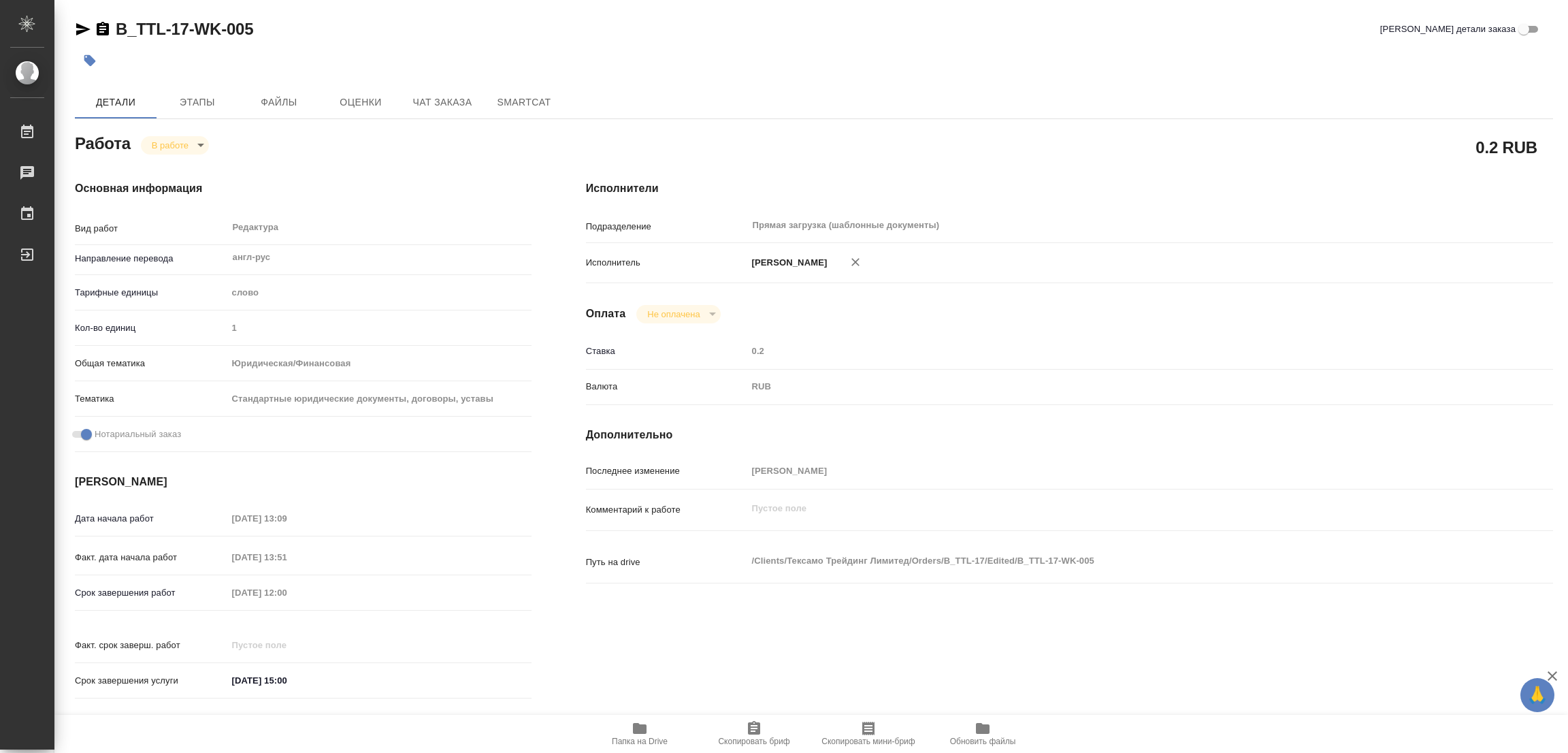
type textarea "x"
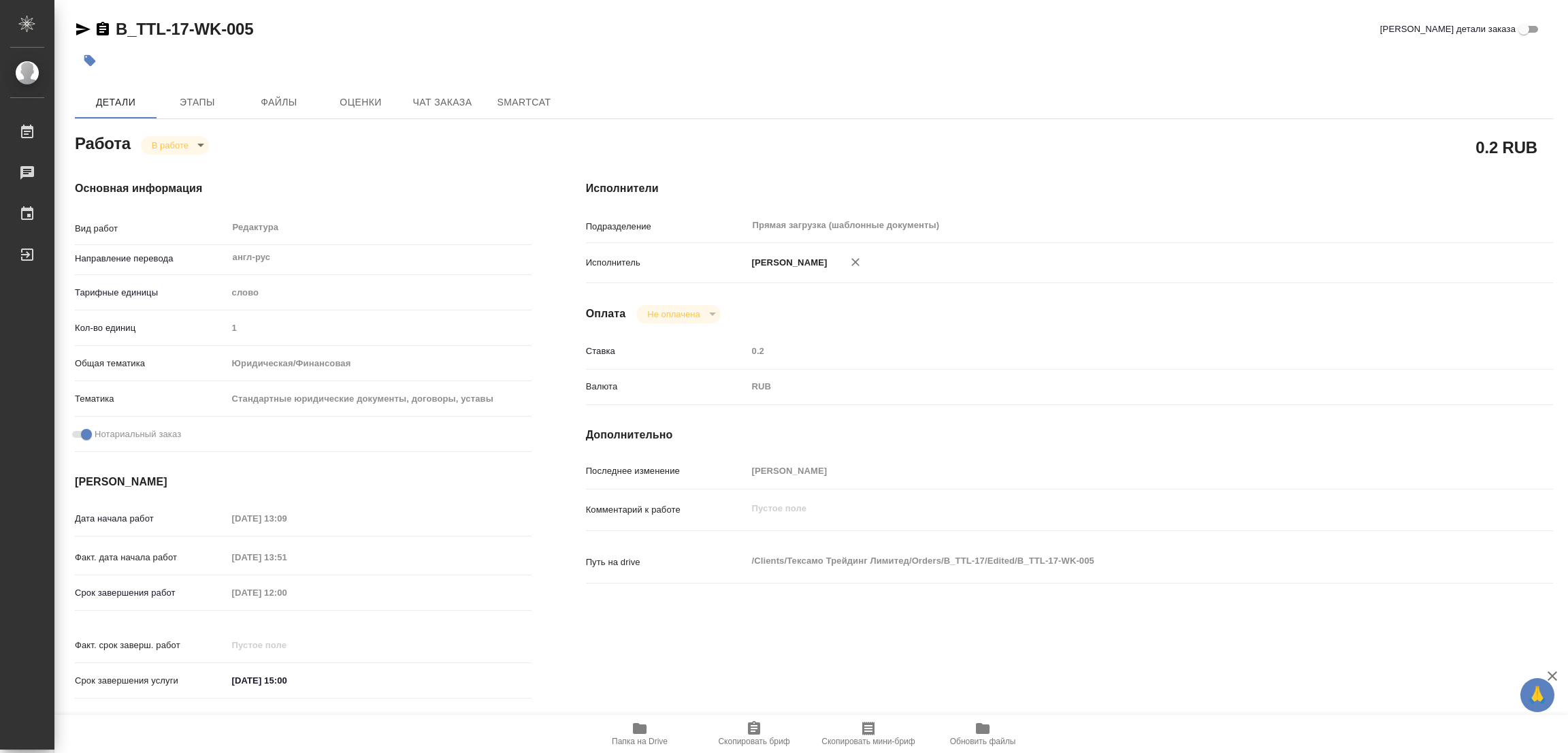
type textarea "x"
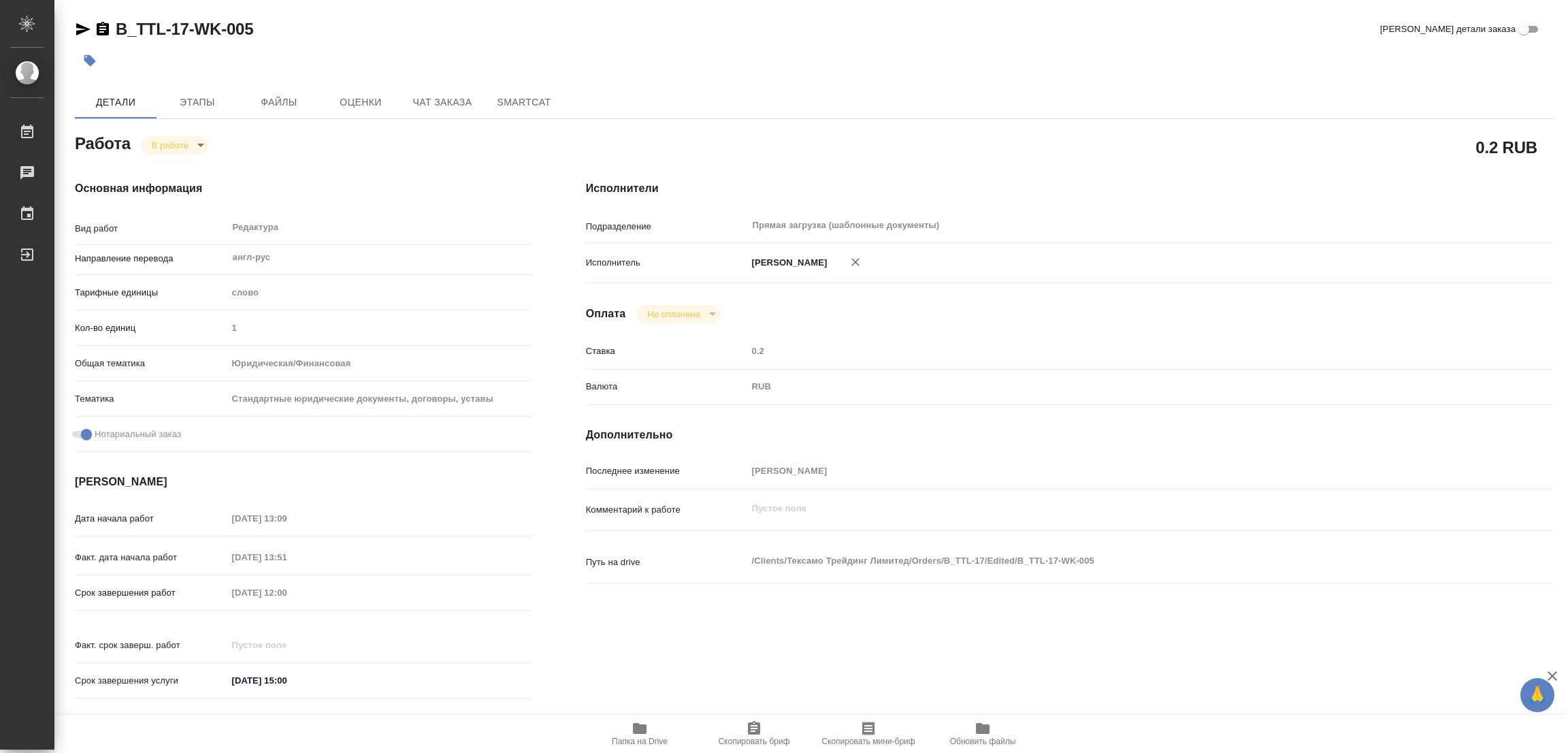
type textarea "x"
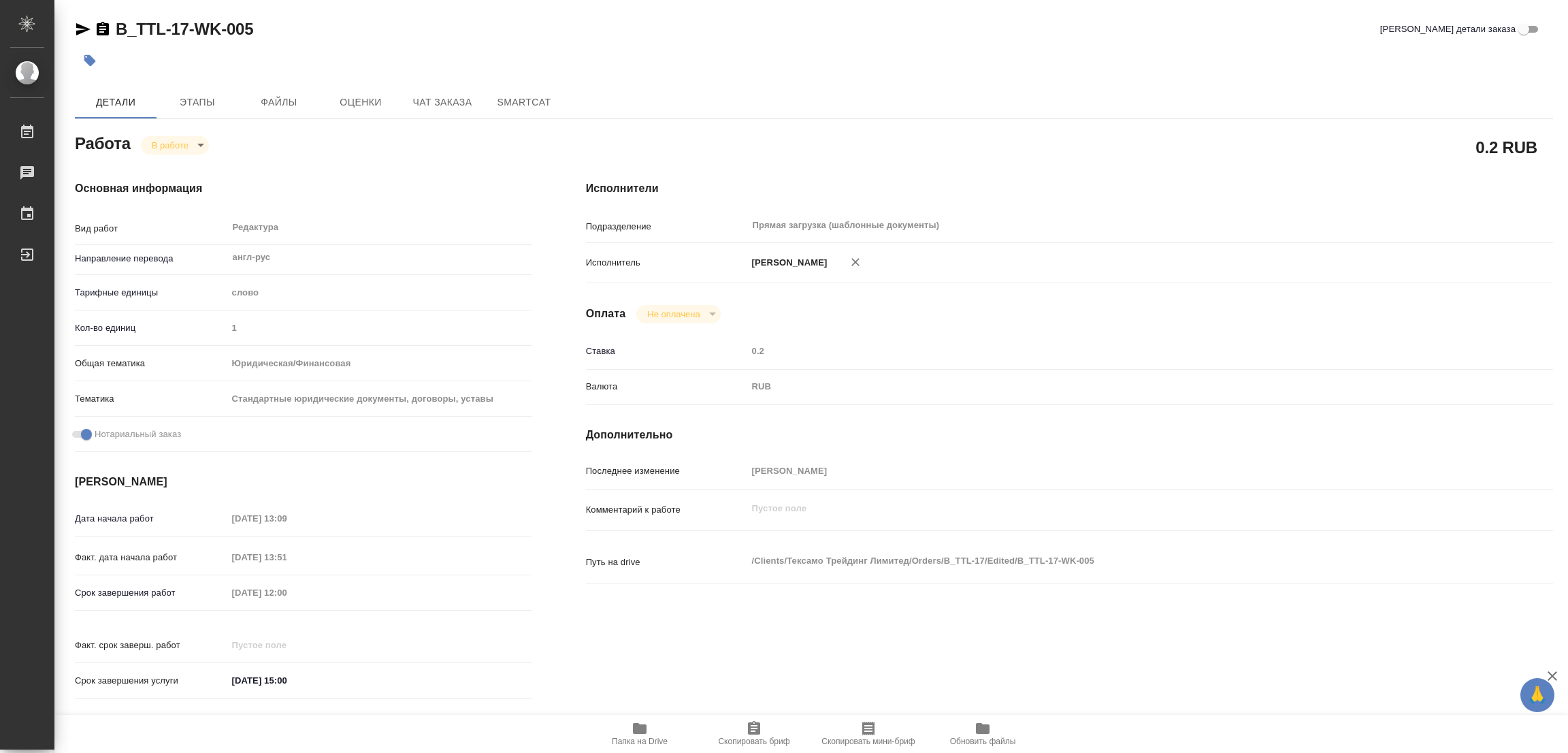
type textarea "x"
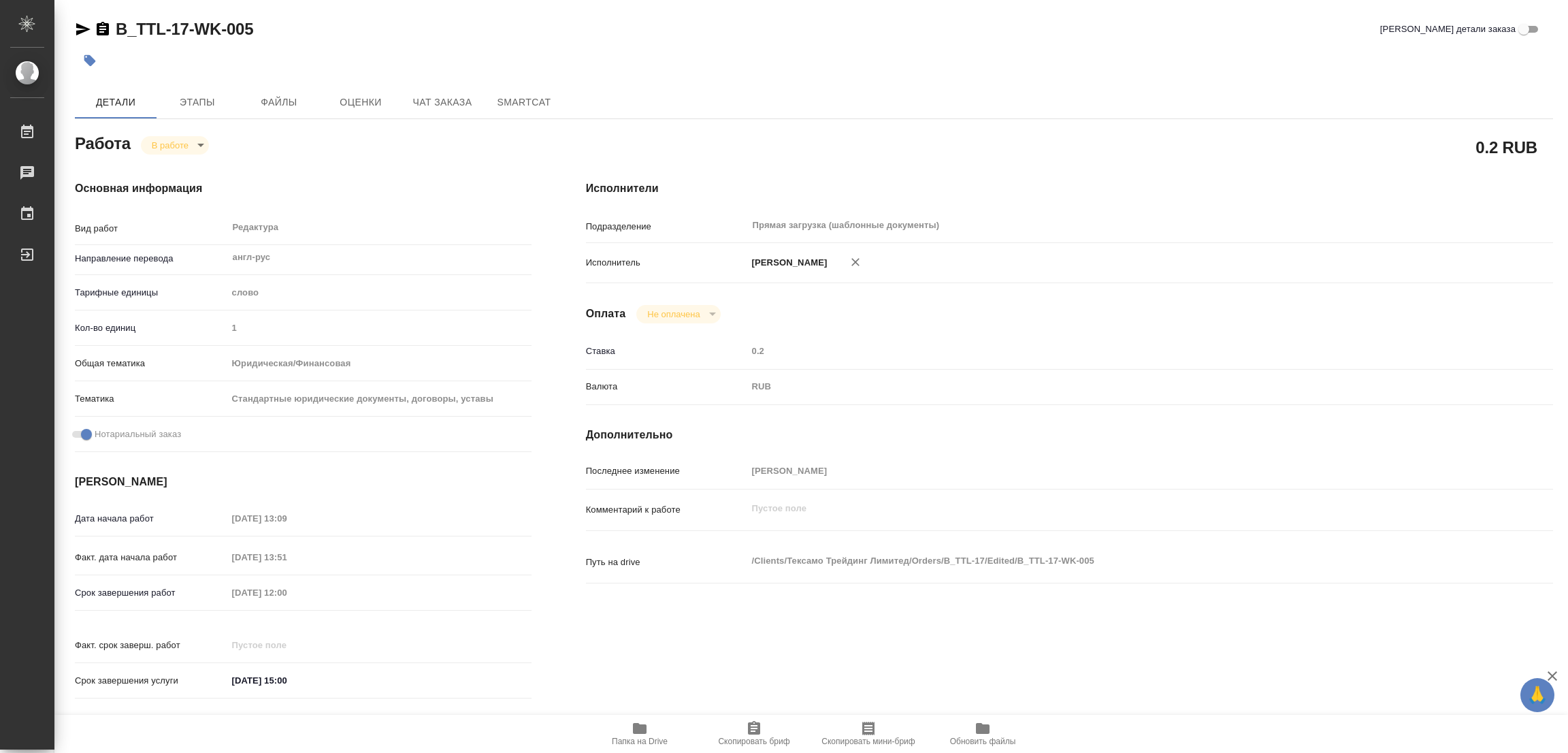
type textarea "x"
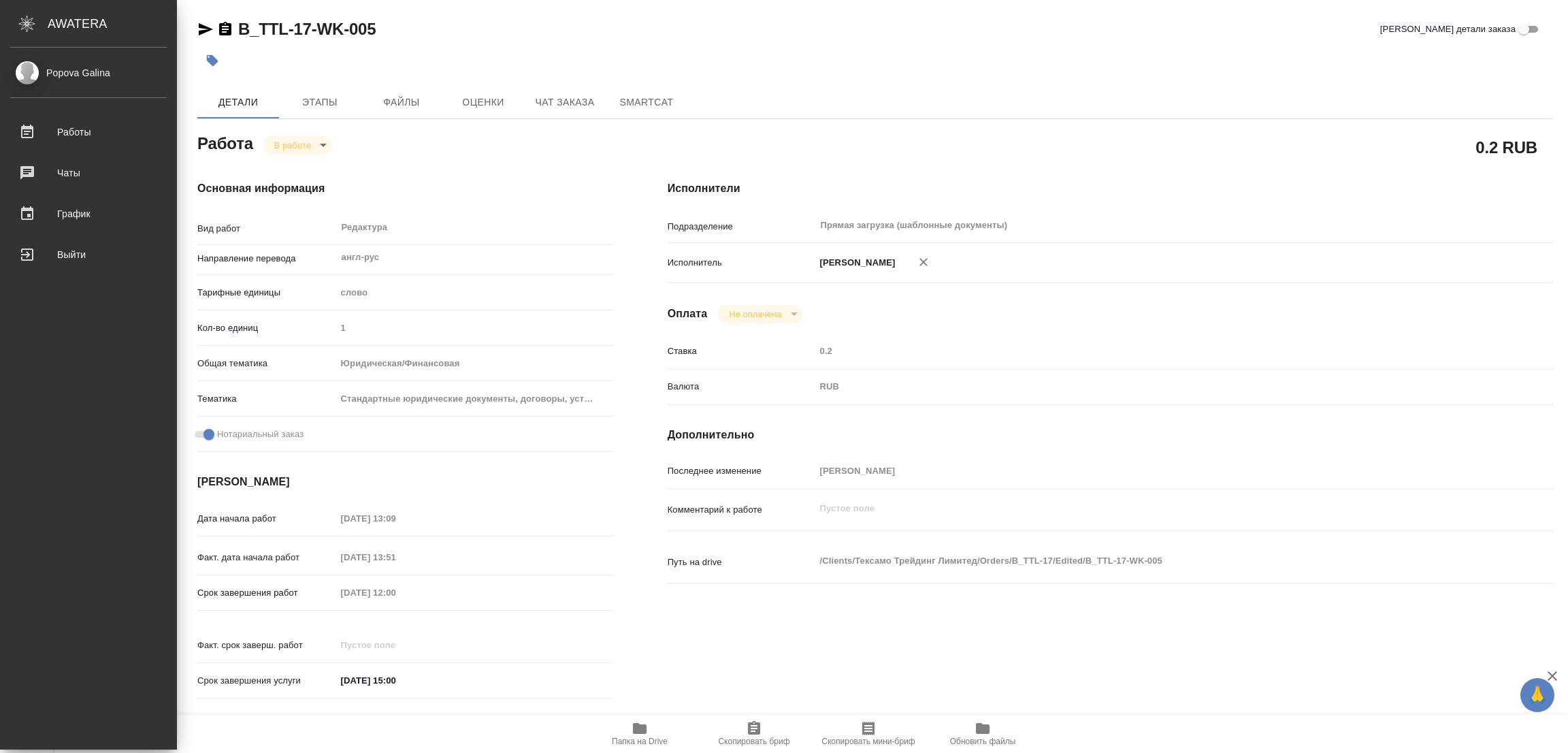
type textarea "x"
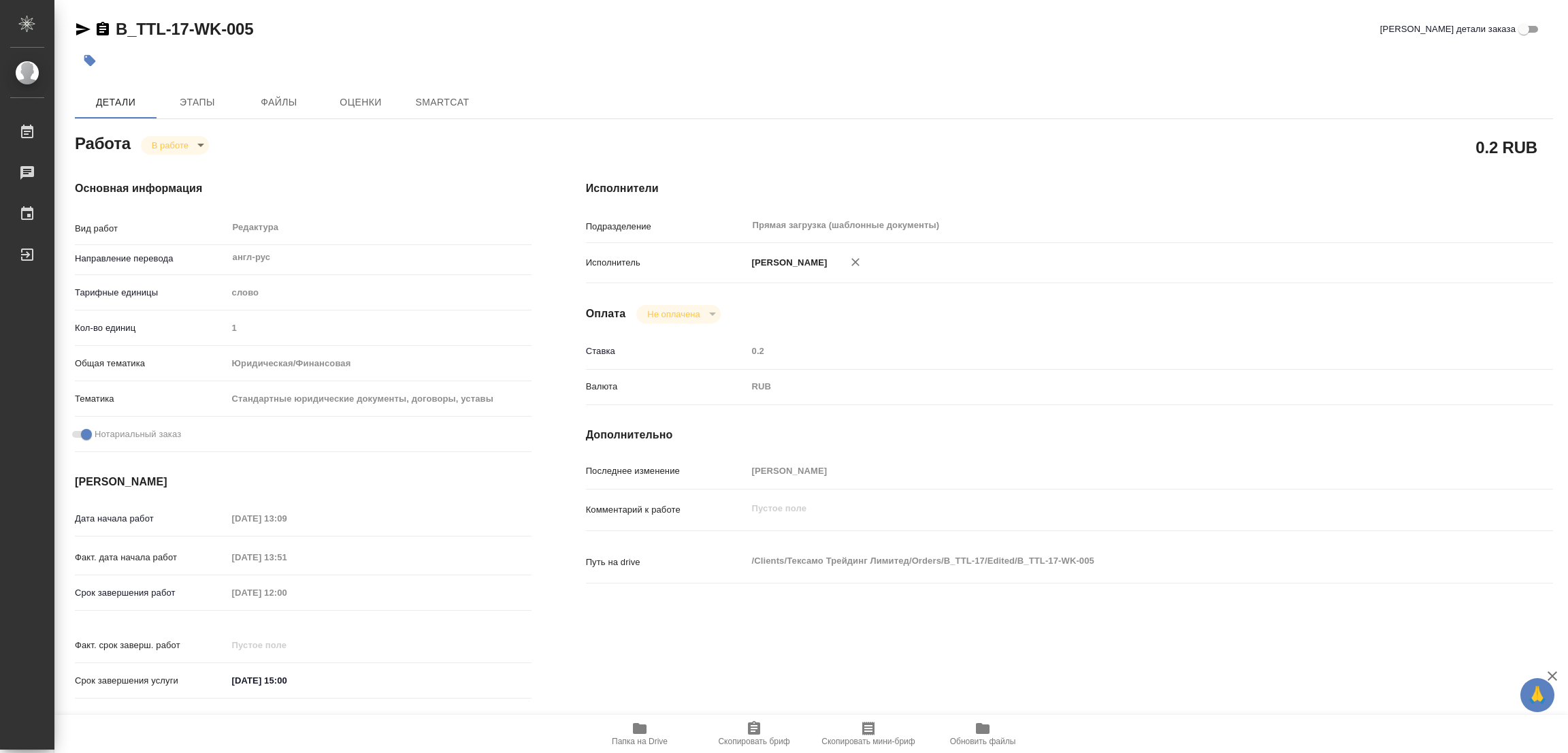
type textarea "x"
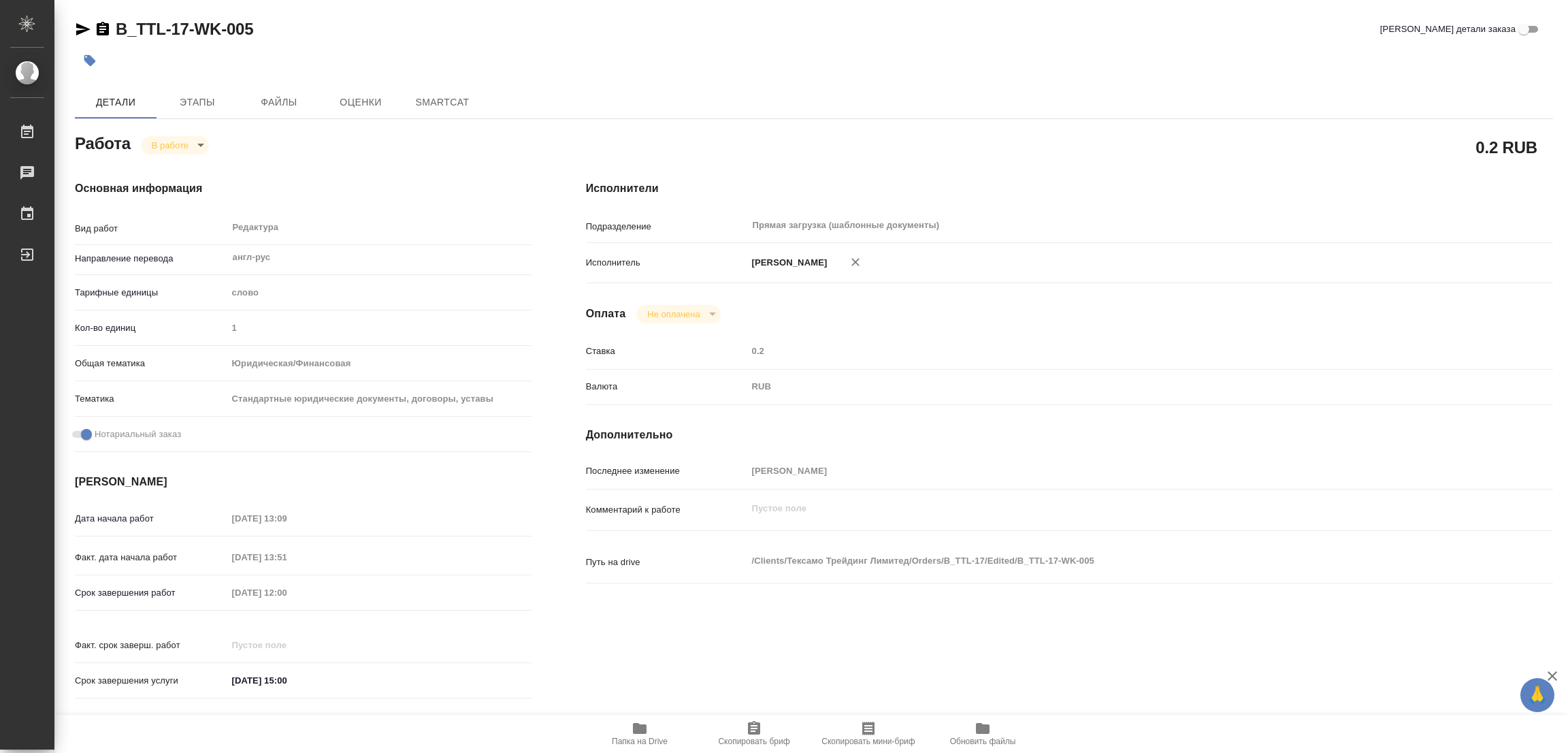
type textarea "x"
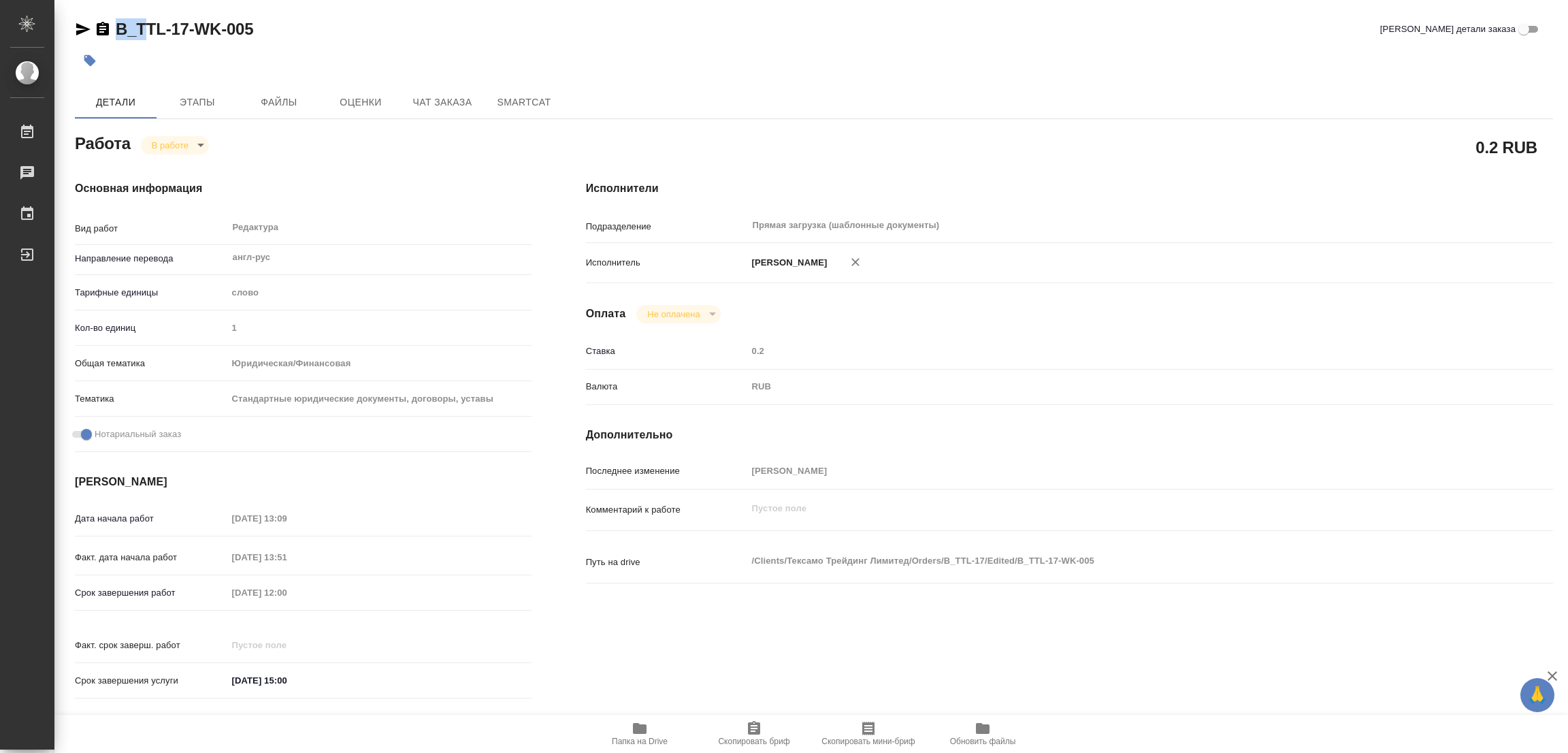
type textarea "x"
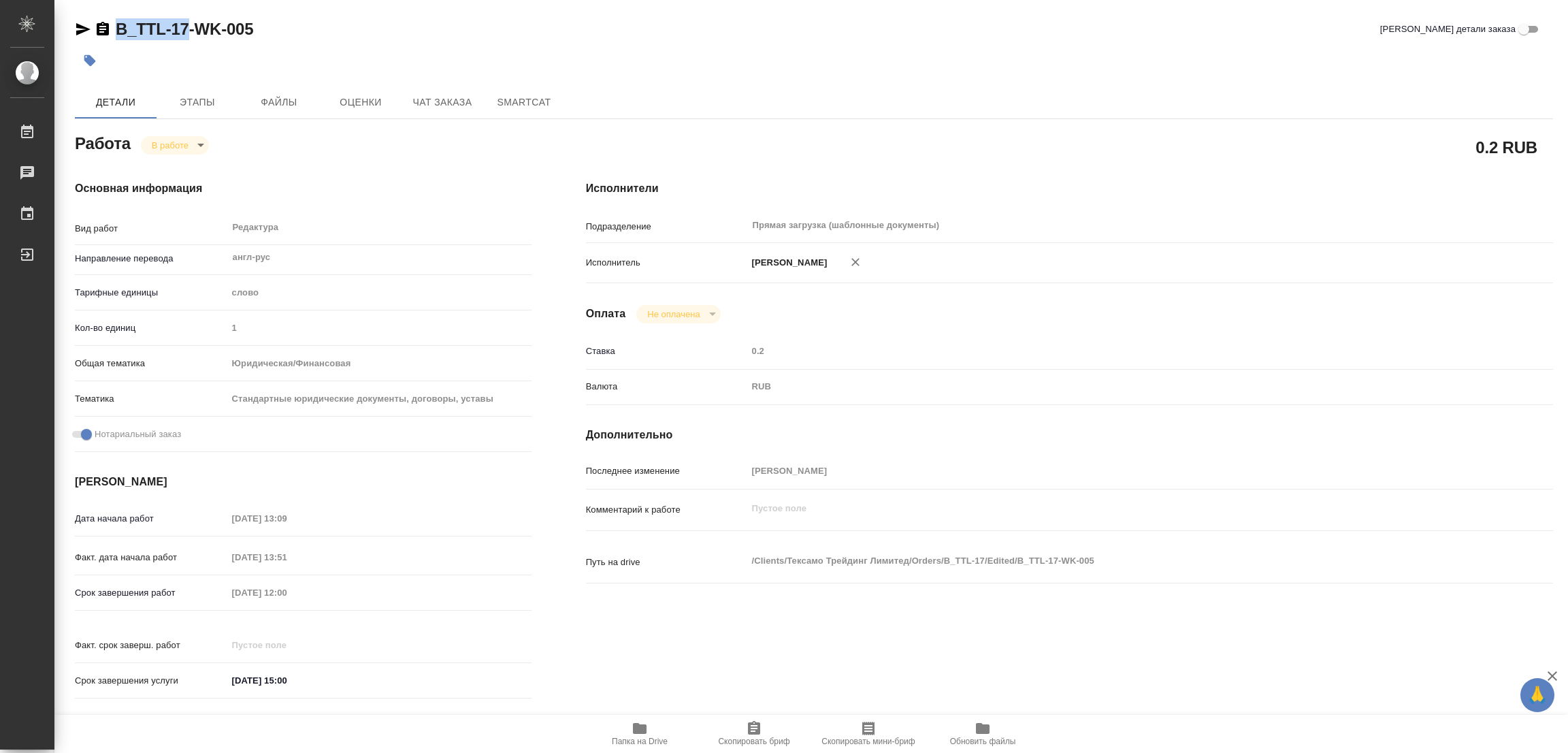
type textarea "x"
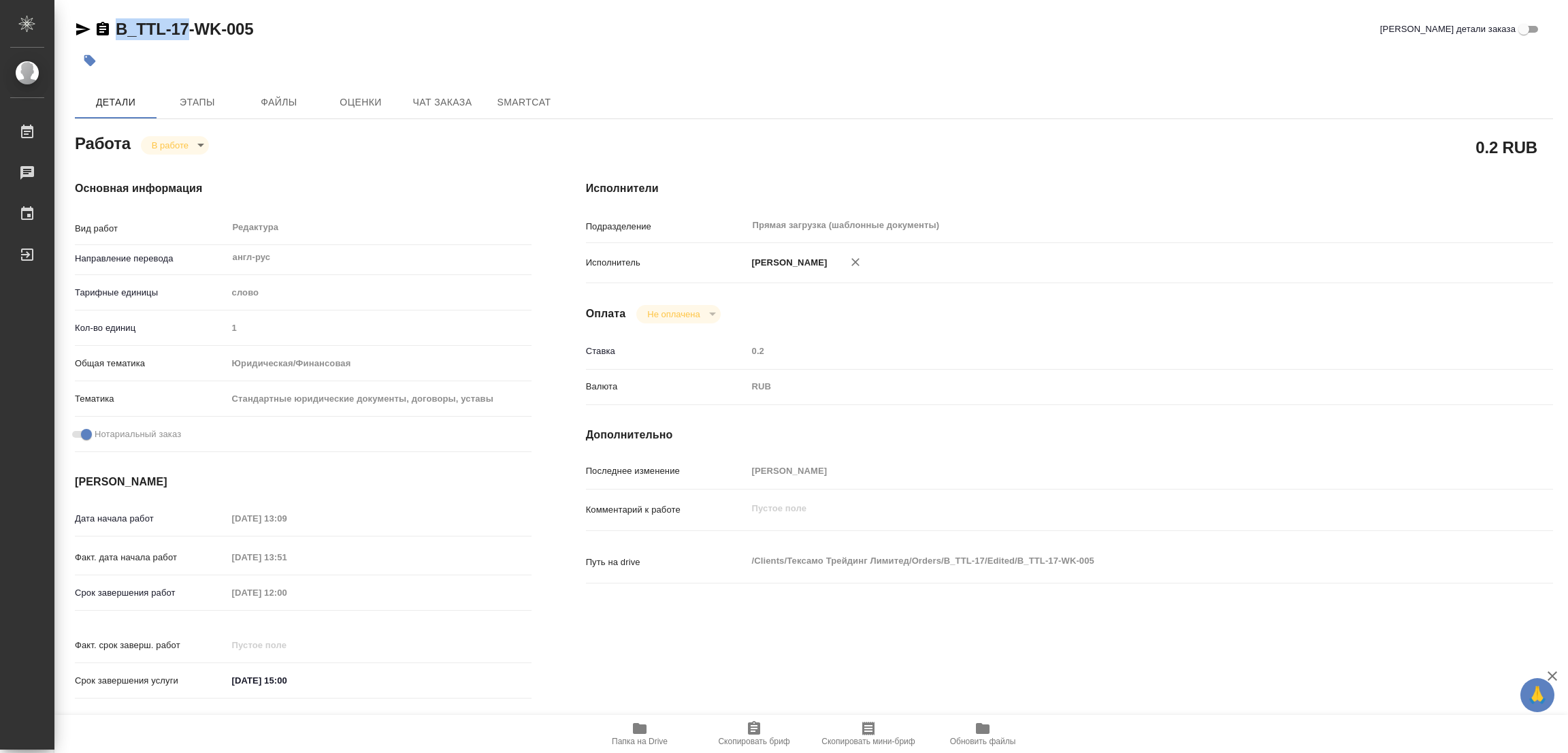
drag, startPoint x: 113, startPoint y: 7, endPoint x: 189, endPoint y: 32, distance: 80.0
click at [189, 32] on div "B_TTL-17-WK-005 Кратко детали заказа Детали Этапы Файлы Оценки Чат заказа Smart…" at bounding box center [814, 571] width 1493 height 1143
type textarea "x"
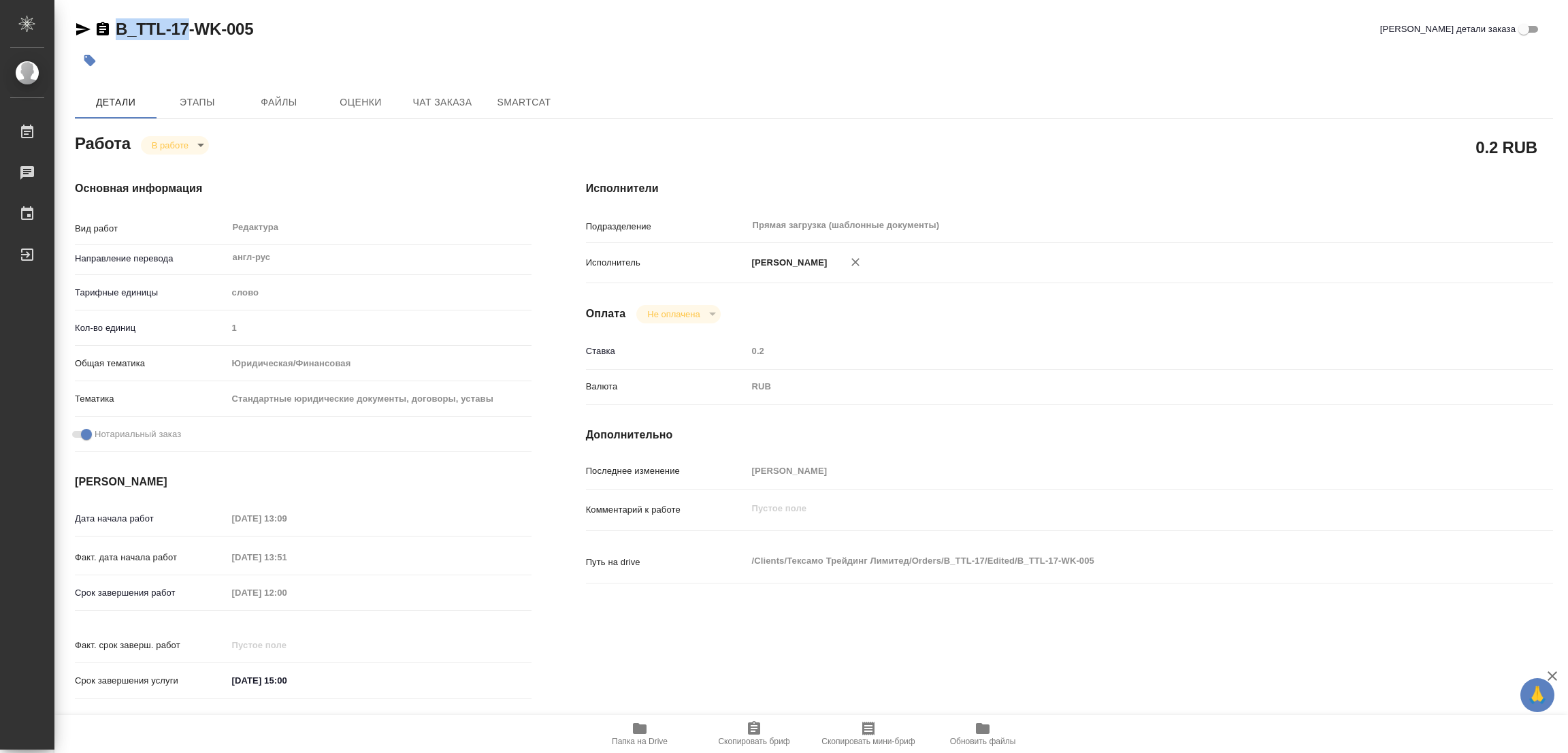
type textarea "x"
click at [753, 726] on icon "button" at bounding box center [754, 729] width 16 height 16
click at [166, 598] on div "Срок завершения работ [DATE] 12:00" at bounding box center [303, 593] width 457 height 24
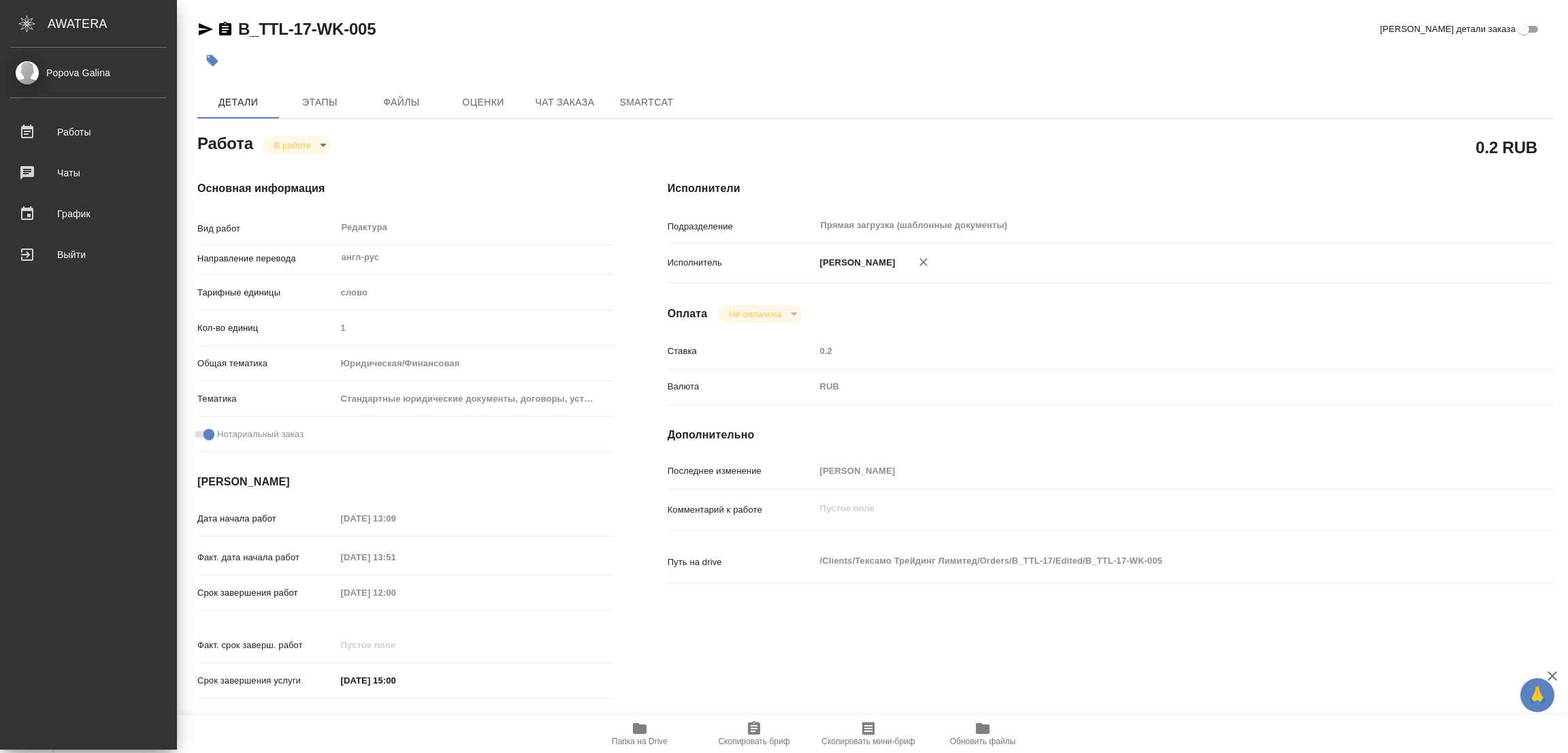
type textarea "x"
